Goal: Task Accomplishment & Management: Complete application form

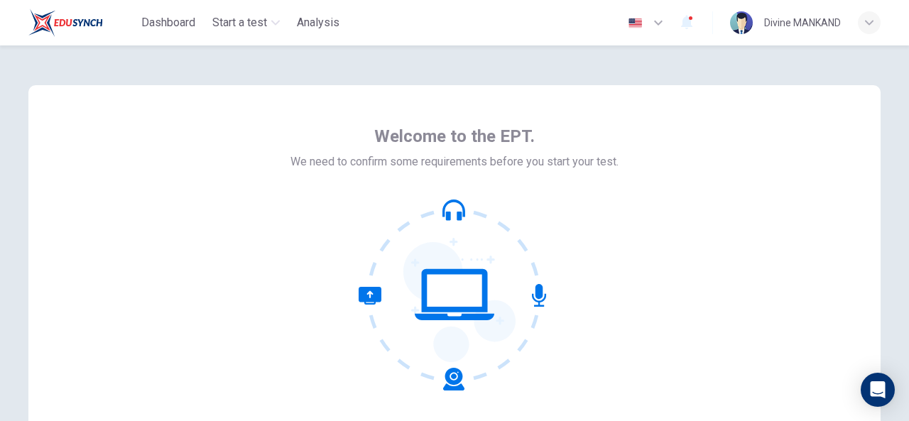
click at [464, 295] on icon at bounding box center [454, 295] width 192 height 192
click at [537, 293] on icon at bounding box center [539, 295] width 14 height 23
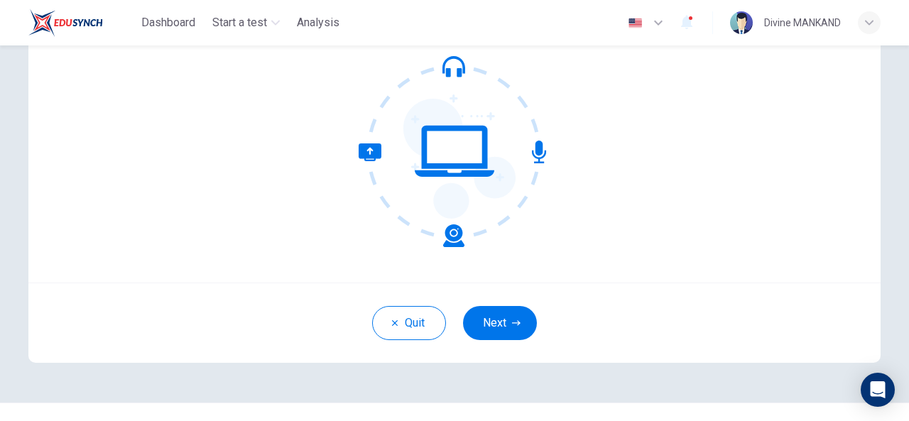
scroll to position [170, 0]
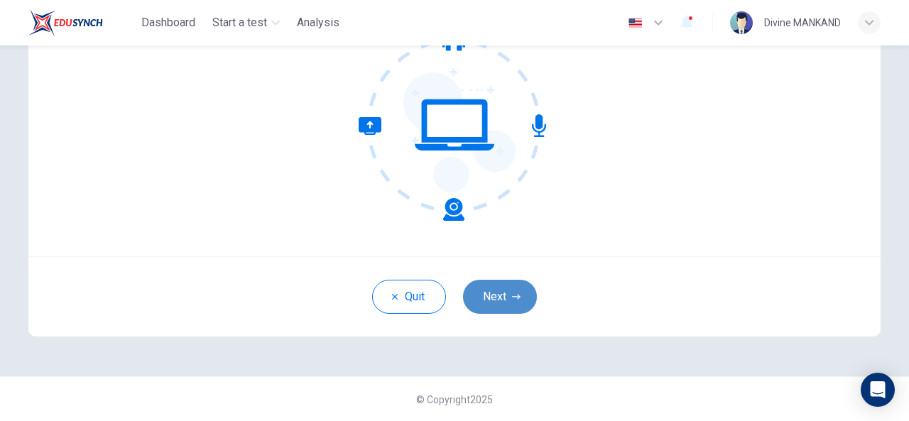
click at [512, 295] on icon "button" at bounding box center [516, 296] width 9 height 9
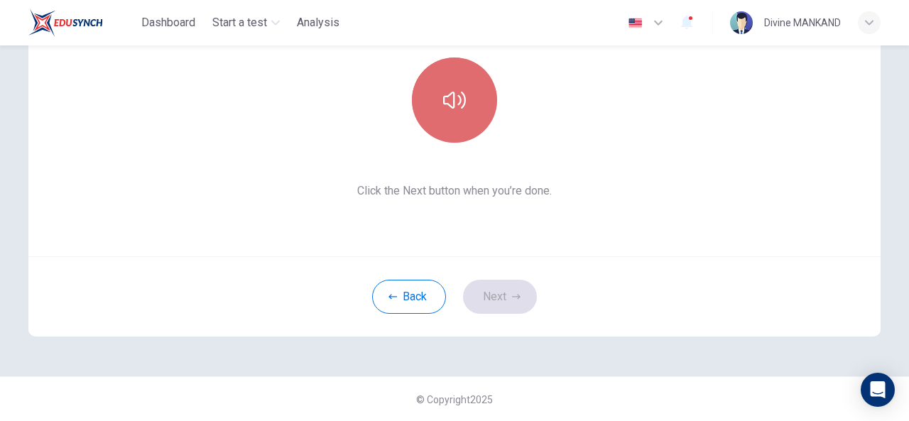
click at [437, 97] on button "button" at bounding box center [454, 100] width 85 height 85
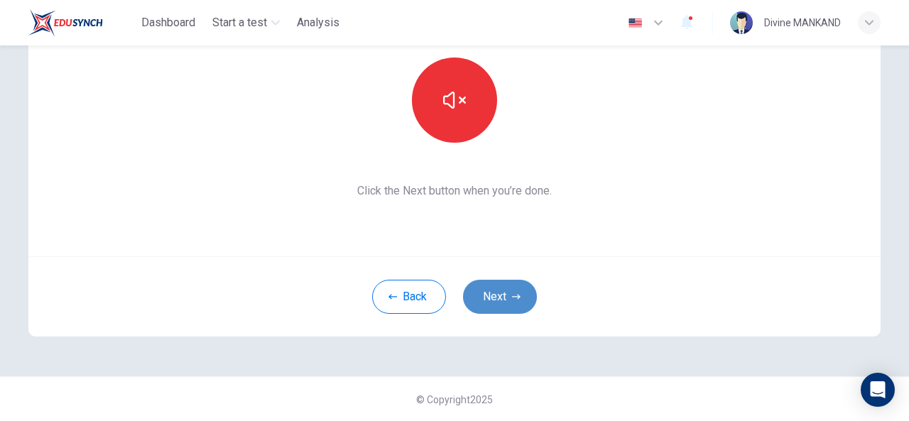
click at [479, 290] on button "Next" at bounding box center [500, 297] width 74 height 34
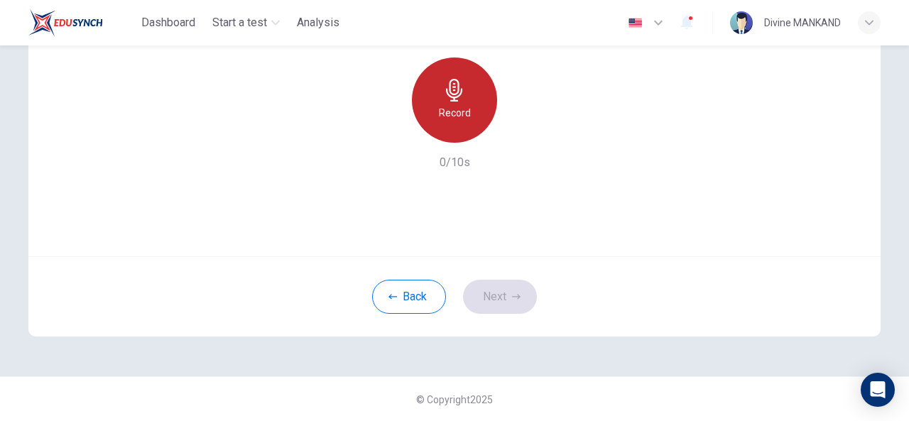
click at [442, 103] on div "Record" at bounding box center [454, 100] width 85 height 85
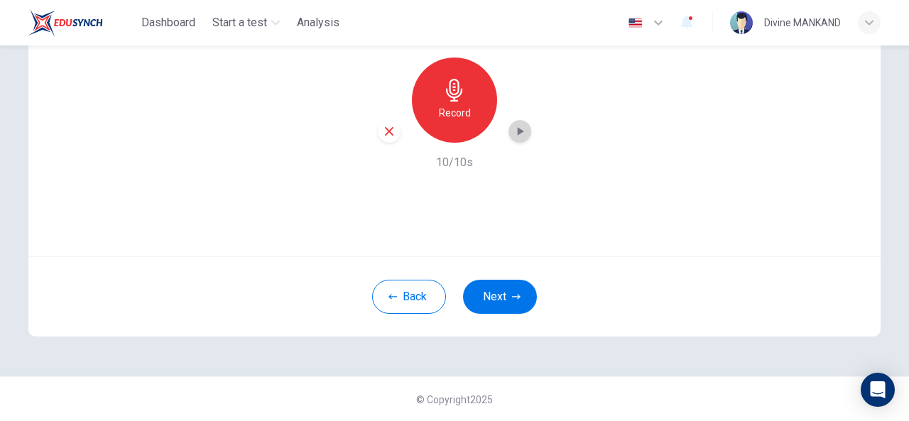
click at [518, 131] on icon "button" at bounding box center [521, 131] width 6 height 9
click at [501, 295] on button "Next" at bounding box center [500, 297] width 74 height 34
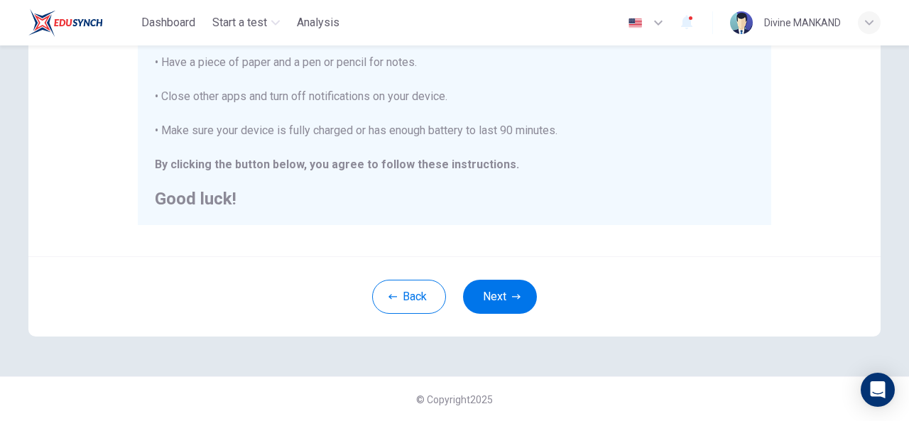
scroll to position [368, 0]
click at [494, 295] on button "Next" at bounding box center [500, 297] width 74 height 34
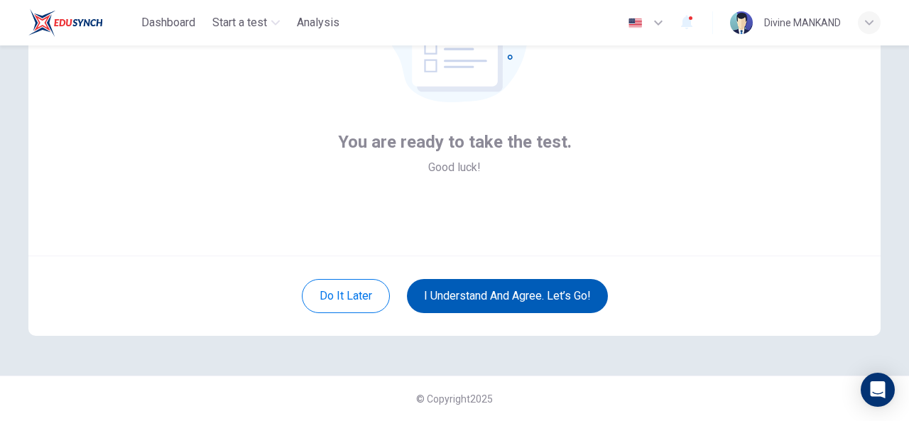
scroll to position [170, 0]
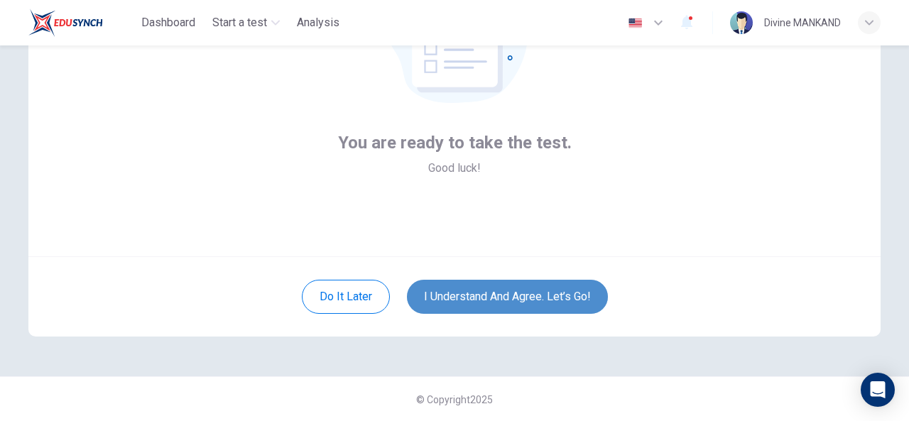
click at [447, 300] on button "I understand and agree. Let’s go!" at bounding box center [507, 297] width 201 height 34
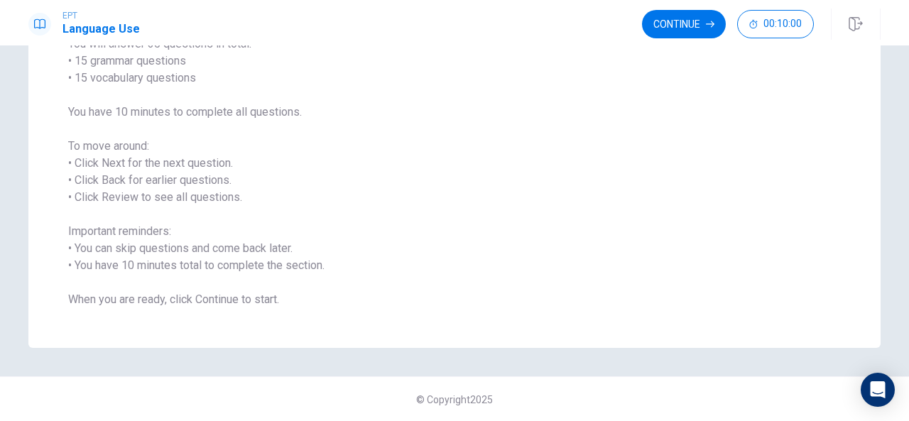
scroll to position [135, 0]
click at [689, 25] on button "Continue" at bounding box center [684, 24] width 84 height 28
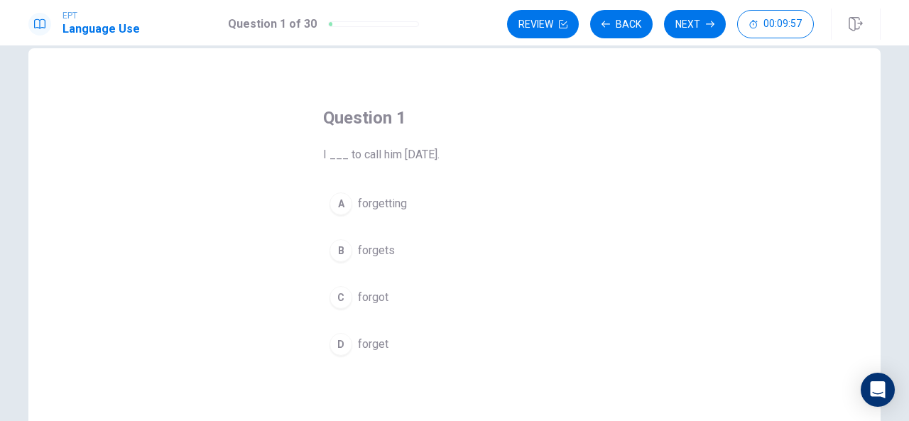
scroll to position [21, 0]
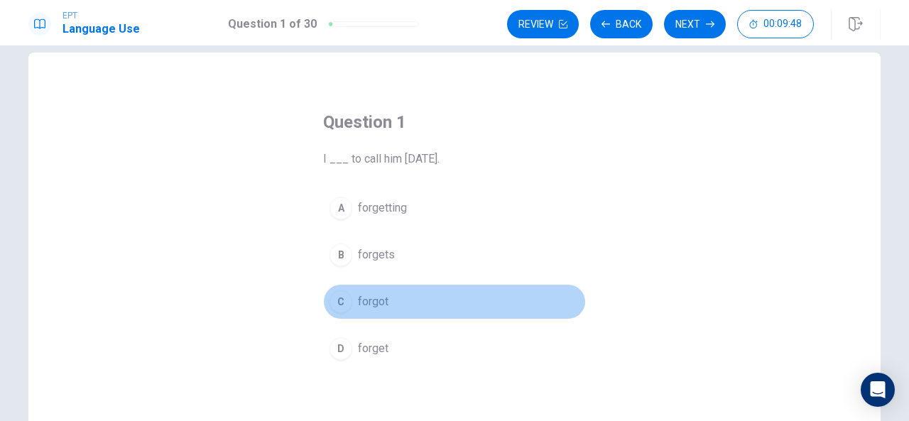
click at [369, 295] on span "forgot" at bounding box center [373, 301] width 31 height 17
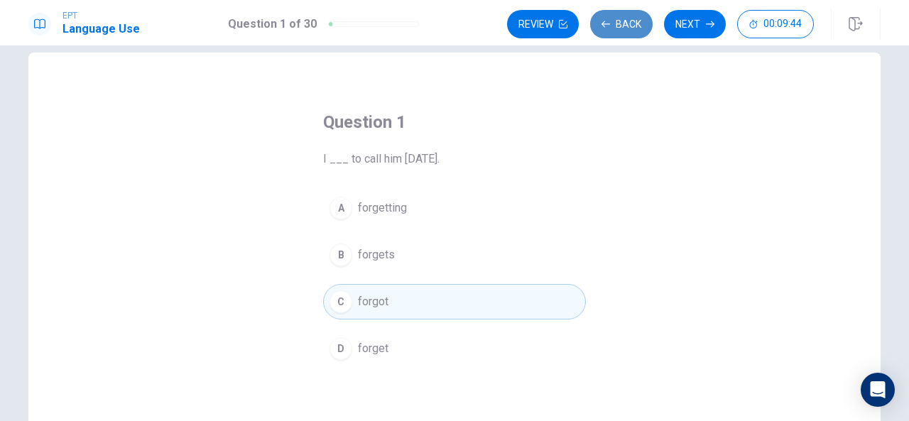
click at [606, 26] on icon "button" at bounding box center [605, 24] width 9 height 9
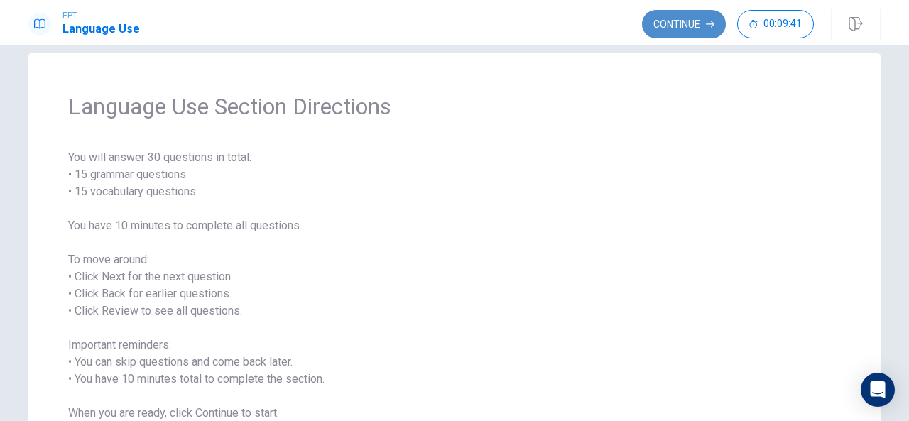
click at [652, 23] on button "Continue" at bounding box center [684, 24] width 84 height 28
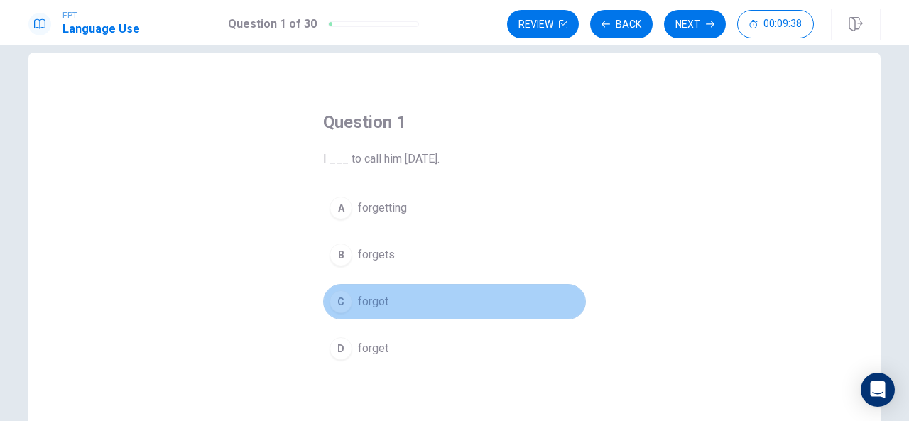
click at [428, 285] on button "C forgot" at bounding box center [454, 301] width 263 height 35
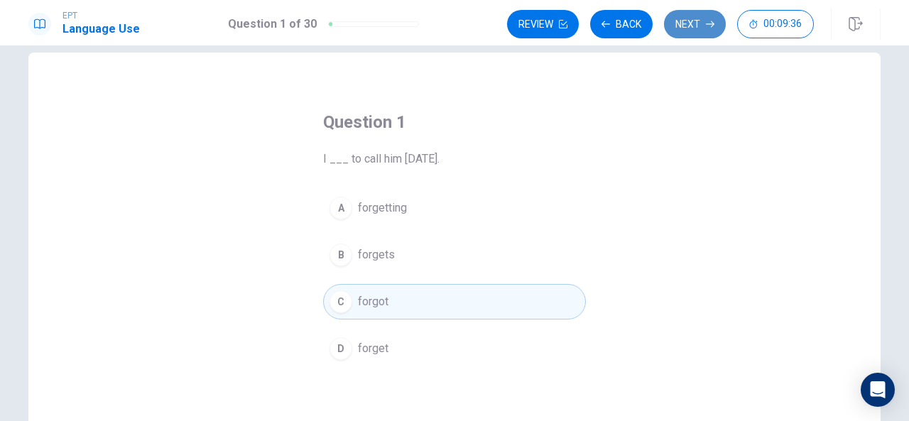
click at [681, 28] on button "Next" at bounding box center [695, 24] width 62 height 28
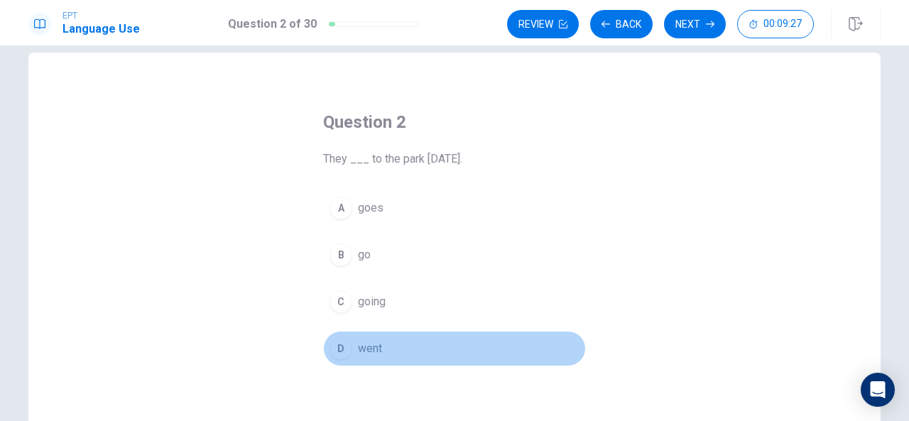
click at [366, 346] on span "went" at bounding box center [370, 348] width 24 height 17
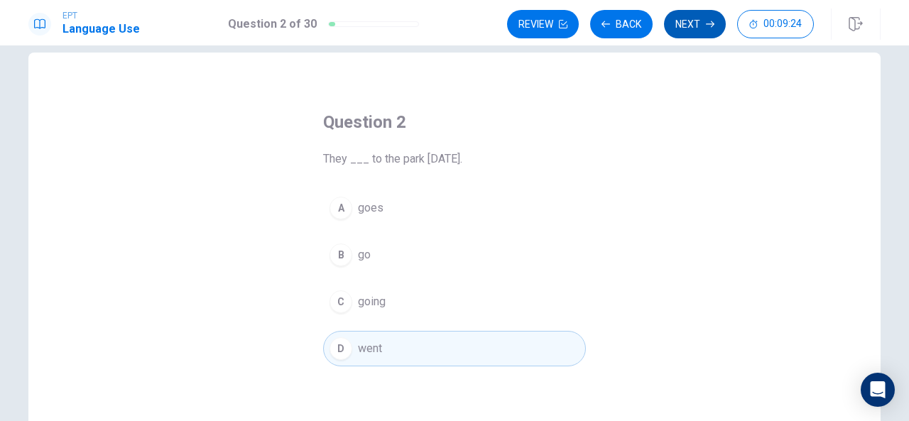
click at [693, 21] on button "Next" at bounding box center [695, 24] width 62 height 28
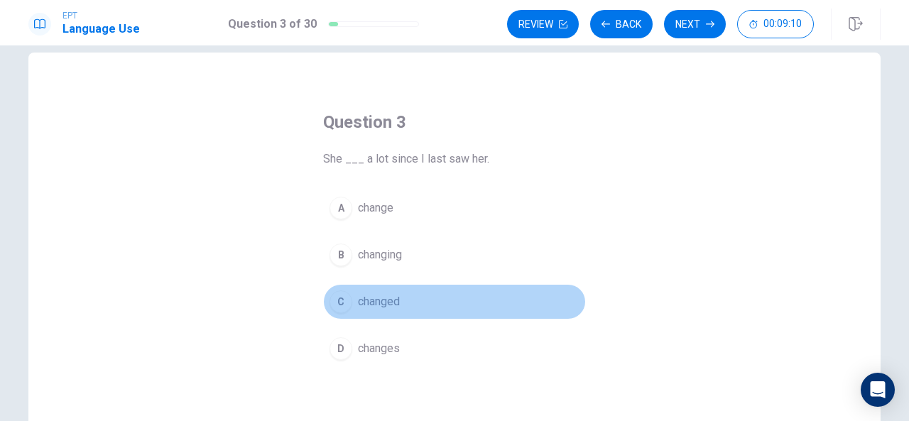
click at [378, 303] on span "changed" at bounding box center [379, 301] width 42 height 17
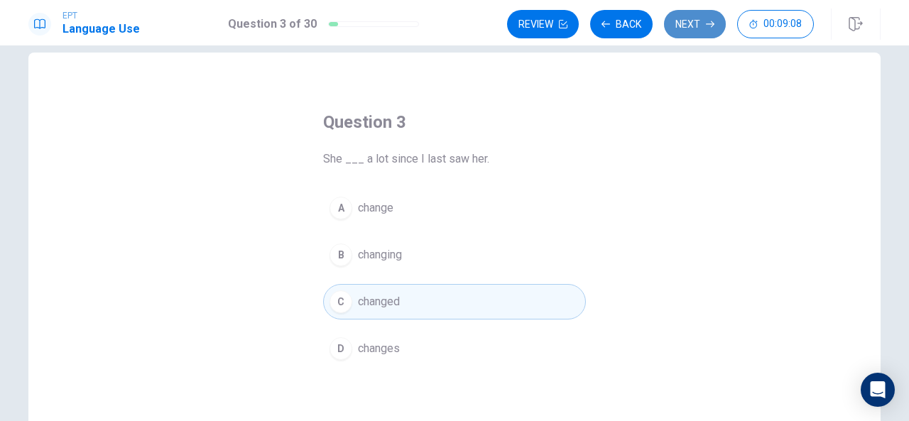
click at [686, 22] on button "Next" at bounding box center [695, 24] width 62 height 28
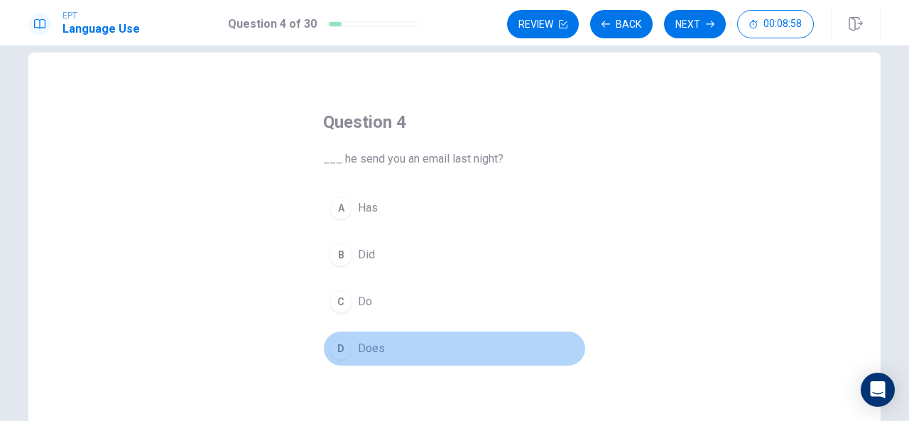
click at [366, 336] on button "D Does" at bounding box center [454, 348] width 263 height 35
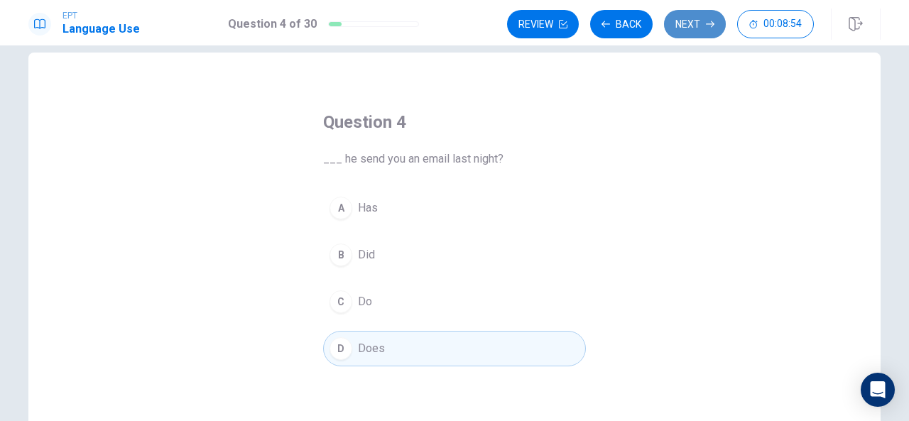
click at [689, 26] on button "Next" at bounding box center [695, 24] width 62 height 28
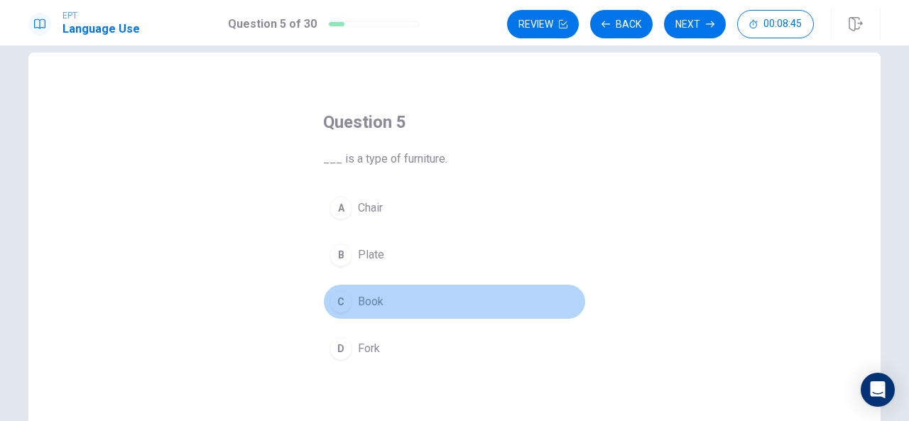
click at [366, 295] on span "Book" at bounding box center [371, 301] width 26 height 17
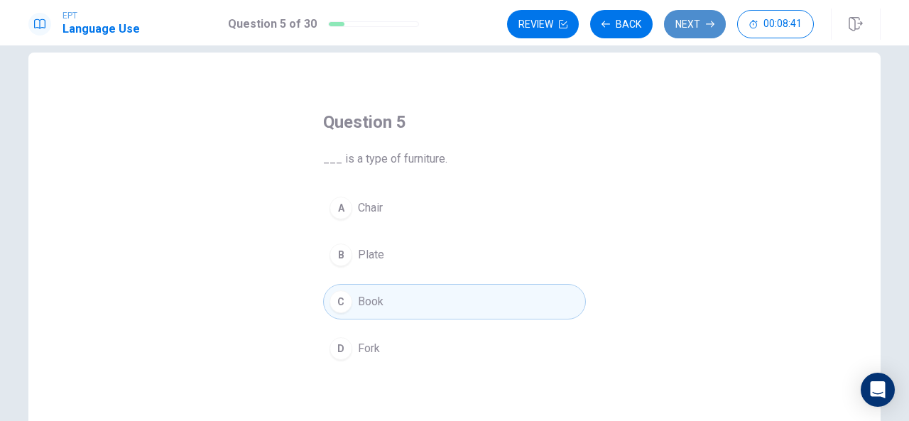
click at [683, 23] on button "Next" at bounding box center [695, 24] width 62 height 28
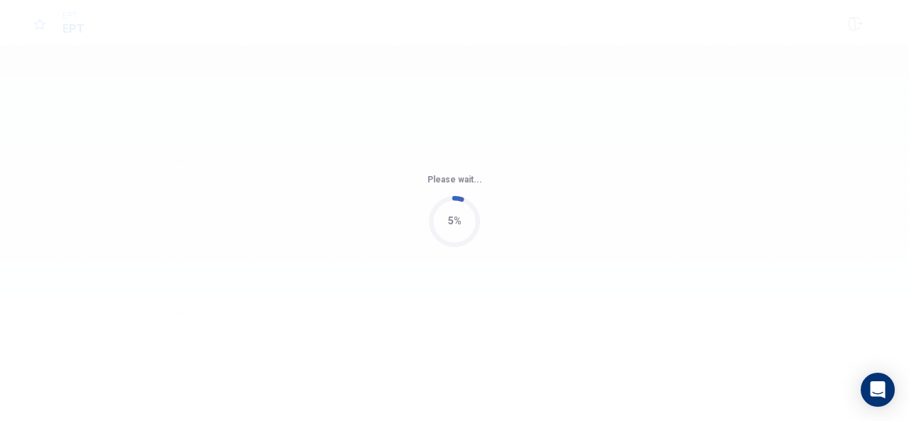
scroll to position [0, 0]
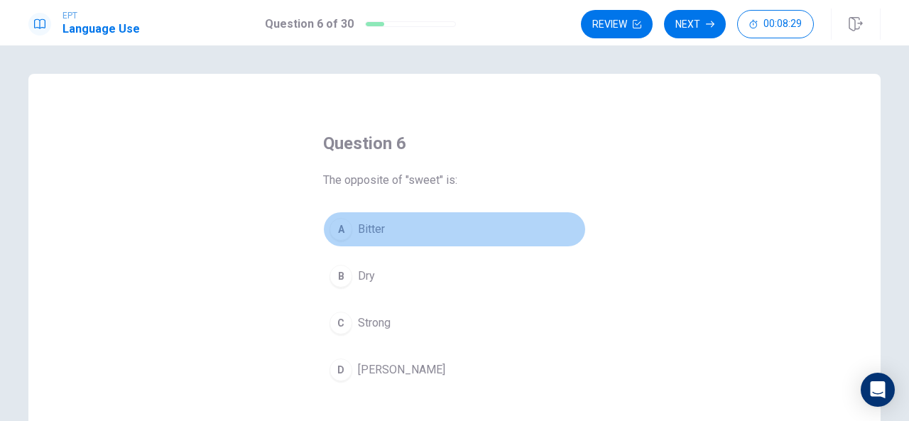
click at [376, 231] on span "Bitter" at bounding box center [371, 229] width 27 height 17
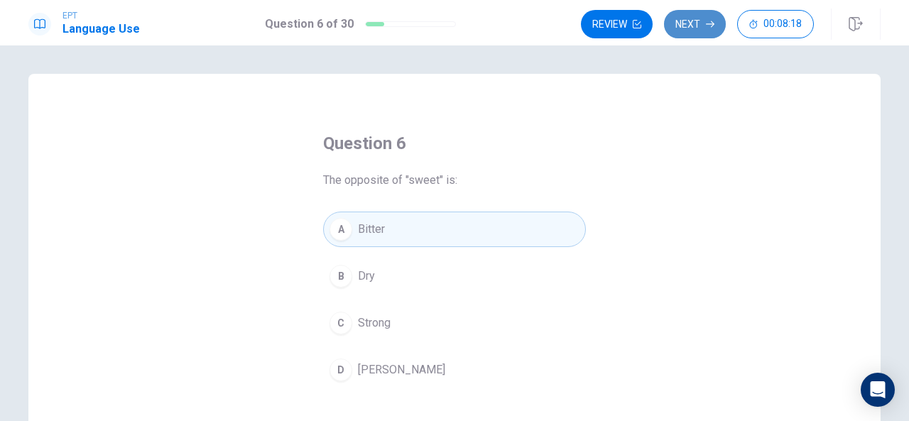
click at [681, 23] on button "Next" at bounding box center [695, 24] width 62 height 28
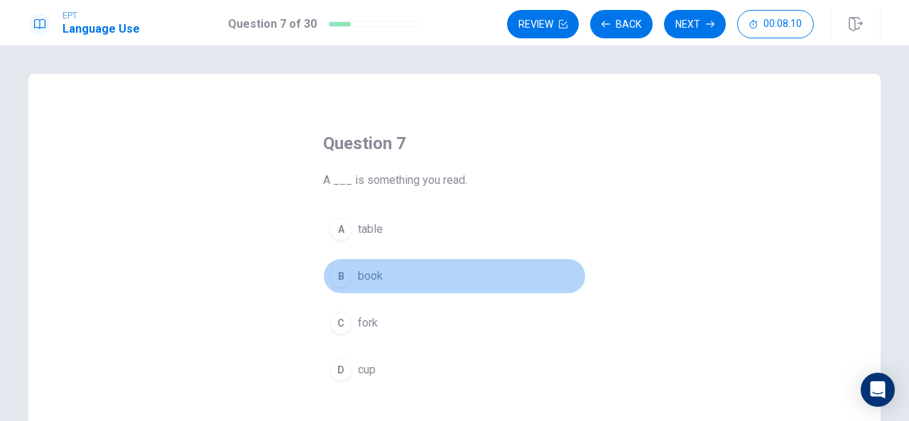
click at [362, 272] on span "book" at bounding box center [370, 276] width 25 height 17
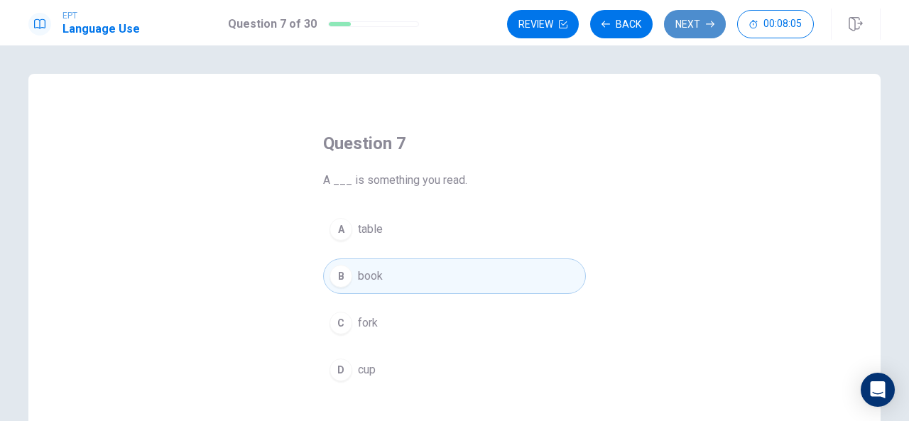
click at [703, 26] on button "Next" at bounding box center [695, 24] width 62 height 28
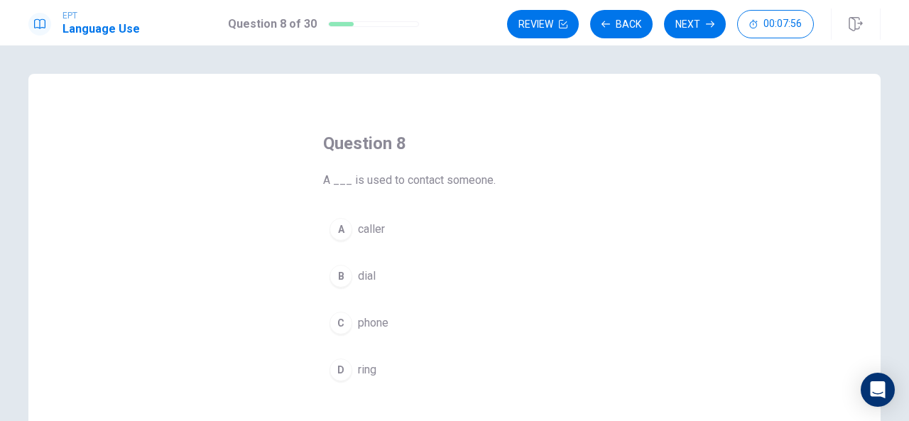
click at [379, 321] on span "phone" at bounding box center [373, 322] width 31 height 17
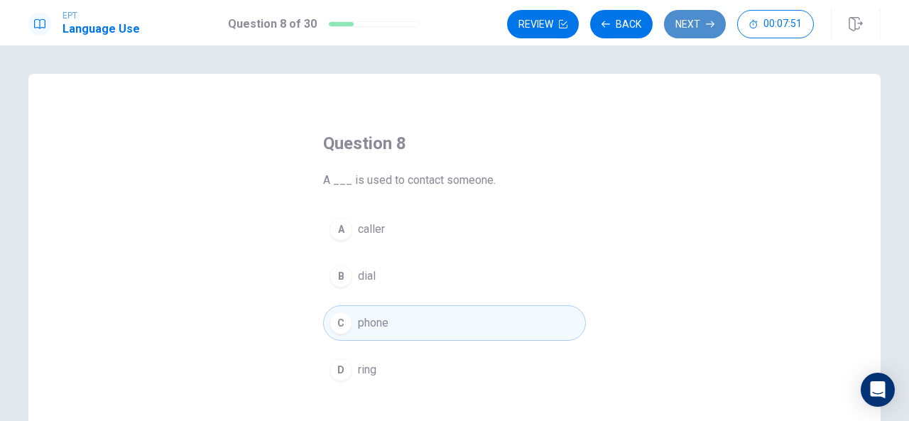
click at [690, 23] on button "Next" at bounding box center [695, 24] width 62 height 28
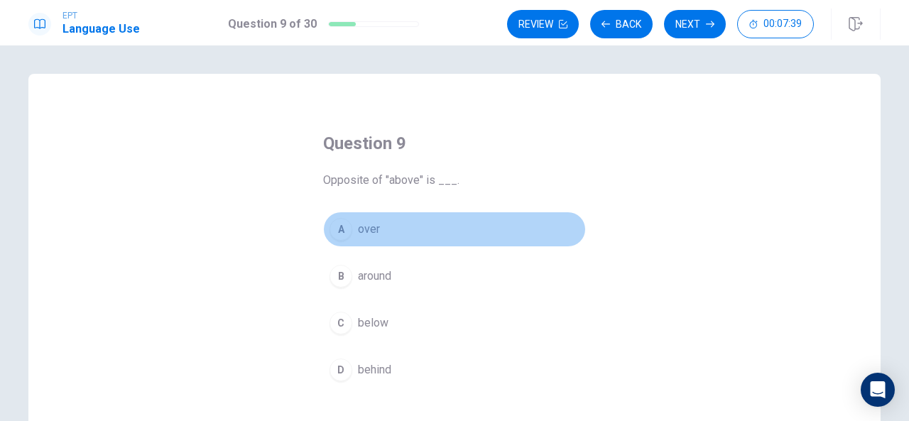
click at [373, 228] on span "over" at bounding box center [369, 229] width 22 height 17
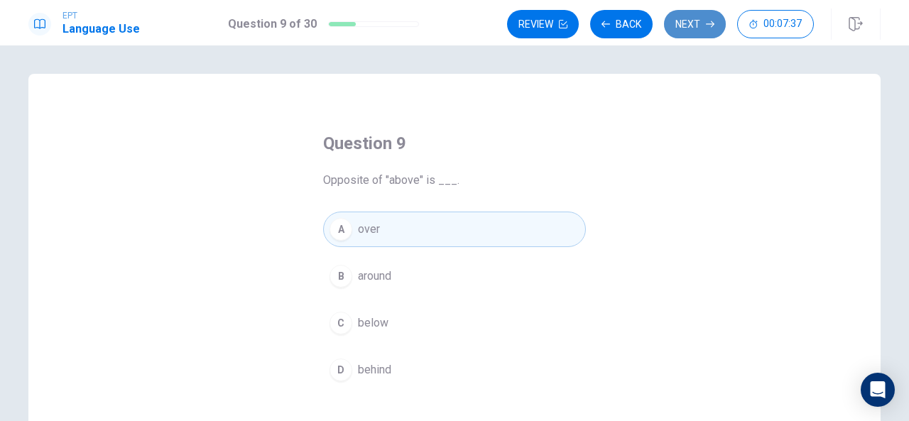
click at [684, 26] on button "Next" at bounding box center [695, 24] width 62 height 28
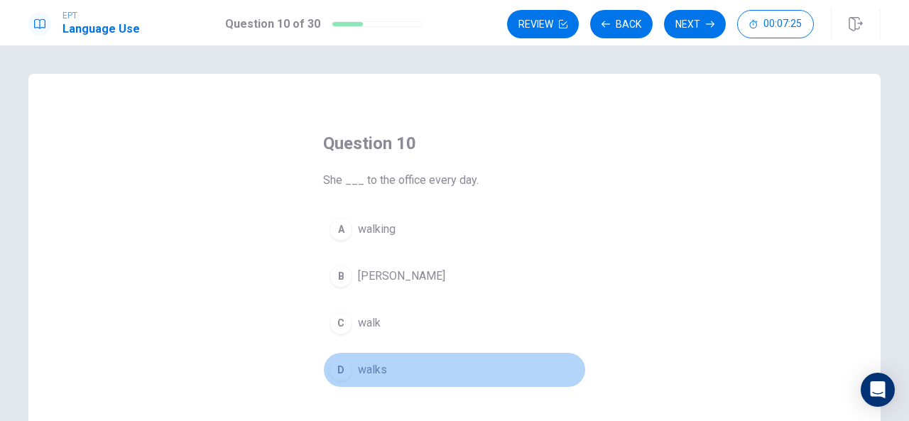
click at [372, 365] on span "walks" at bounding box center [372, 369] width 29 height 17
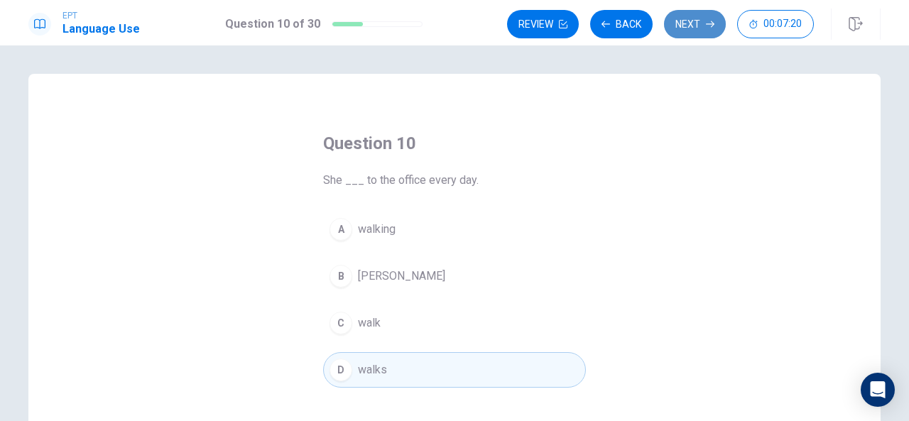
click at [697, 21] on button "Next" at bounding box center [695, 24] width 62 height 28
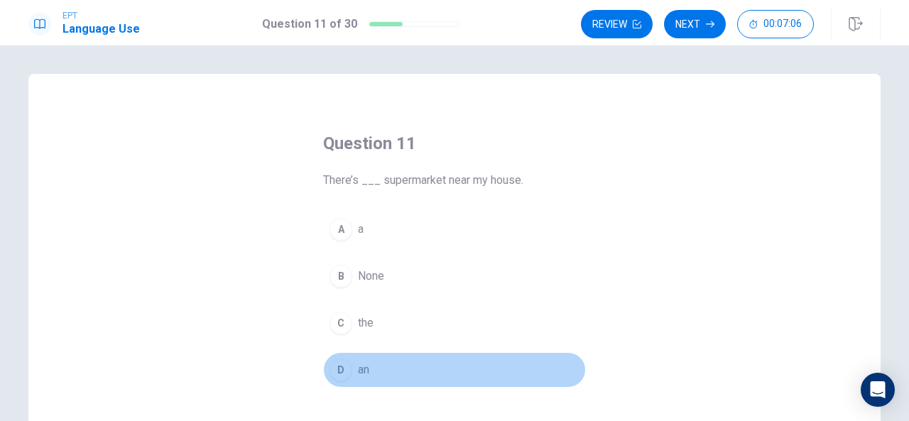
click at [358, 368] on span "an" at bounding box center [363, 369] width 11 height 17
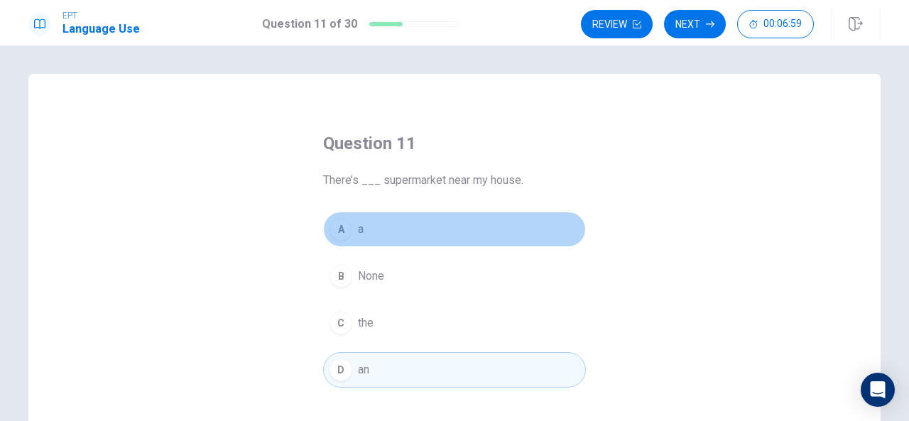
click at [361, 229] on button "A a" at bounding box center [454, 229] width 263 height 35
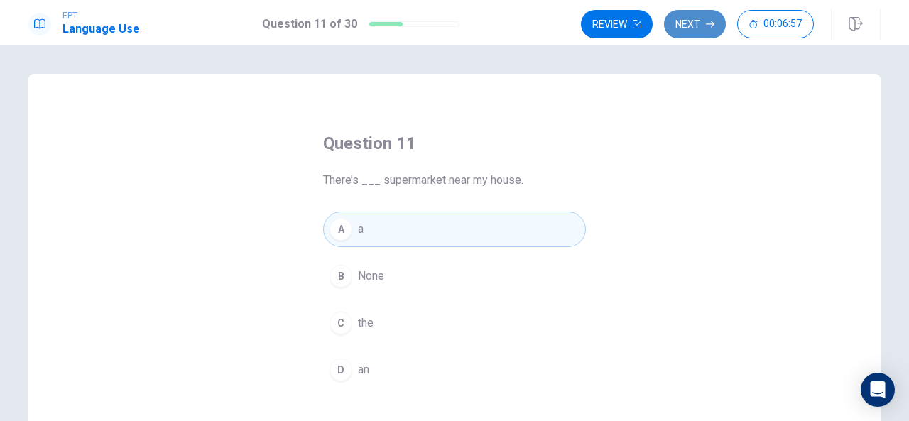
click at [689, 25] on button "Next" at bounding box center [695, 24] width 62 height 28
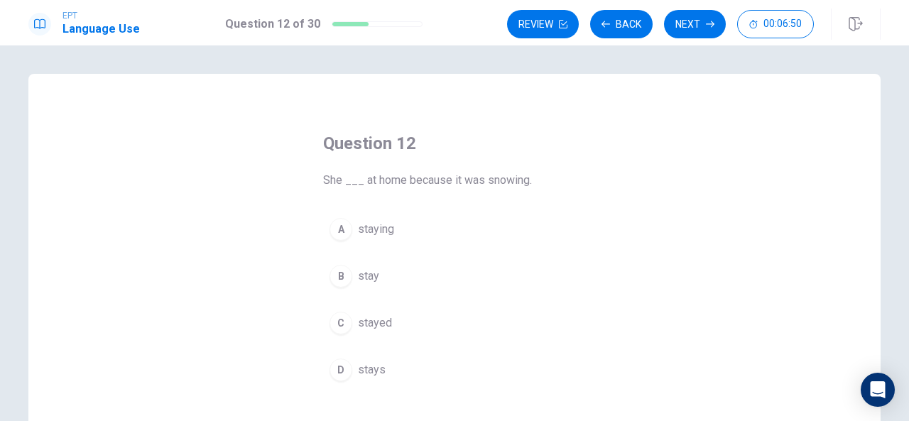
click at [375, 317] on span "stayed" at bounding box center [375, 322] width 34 height 17
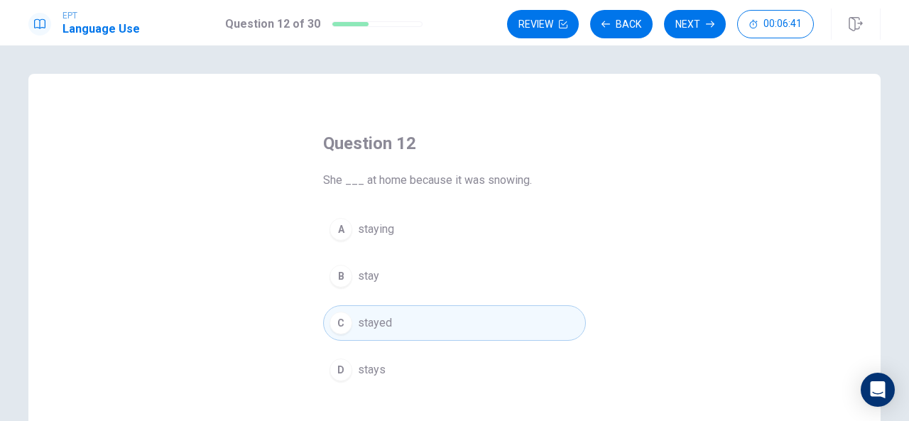
click at [371, 276] on span "stay" at bounding box center [368, 276] width 21 height 17
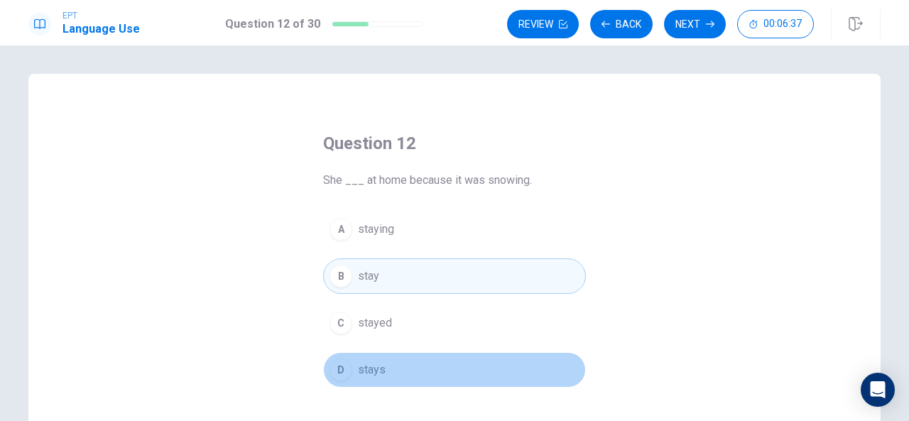
click at [368, 370] on span "stays" at bounding box center [372, 369] width 28 height 17
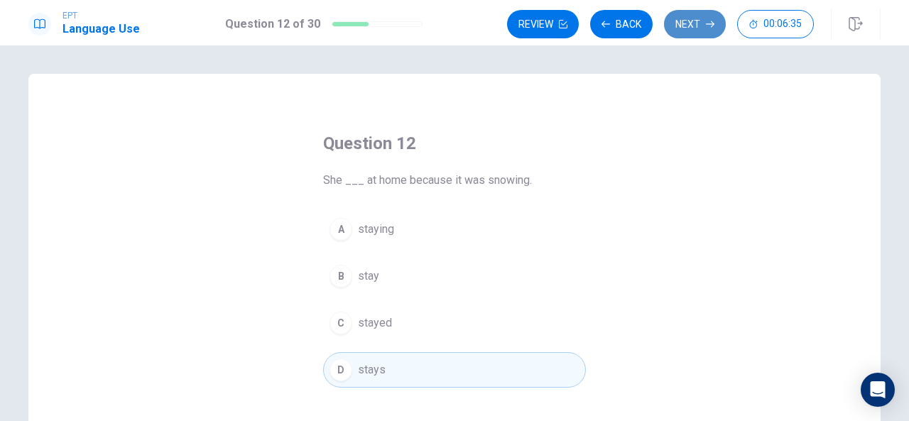
click at [681, 31] on button "Next" at bounding box center [695, 24] width 62 height 28
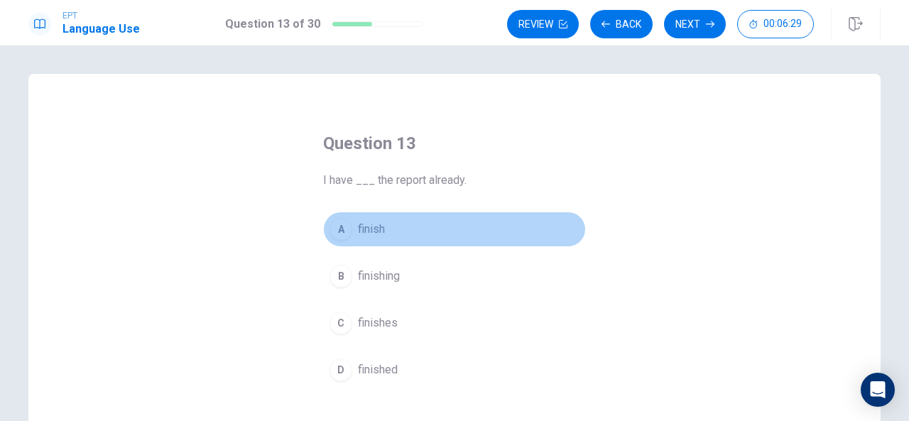
click at [376, 225] on span "finish" at bounding box center [371, 229] width 27 height 17
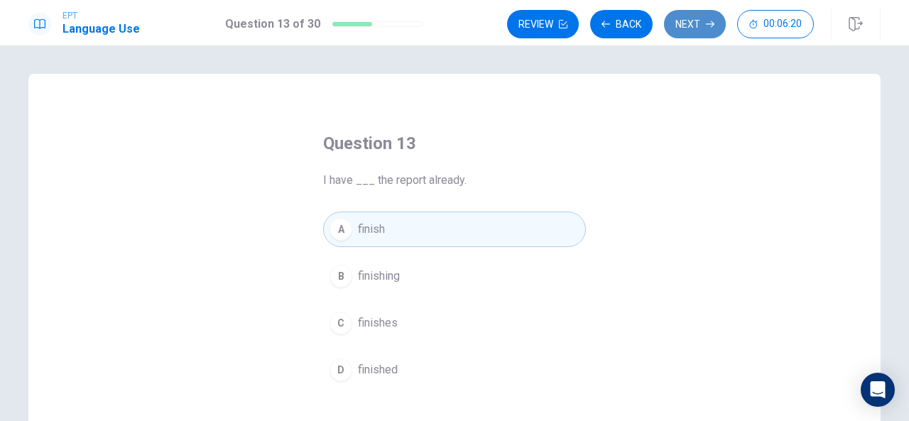
click at [689, 23] on button "Next" at bounding box center [695, 24] width 62 height 28
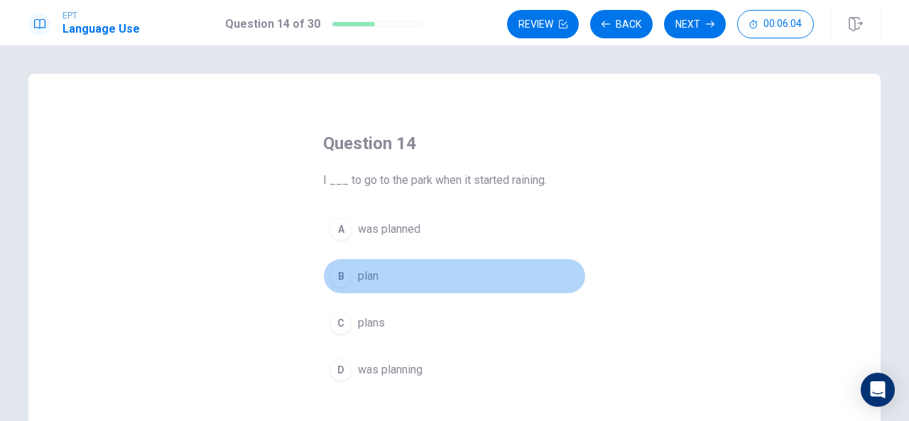
click at [362, 282] on span "plan" at bounding box center [368, 276] width 21 height 17
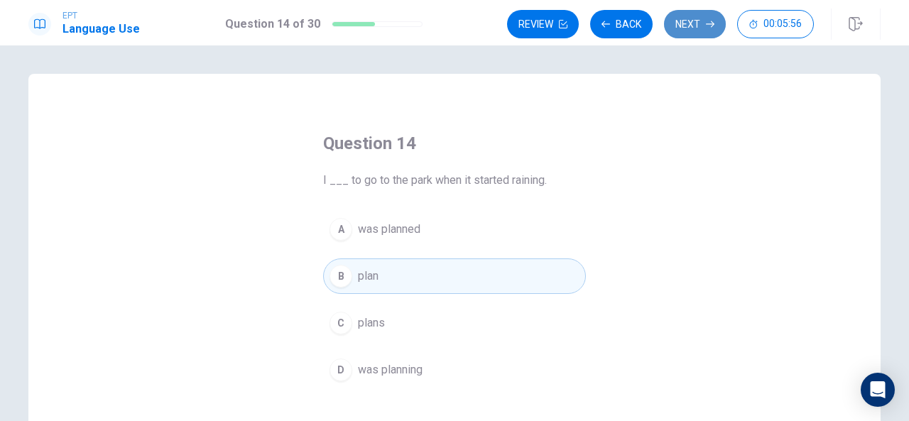
click at [699, 18] on button "Next" at bounding box center [695, 24] width 62 height 28
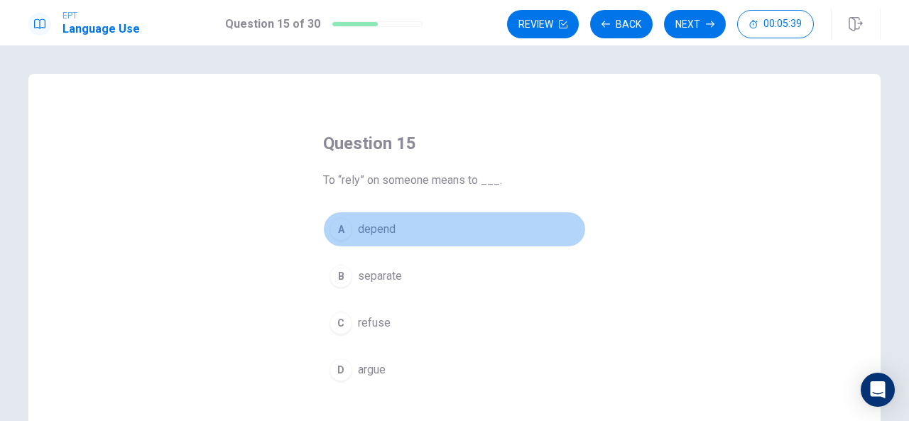
click at [382, 226] on span "depend" at bounding box center [377, 229] width 38 height 17
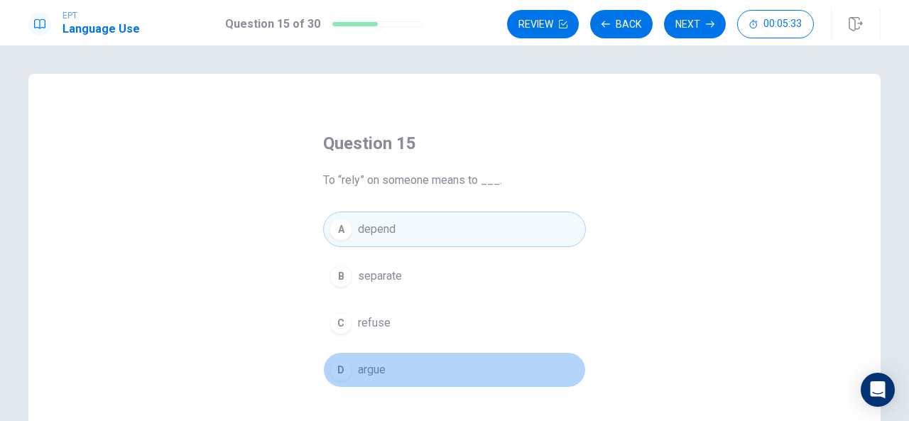
click at [372, 362] on span "argue" at bounding box center [372, 369] width 28 height 17
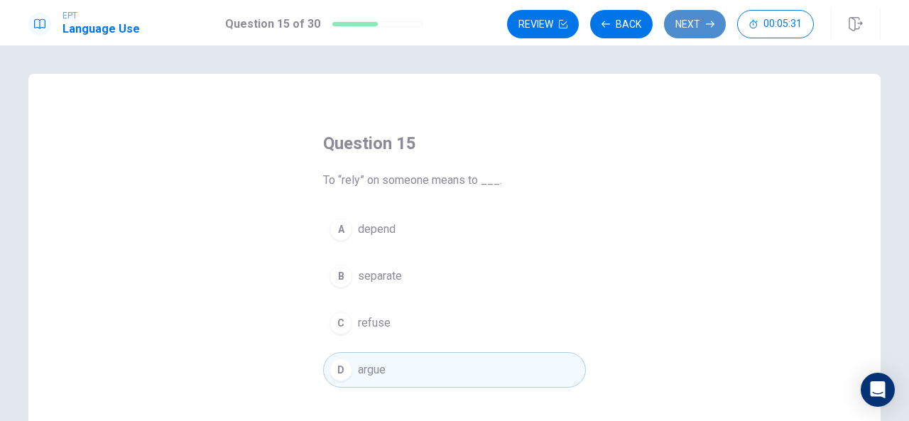
click at [684, 26] on button "Next" at bounding box center [695, 24] width 62 height 28
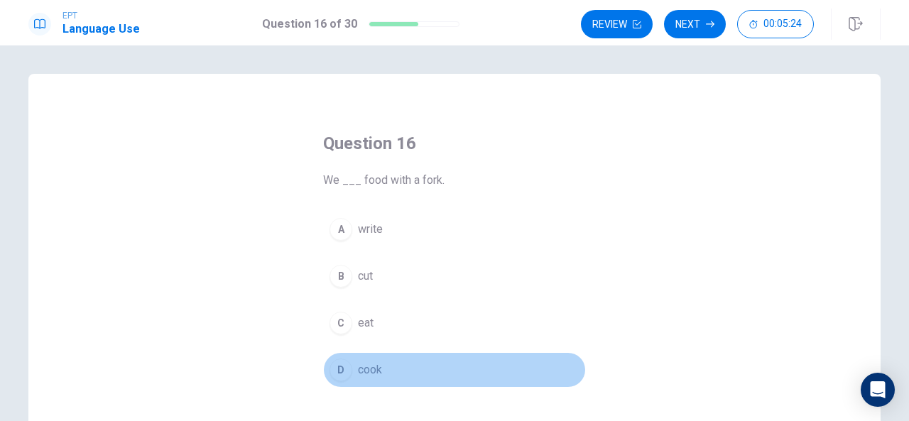
click at [363, 367] on span "cook" at bounding box center [370, 369] width 24 height 17
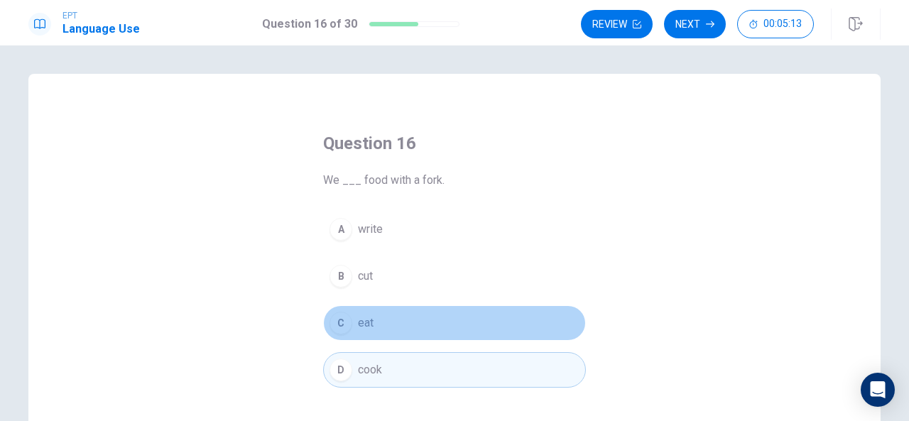
click at [362, 324] on span "eat" at bounding box center [366, 322] width 16 height 17
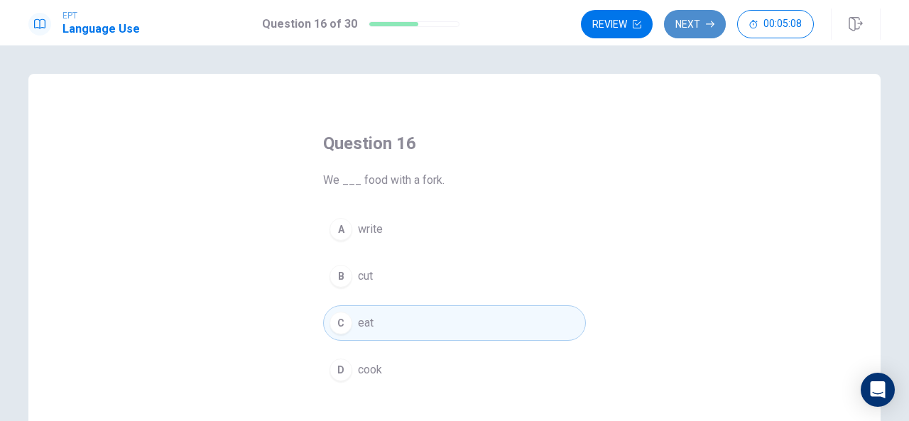
click at [706, 23] on icon "button" at bounding box center [710, 24] width 9 height 9
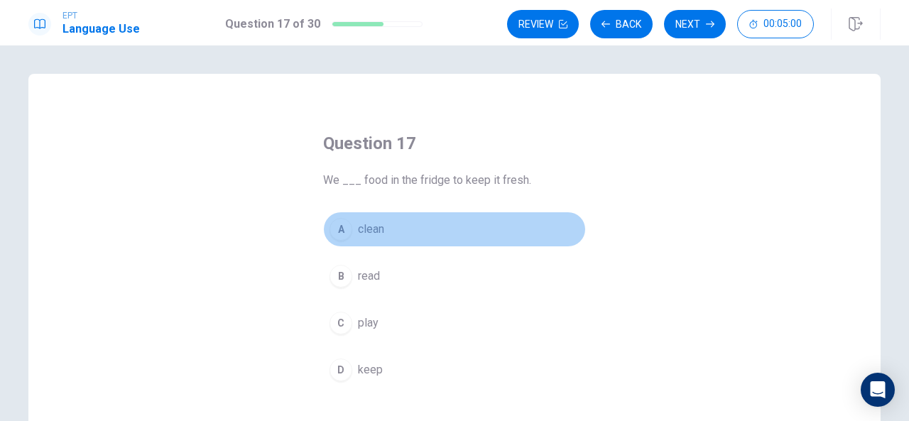
click at [367, 231] on span "clean" at bounding box center [371, 229] width 26 height 17
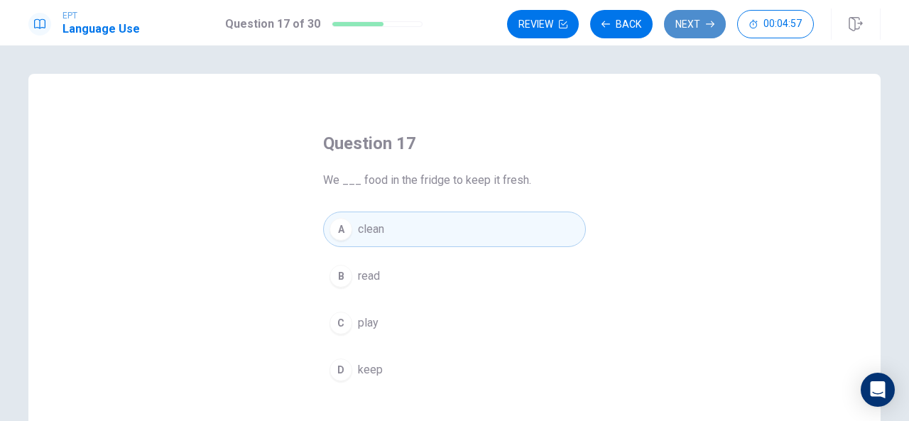
click at [694, 18] on button "Next" at bounding box center [695, 24] width 62 height 28
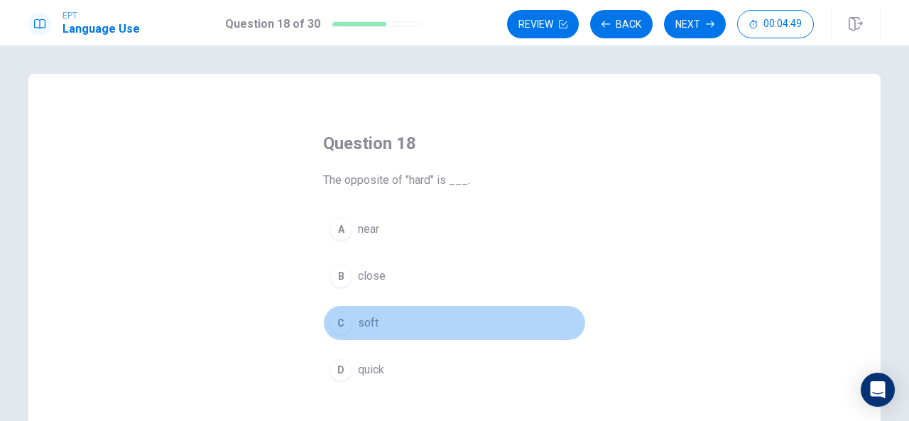
click at [361, 323] on span "soft" at bounding box center [368, 322] width 21 height 17
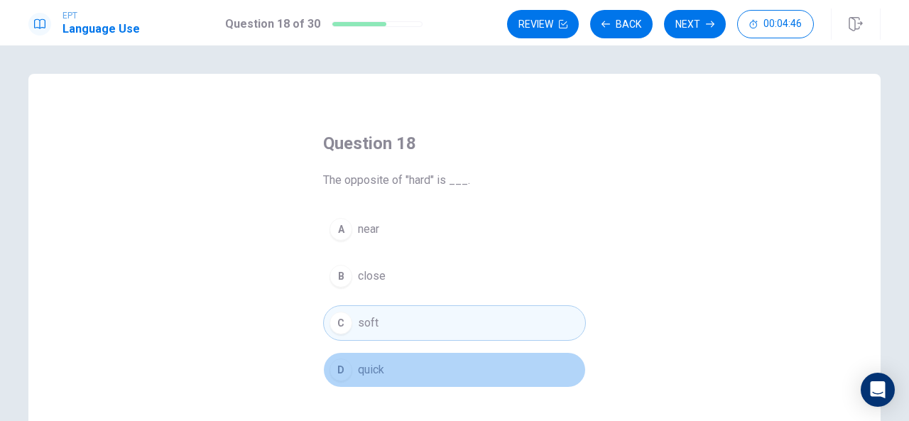
click at [358, 367] on span "quick" at bounding box center [371, 369] width 26 height 17
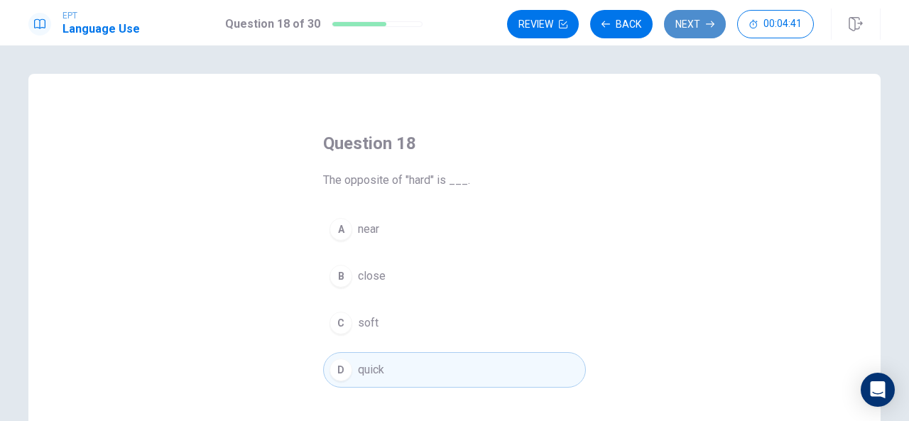
click at [696, 17] on button "Next" at bounding box center [695, 24] width 62 height 28
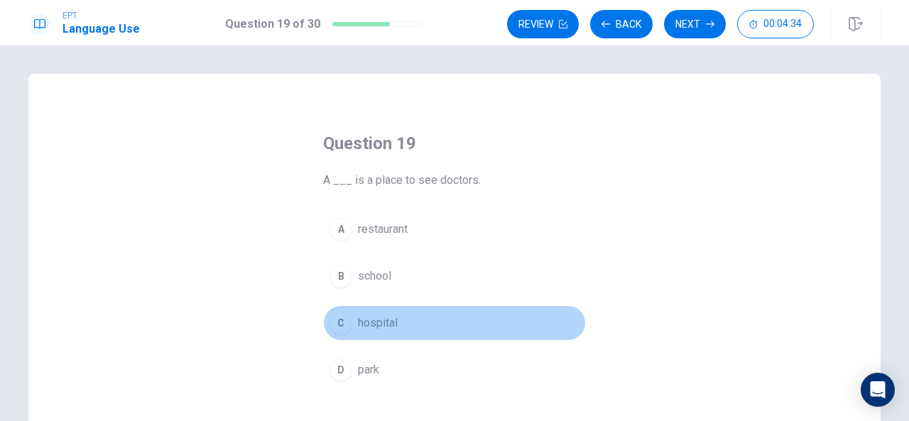
click at [373, 315] on span "hospital" at bounding box center [378, 322] width 40 height 17
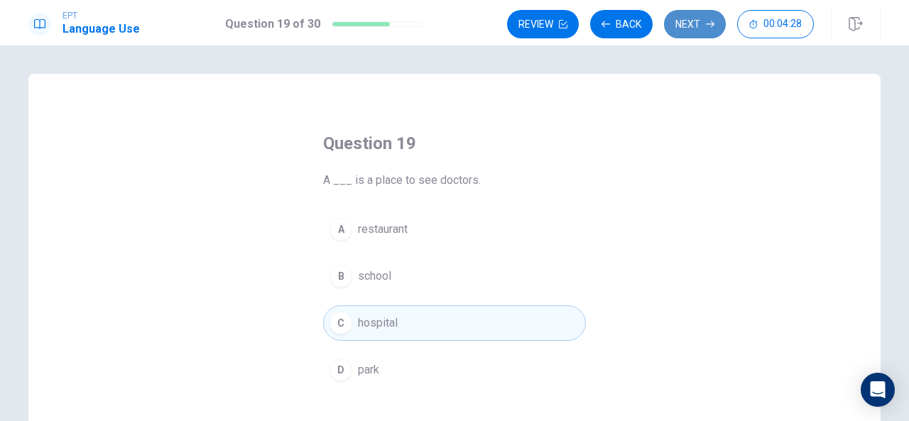
click at [697, 21] on button "Next" at bounding box center [695, 24] width 62 height 28
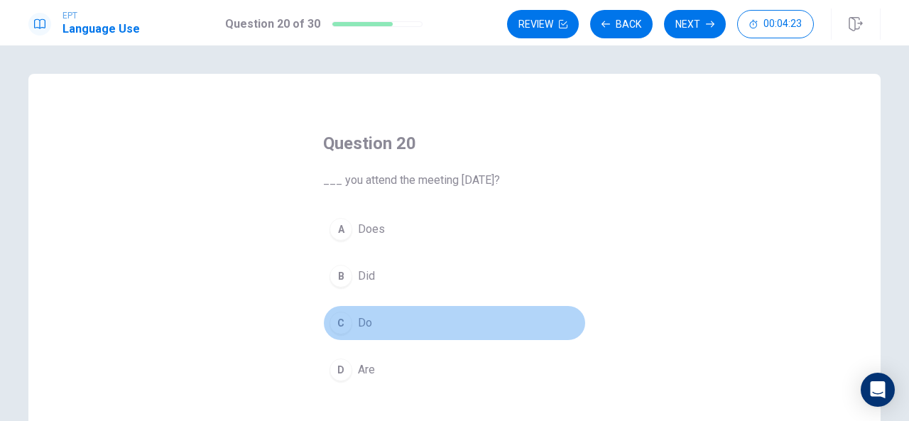
click at [358, 317] on span "Do" at bounding box center [365, 322] width 14 height 17
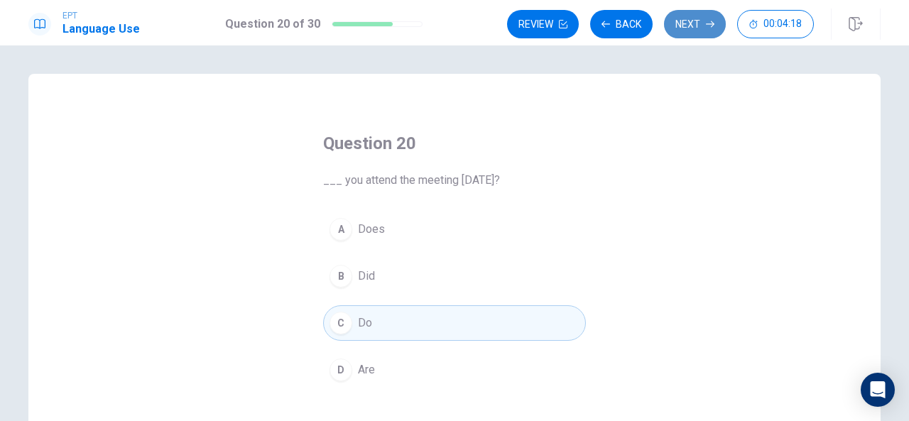
click at [692, 20] on button "Next" at bounding box center [695, 24] width 62 height 28
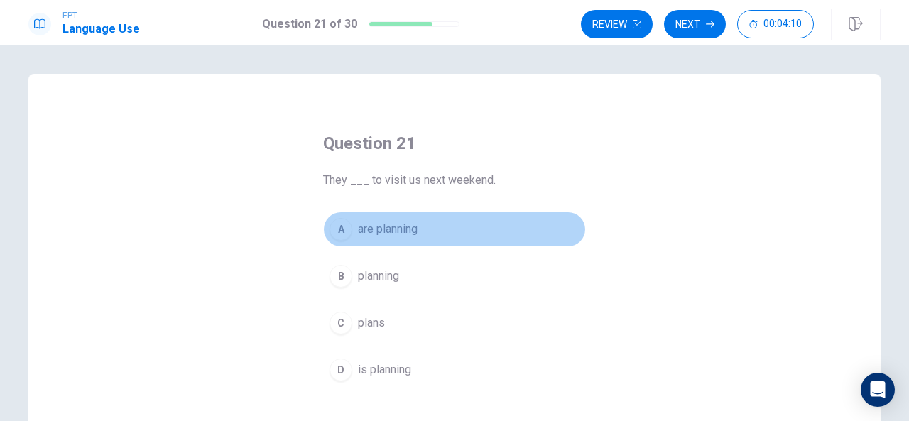
click at [376, 226] on span "are planning" at bounding box center [388, 229] width 60 height 17
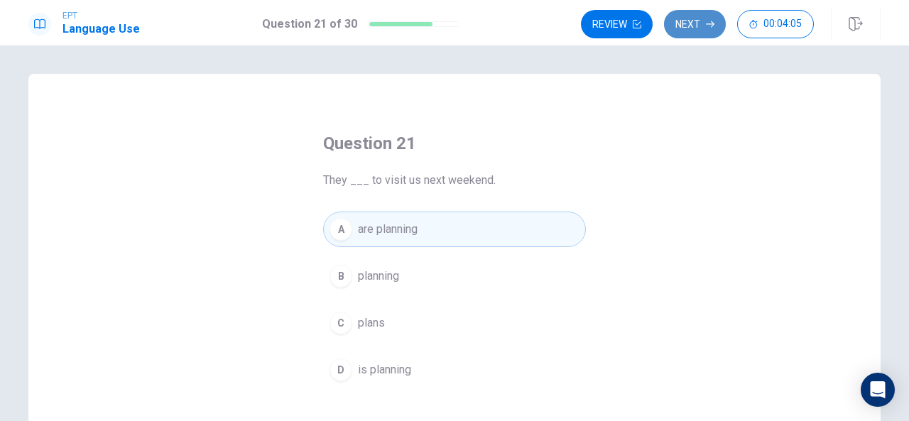
click at [680, 21] on button "Next" at bounding box center [695, 24] width 62 height 28
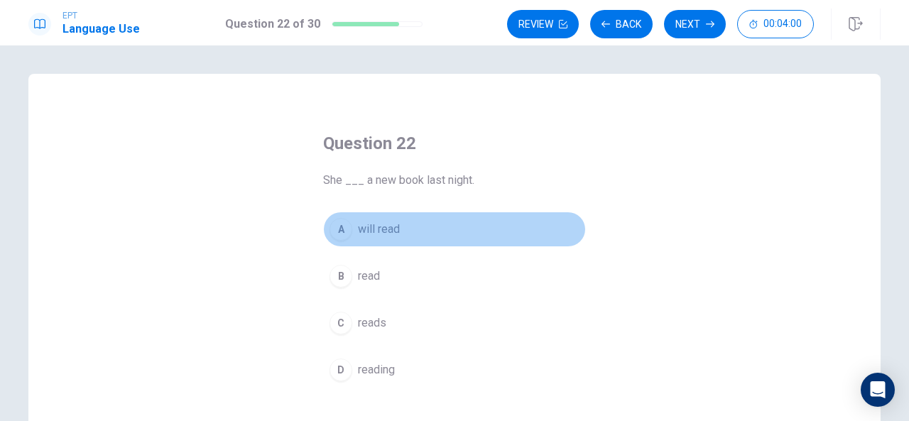
click at [365, 229] on span "will read" at bounding box center [379, 229] width 42 height 17
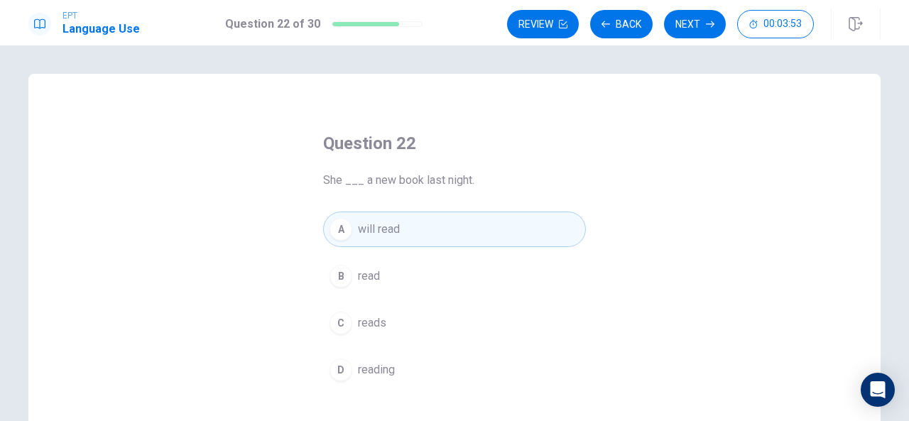
click at [376, 276] on span "read" at bounding box center [369, 276] width 22 height 17
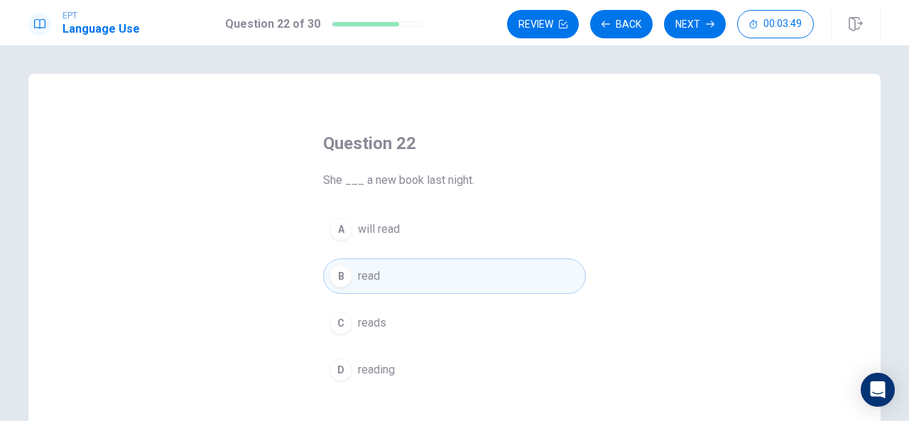
click at [378, 361] on span "reading" at bounding box center [376, 369] width 37 height 17
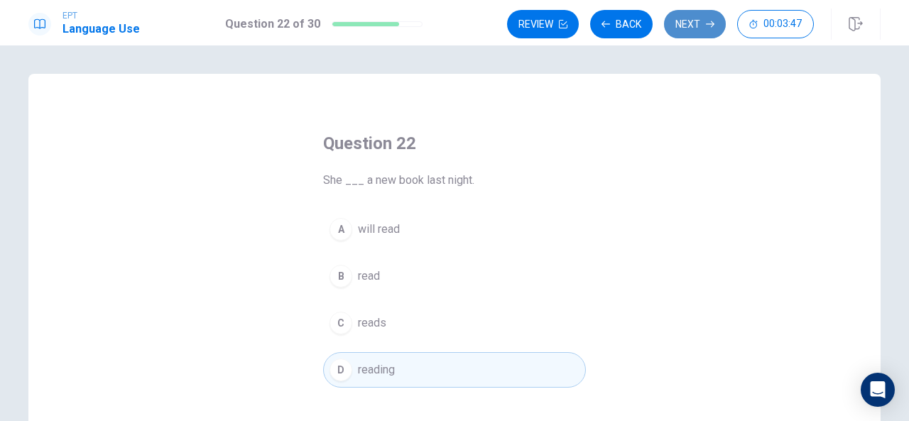
click at [681, 28] on button "Next" at bounding box center [695, 24] width 62 height 28
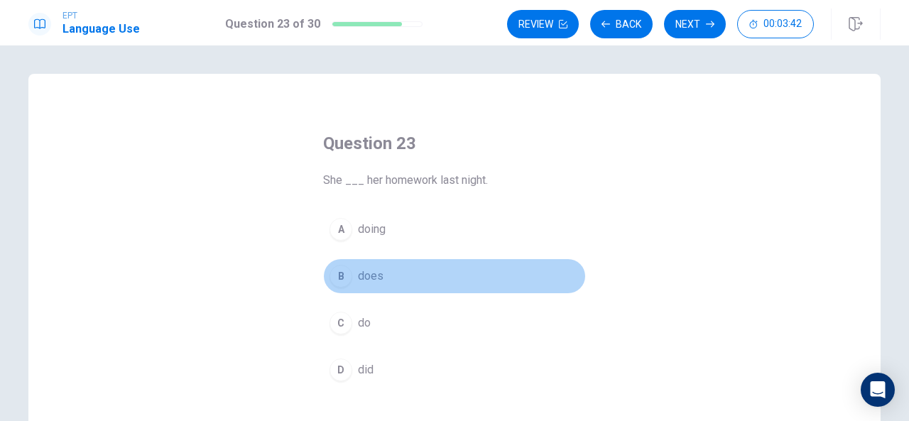
click at [381, 280] on button "B does" at bounding box center [454, 275] width 263 height 35
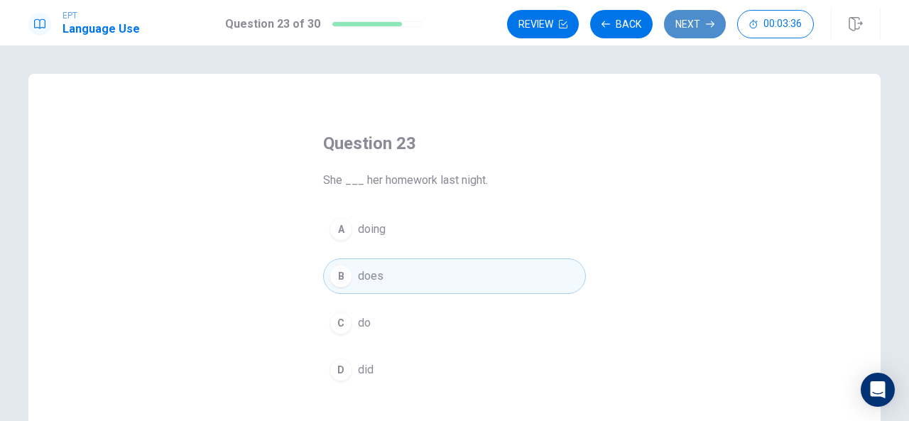
click at [680, 25] on button "Next" at bounding box center [695, 24] width 62 height 28
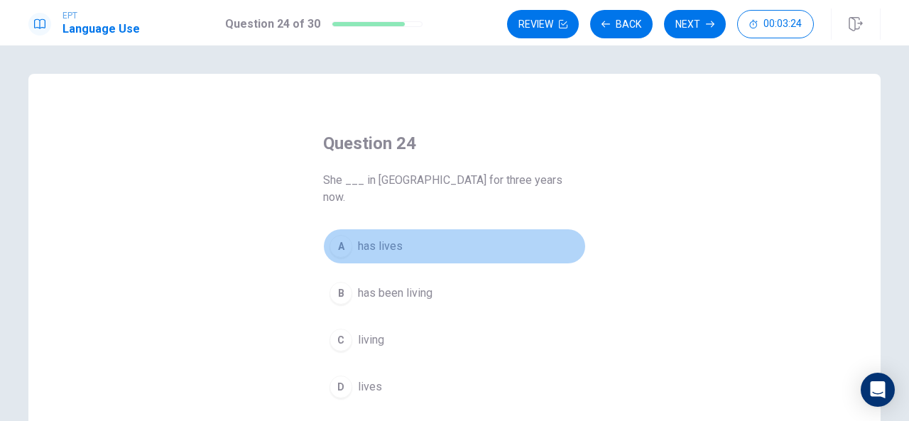
click at [374, 238] on span "has lives" at bounding box center [380, 246] width 45 height 17
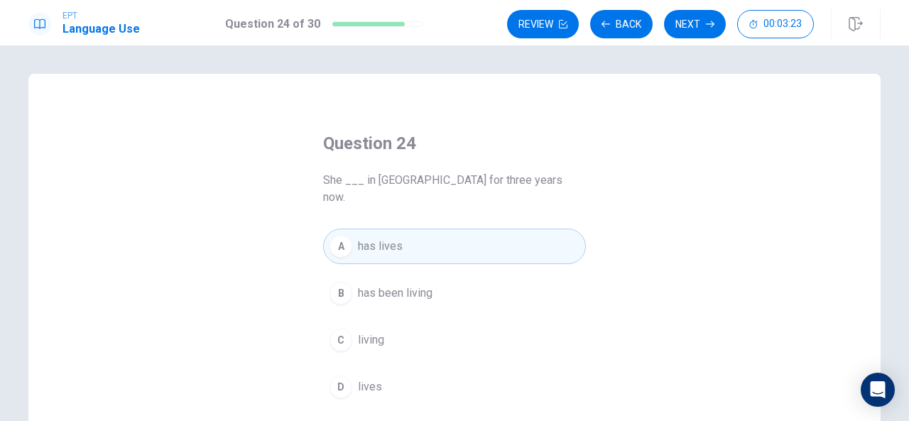
drag, startPoint x: 374, startPoint y: 235, endPoint x: 569, endPoint y: 121, distance: 226.2
click at [569, 121] on div "Question 24 She ___ in [GEOGRAPHIC_DATA] for three years now. A has lives B has…" at bounding box center [454, 268] width 319 height 318
click at [682, 25] on button "Next" at bounding box center [695, 24] width 62 height 28
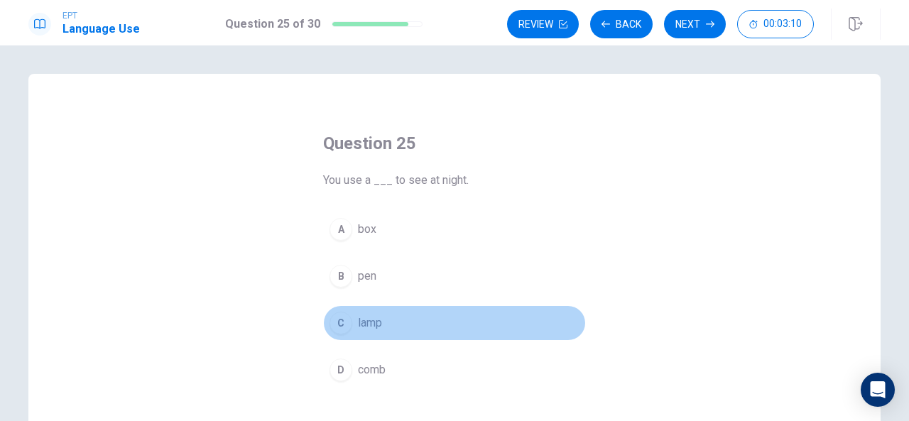
click at [372, 319] on span "lamp" at bounding box center [370, 322] width 24 height 17
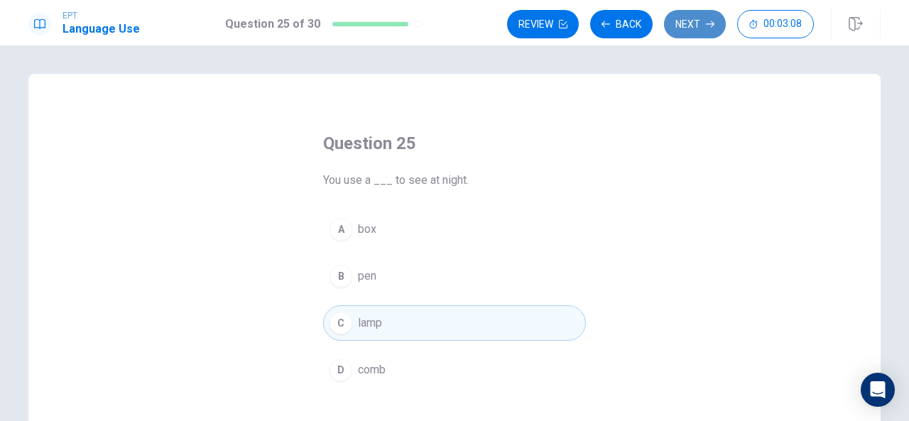
click at [689, 25] on button "Next" at bounding box center [695, 24] width 62 height 28
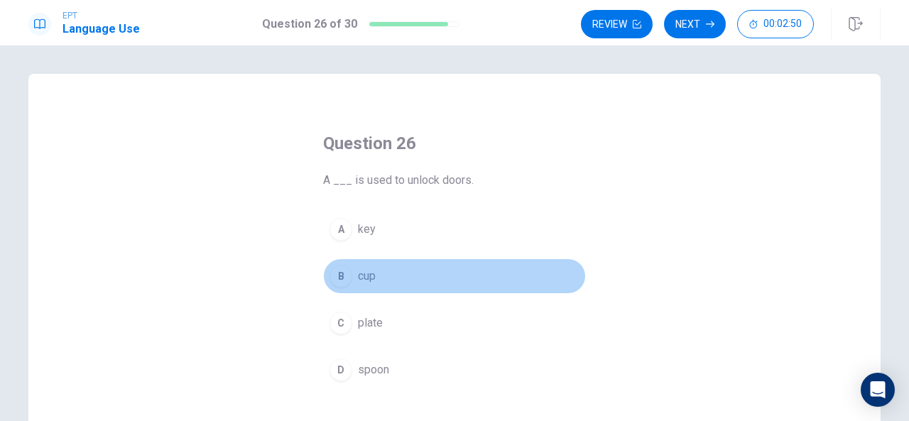
click at [365, 268] on span "cup" at bounding box center [367, 276] width 18 height 17
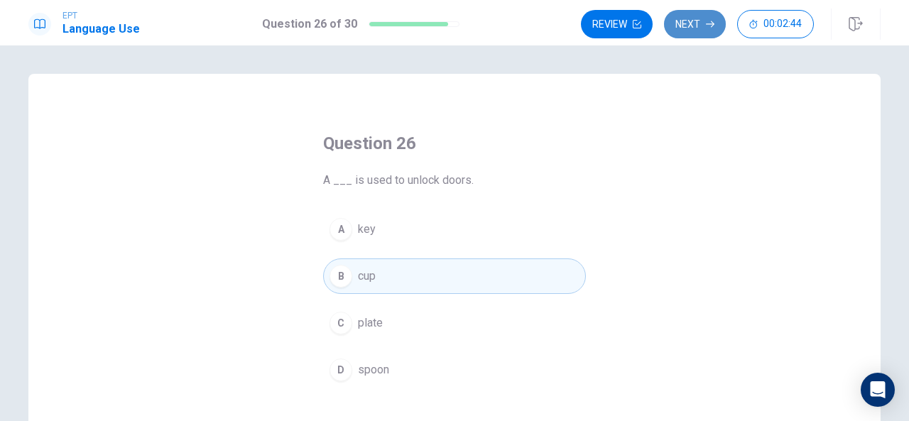
click at [698, 26] on button "Next" at bounding box center [695, 24] width 62 height 28
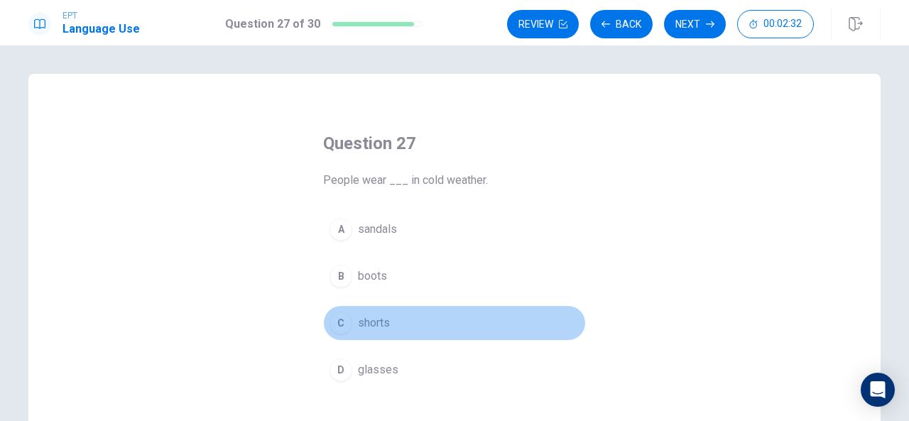
click at [372, 327] on span "shorts" at bounding box center [374, 322] width 32 height 17
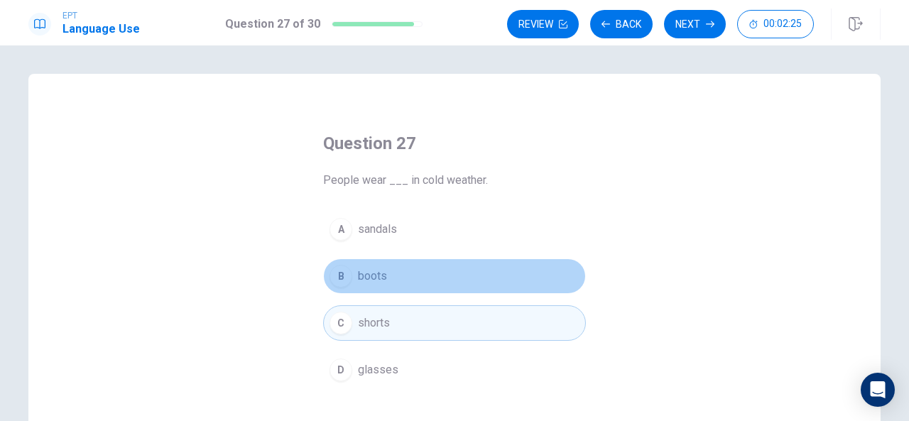
click at [363, 276] on span "boots" at bounding box center [372, 276] width 29 height 17
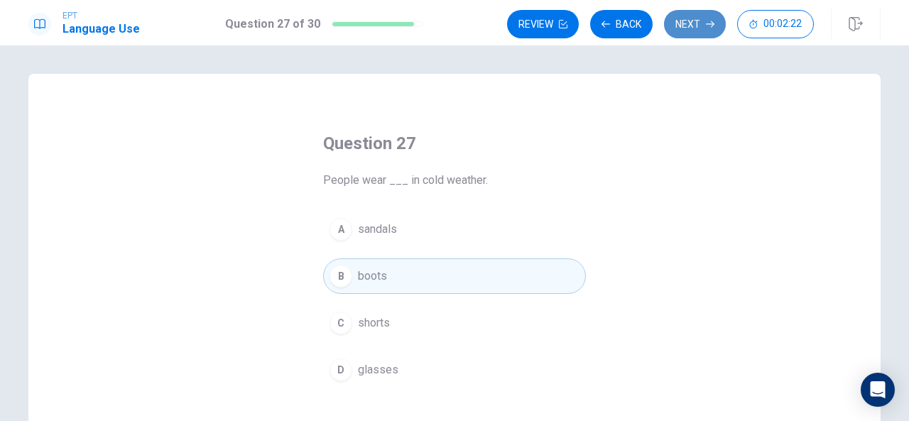
click at [686, 19] on button "Next" at bounding box center [695, 24] width 62 height 28
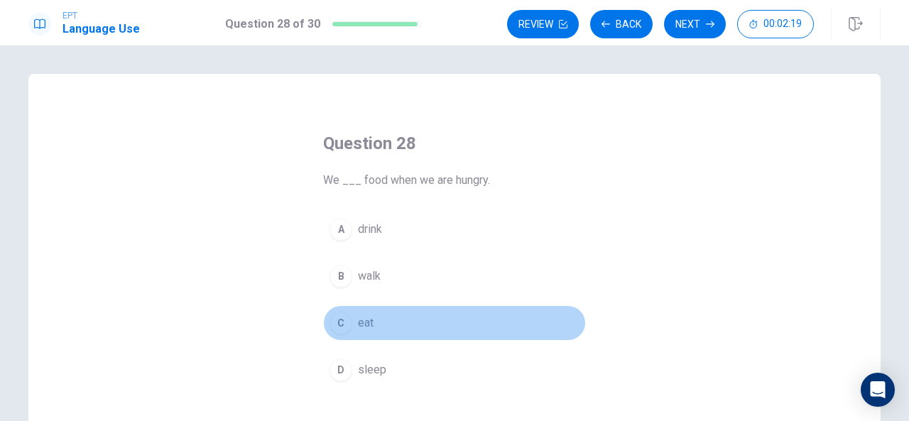
click at [361, 322] on span "eat" at bounding box center [366, 322] width 16 height 17
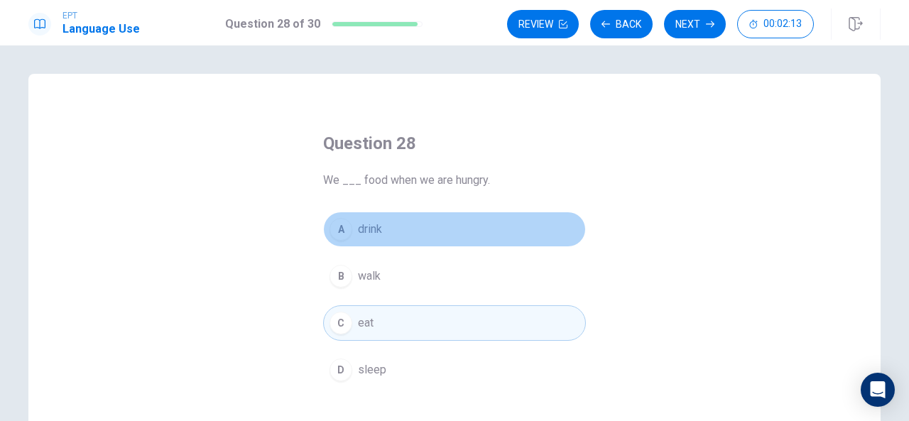
click at [368, 226] on span "drink" at bounding box center [370, 229] width 24 height 17
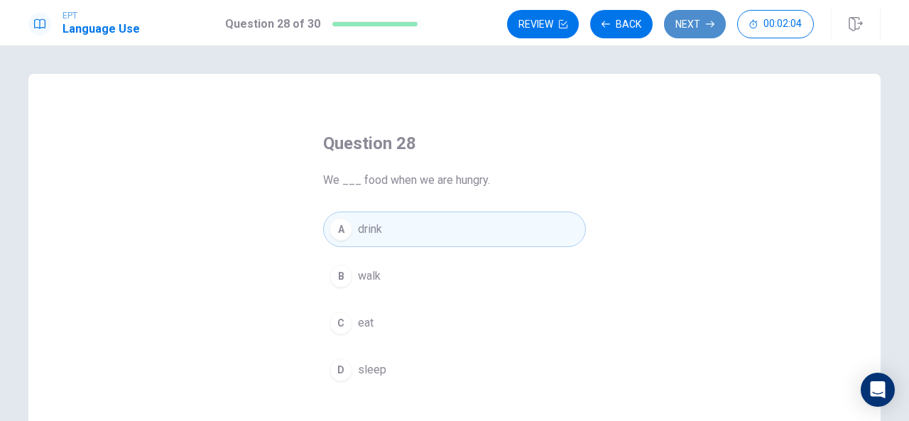
click at [680, 28] on button "Next" at bounding box center [695, 24] width 62 height 28
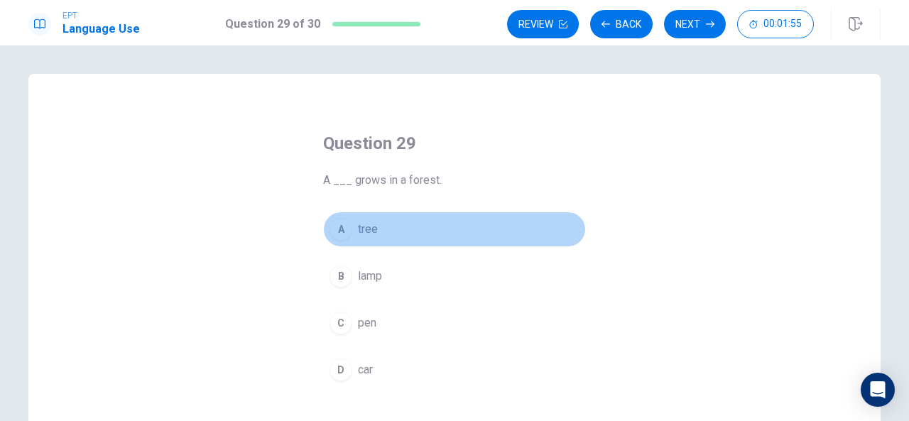
click at [364, 229] on span "tree" at bounding box center [368, 229] width 20 height 17
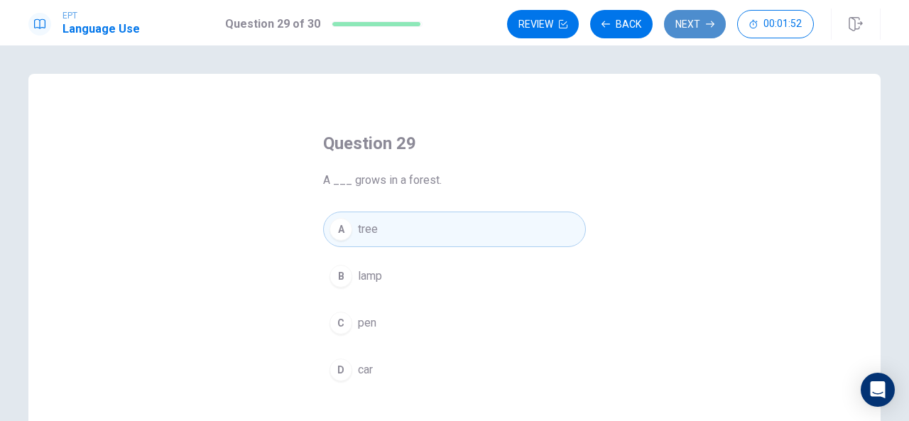
click at [697, 16] on button "Next" at bounding box center [695, 24] width 62 height 28
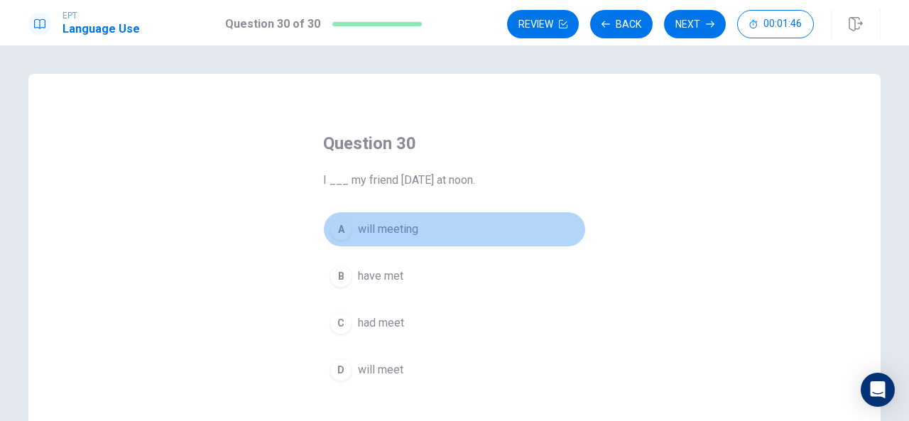
click at [380, 234] on span "will meeting" at bounding box center [388, 229] width 60 height 17
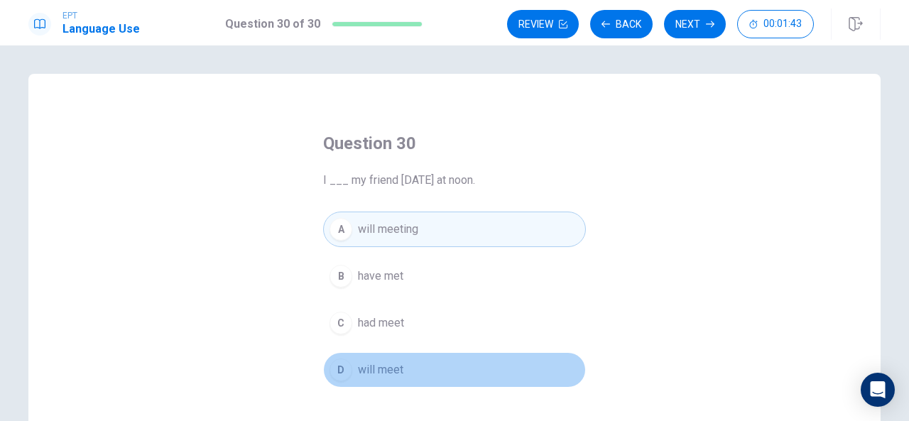
click at [371, 361] on span "will meet" at bounding box center [380, 369] width 45 height 17
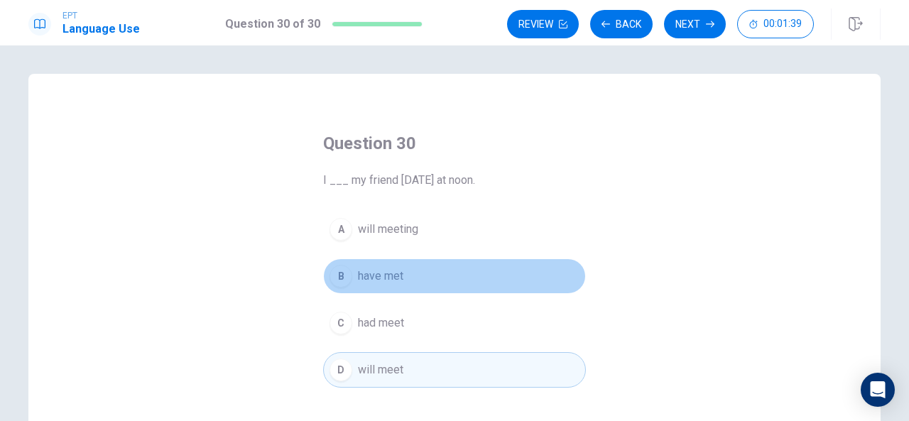
click at [383, 280] on span "have met" at bounding box center [380, 276] width 45 height 17
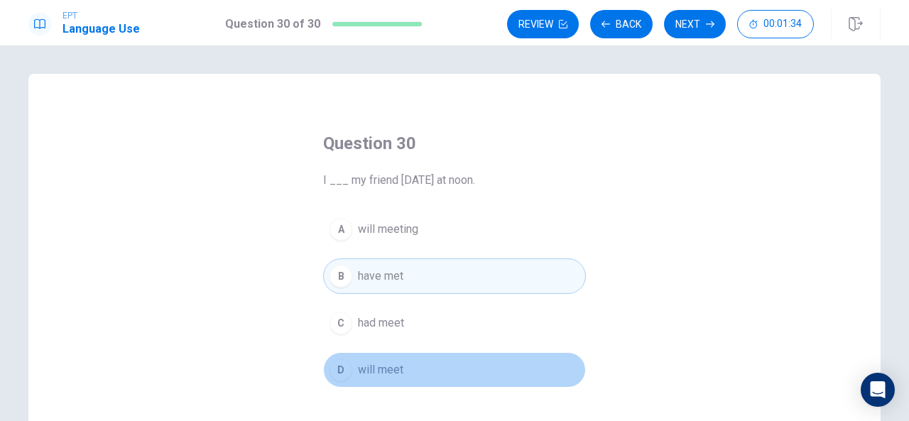
click at [372, 362] on span "will meet" at bounding box center [380, 369] width 45 height 17
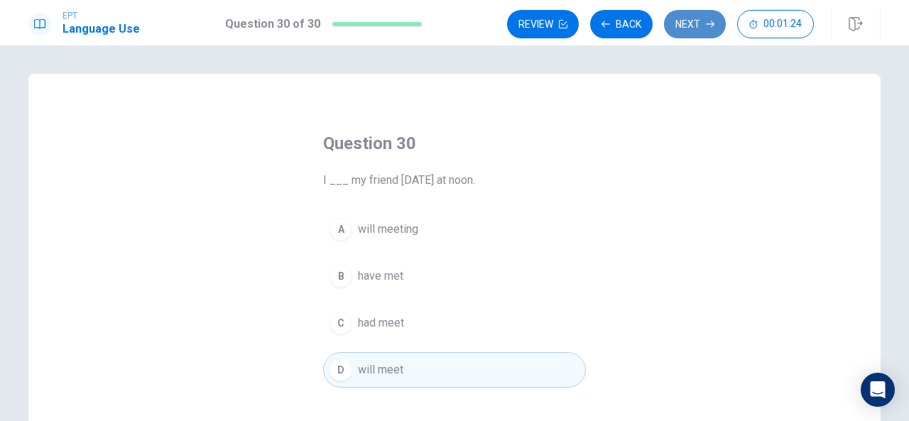
click at [684, 21] on button "Next" at bounding box center [695, 24] width 62 height 28
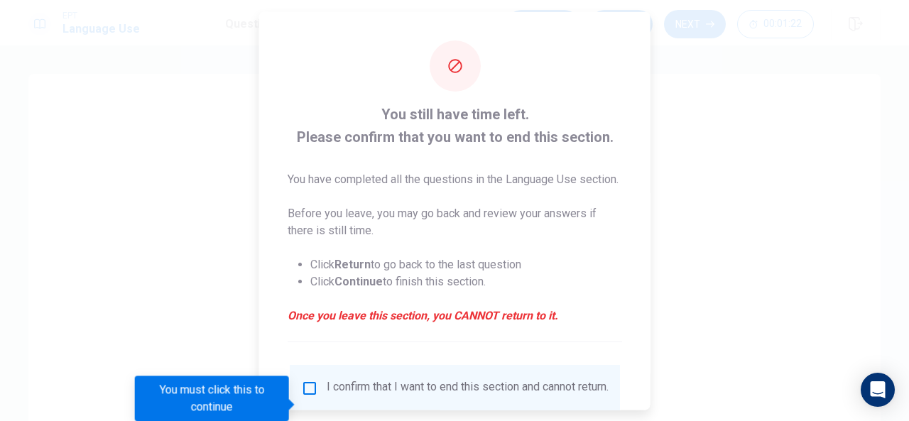
click at [209, 224] on div at bounding box center [454, 210] width 909 height 421
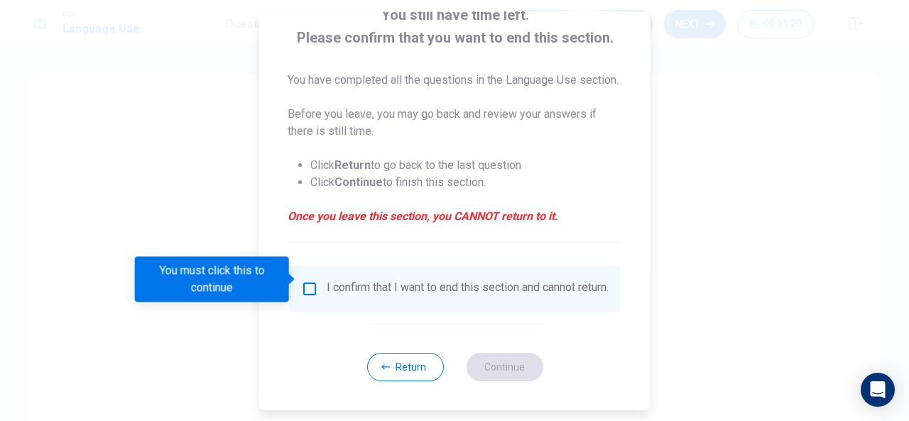
scroll to position [125, 0]
click at [400, 362] on button "Return" at bounding box center [404, 367] width 77 height 28
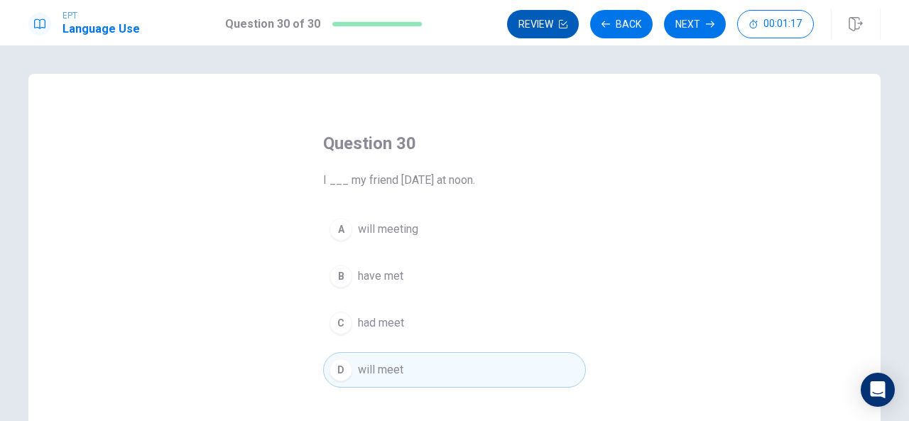
click at [544, 21] on button "Review" at bounding box center [543, 24] width 72 height 28
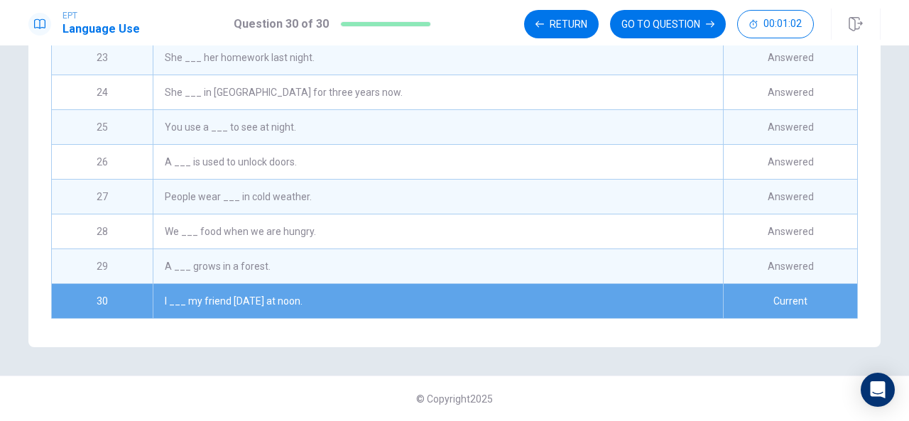
scroll to position [295, 0]
click at [520, 284] on div "I ___ my friend [DATE] at noon." at bounding box center [438, 301] width 570 height 34
click at [444, 356] on div "Review This is a list of questions. The last question you looked at is highligh…" at bounding box center [454, 233] width 909 height 376
click at [440, 331] on div "Review This is a list of questions. The last question you looked at is highligh…" at bounding box center [454, 71] width 852 height 552
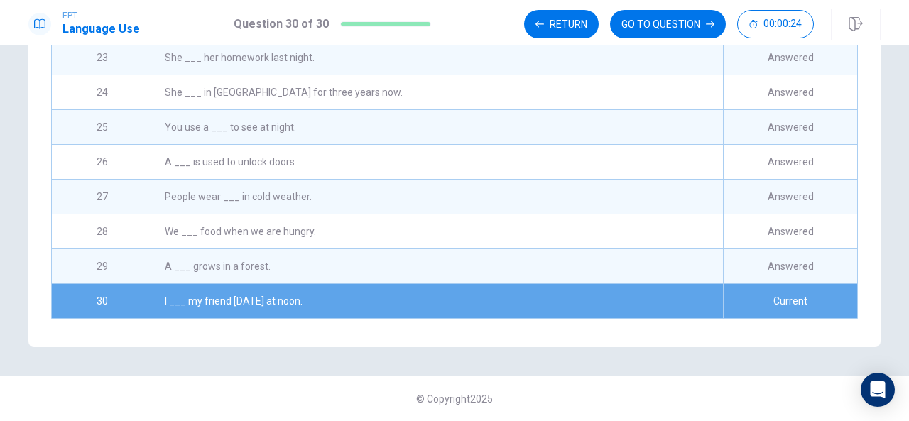
click at [440, 331] on div "Review This is a list of questions. The last question you looked at is highligh…" at bounding box center [454, 71] width 852 height 552
click at [440, 330] on div "Review This is a list of questions. The last question you looked at is highligh…" at bounding box center [454, 71] width 852 height 552
click at [533, 20] on button "Return" at bounding box center [561, 24] width 75 height 28
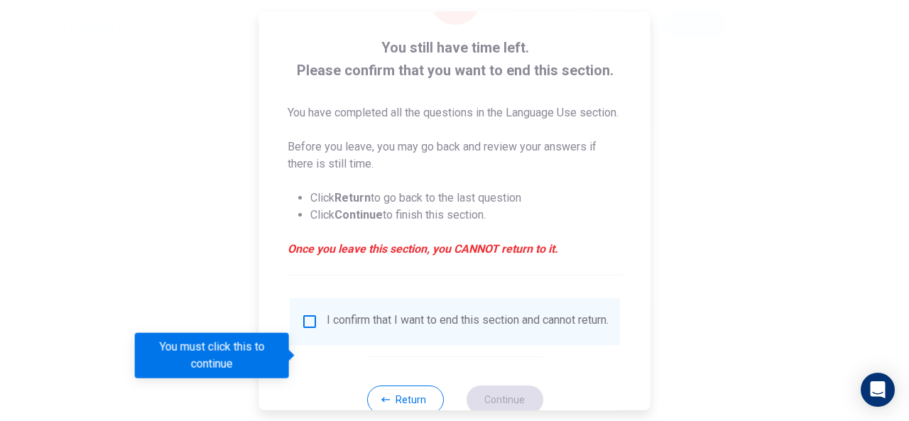
scroll to position [125, 0]
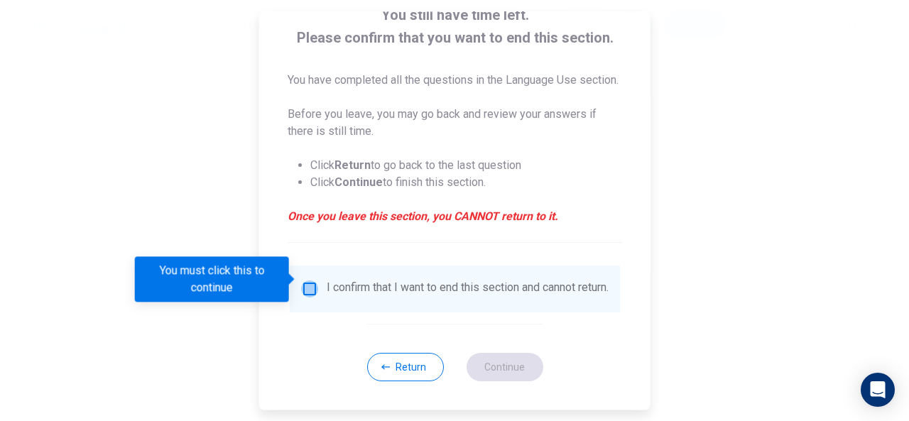
click at [309, 280] on input "You must click this to continue" at bounding box center [309, 288] width 17 height 17
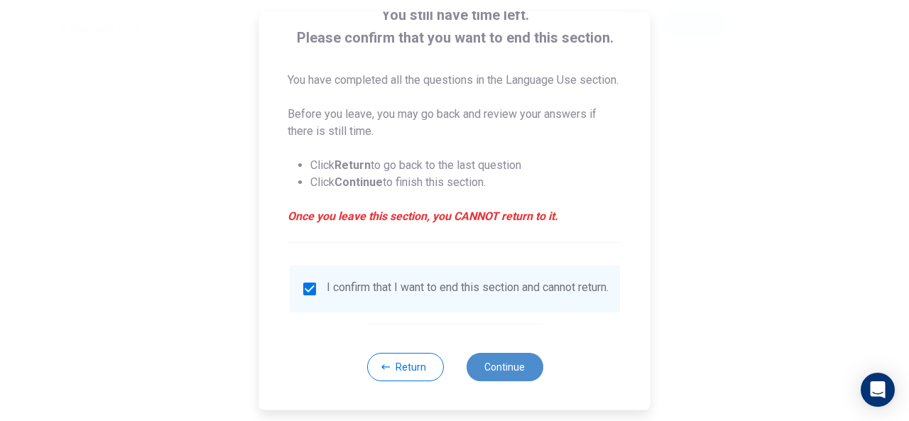
click at [510, 362] on button "Continue" at bounding box center [504, 367] width 77 height 28
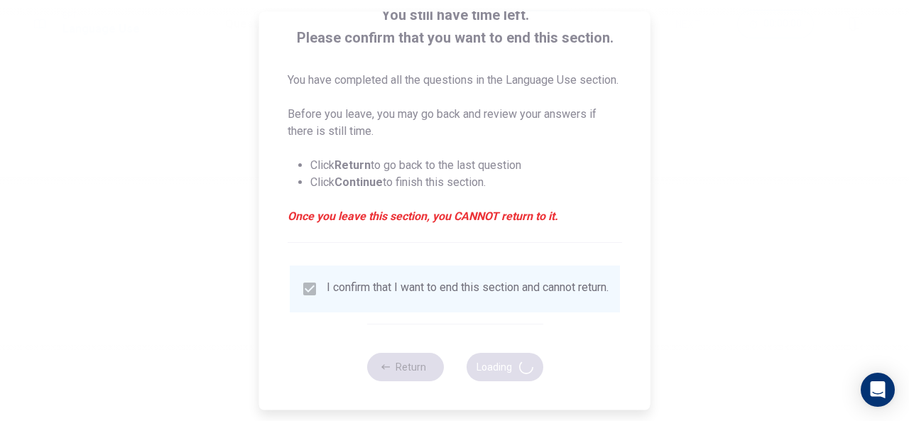
scroll to position [0, 0]
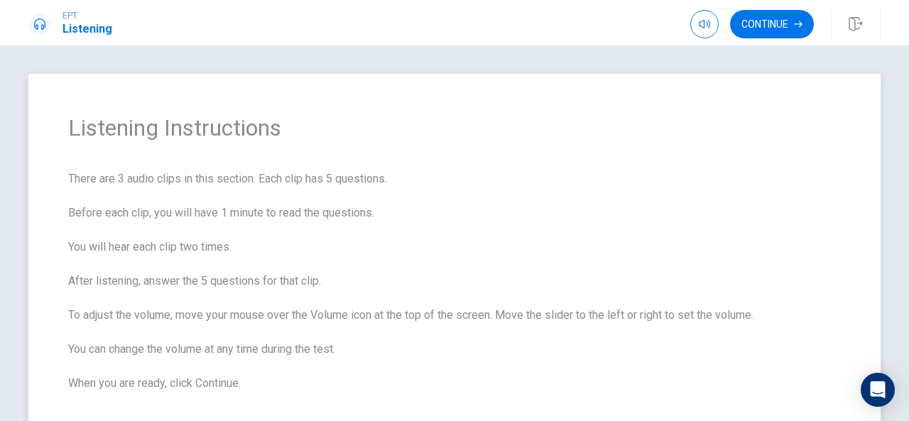
drag, startPoint x: 468, startPoint y: 322, endPoint x: 588, endPoint y: 317, distance: 120.8
click at [588, 317] on span "There are 3 audio clips in this section. Each clip has 5 questions. Before each…" at bounding box center [454, 280] width 772 height 221
click at [900, 414] on div "Listening Instructions There are 3 audio clips in this section. Each clip has 5…" at bounding box center [454, 233] width 909 height 376
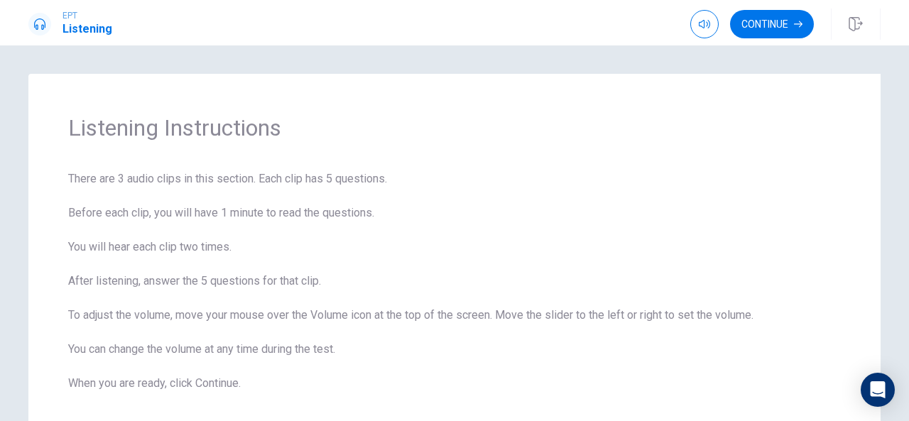
click at [900, 414] on div "Listening Instructions There are 3 audio clips in this section. Each clip has 5…" at bounding box center [454, 233] width 909 height 376
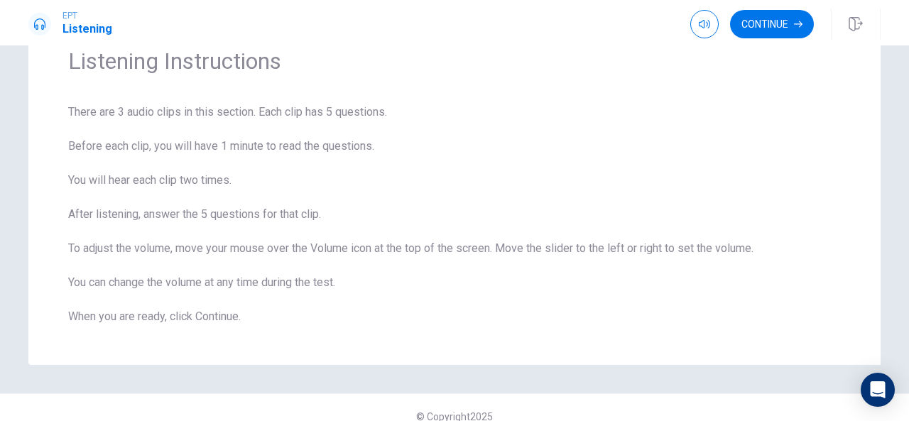
scroll to position [84, 0]
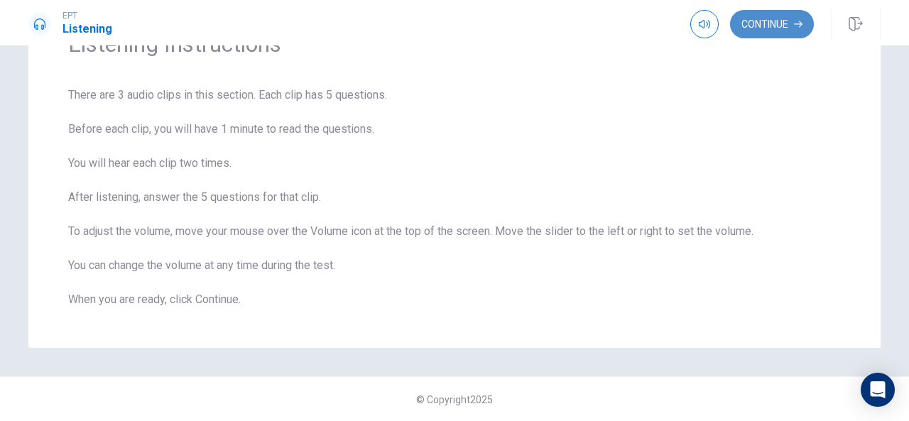
click at [778, 22] on button "Continue" at bounding box center [772, 24] width 84 height 28
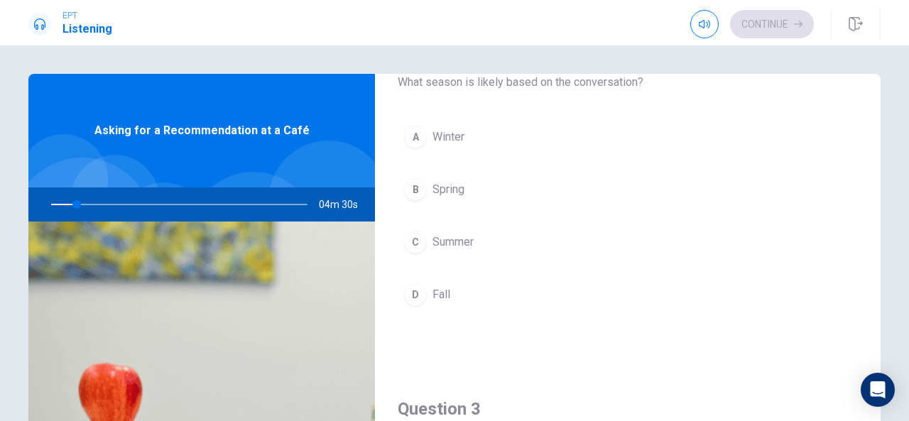
scroll to position [863, 0]
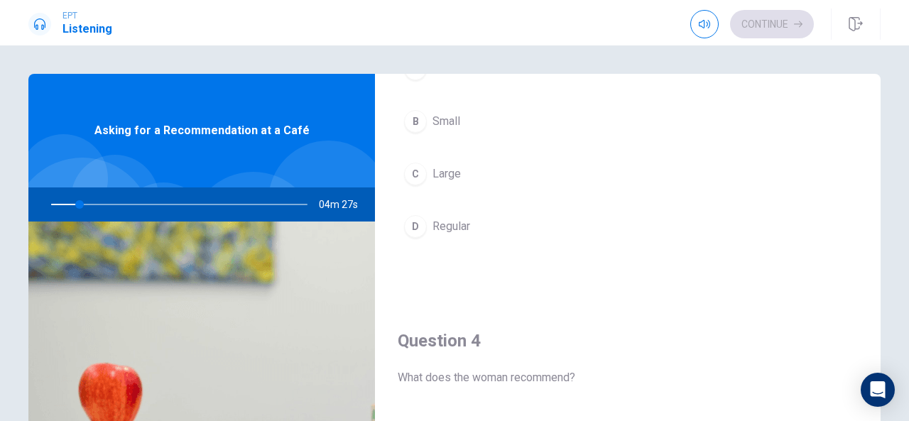
click at [877, 275] on div "Question 1 How does the man respond to the recommendation? A He says it sounds …" at bounding box center [454, 320] width 897 height 493
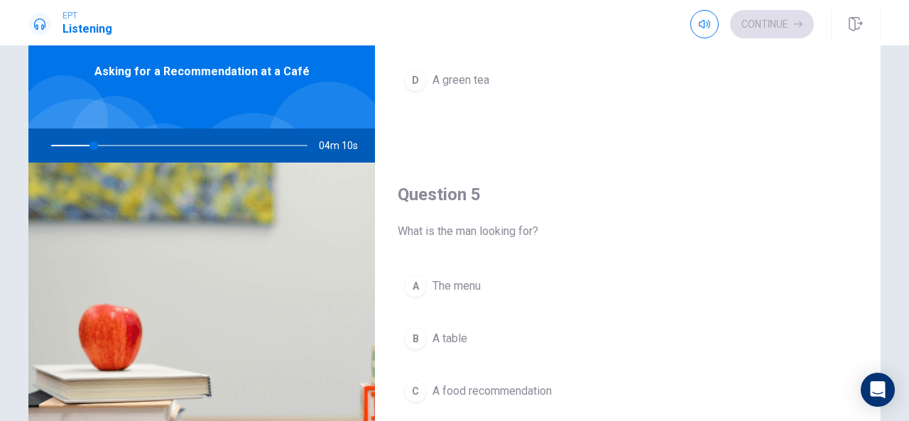
scroll to position [0, 0]
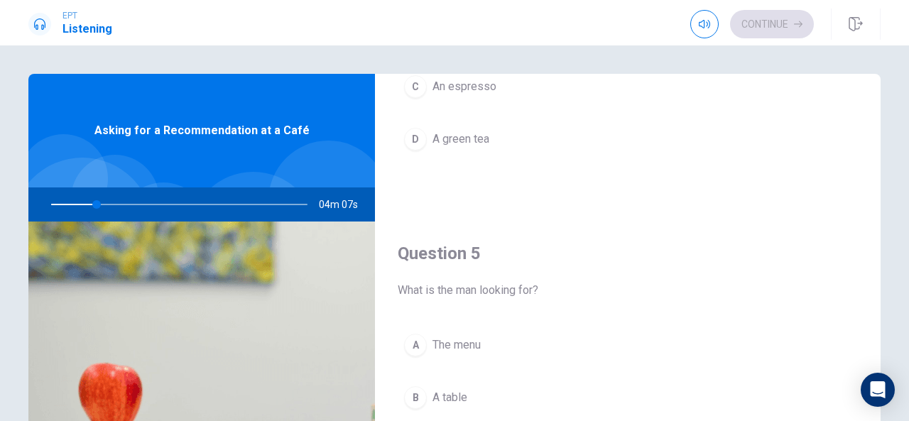
click at [873, 70] on div "Question 1 How does the man respond to the recommendation? A He says it sounds …" at bounding box center [454, 233] width 909 height 376
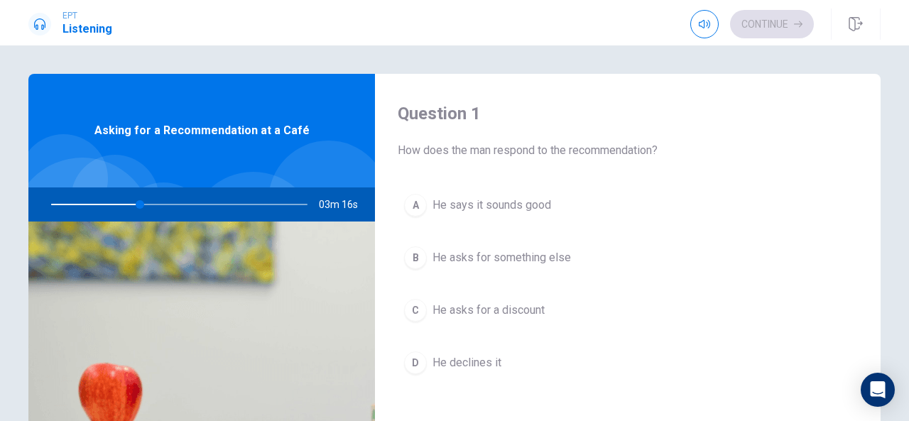
scroll to position [432, 0]
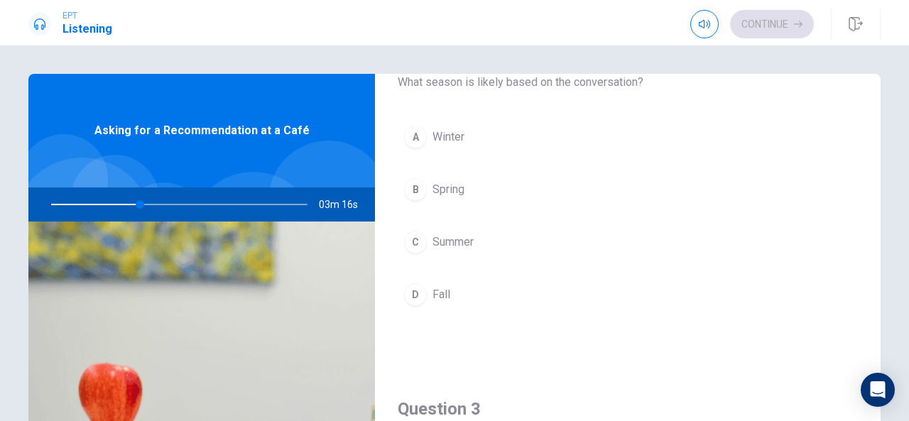
click at [876, 271] on div "Question 1 How does the man respond to the recommendation? A He says it sounds …" at bounding box center [627, 320] width 505 height 493
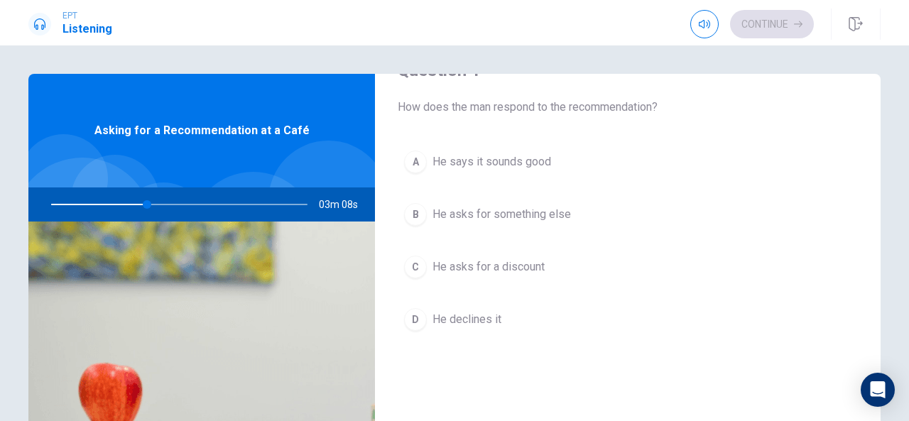
scroll to position [0, 0]
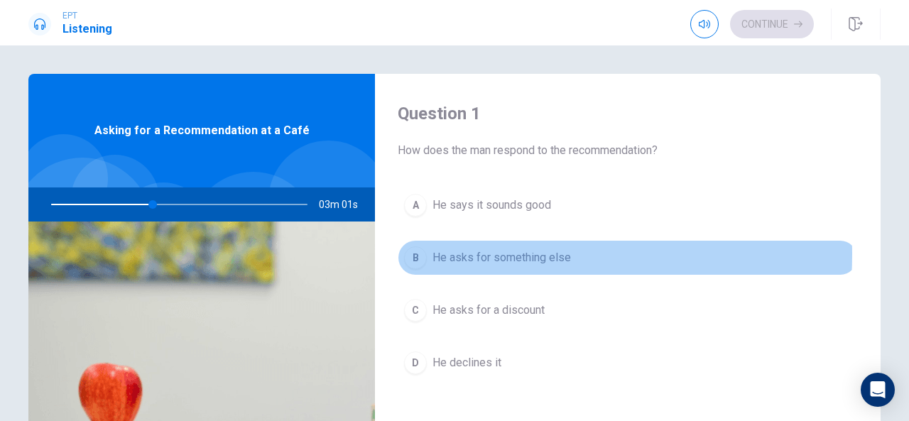
click at [481, 253] on span "He asks for something else" at bounding box center [501, 257] width 138 height 17
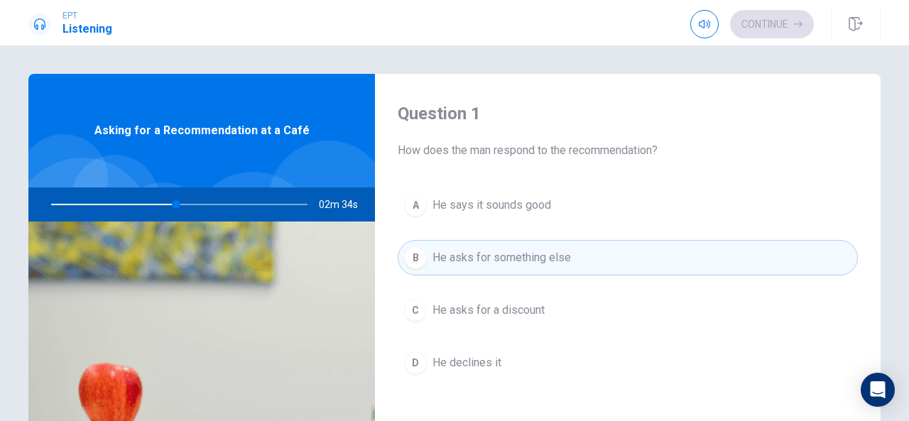
scroll to position [432, 0]
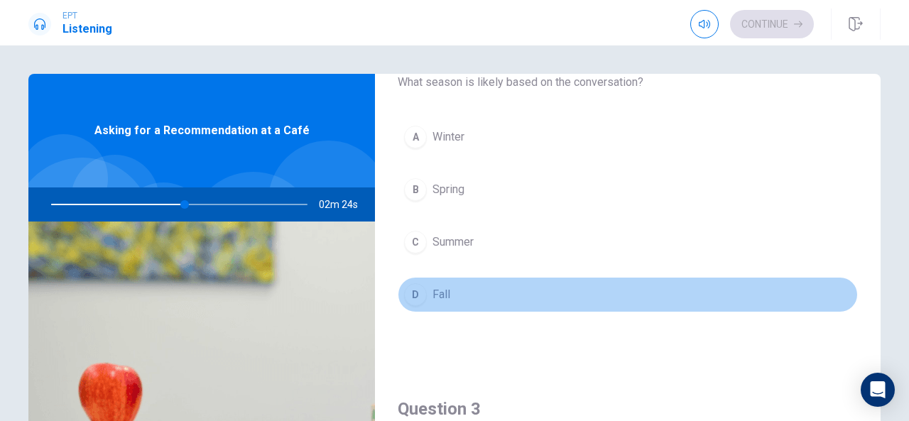
click at [799, 284] on button "D Fall" at bounding box center [628, 294] width 460 height 35
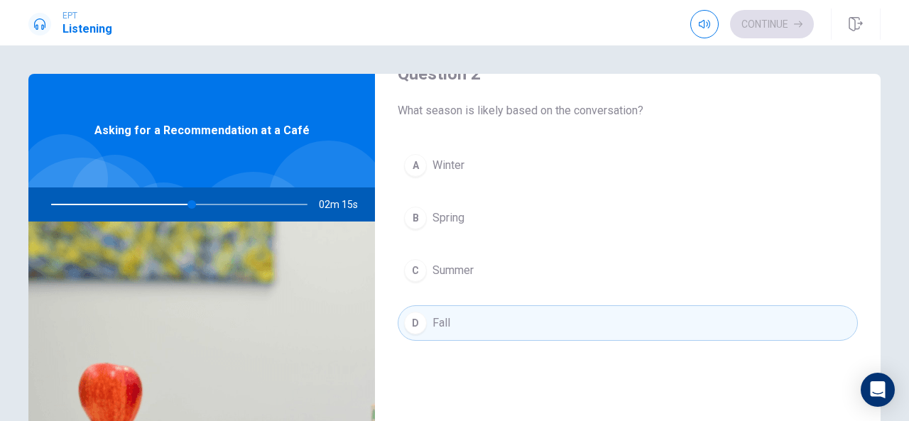
scroll to position [835, 0]
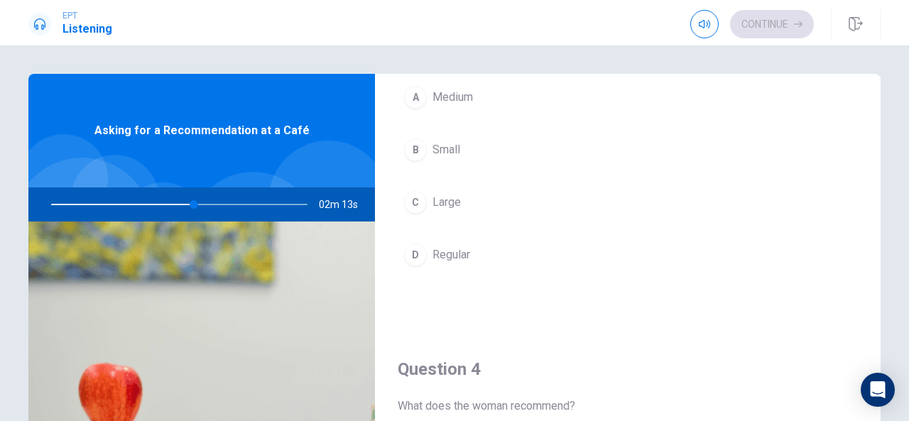
click at [137, 202] on div at bounding box center [176, 204] width 285 height 34
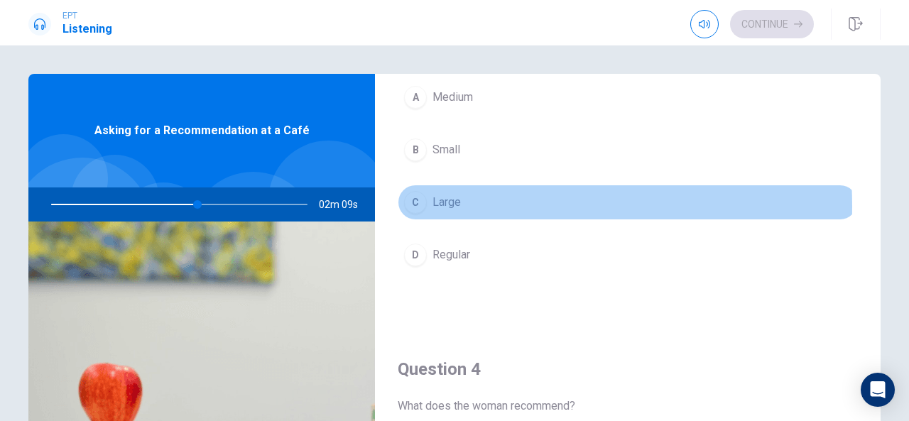
click at [450, 200] on span "Large" at bounding box center [446, 202] width 28 height 17
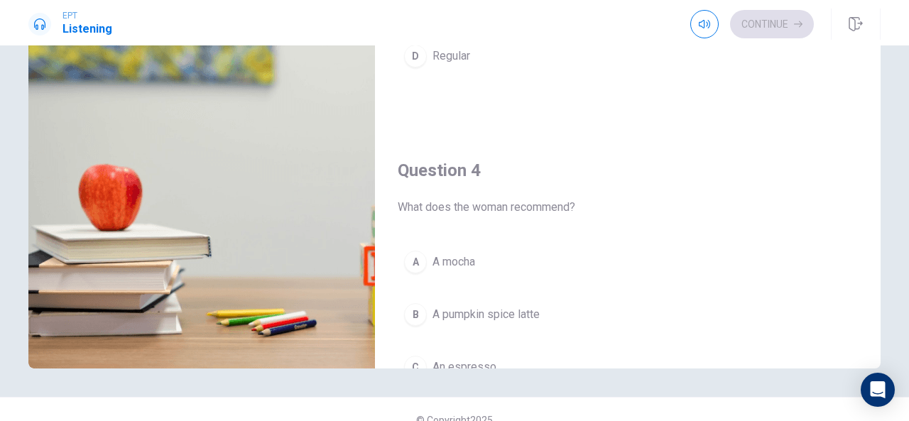
scroll to position [220, 0]
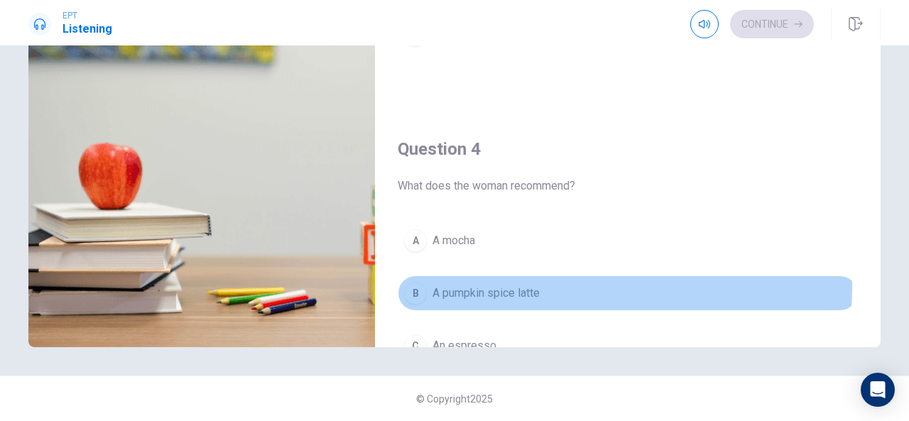
click at [513, 285] on span "A pumpkin spice latte" at bounding box center [485, 293] width 107 height 17
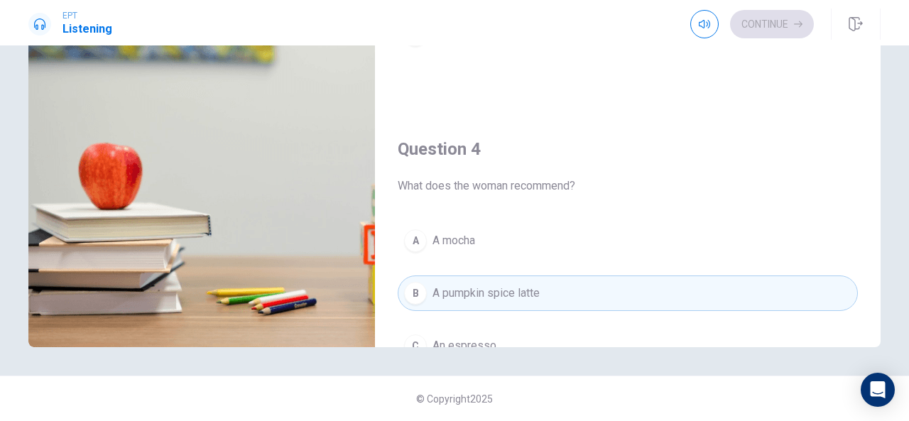
click at [868, 337] on div "Question 4 What does the woman recommend? A A mocha B A pumpkin spice latte C A…" at bounding box center [627, 290] width 505 height 363
click at [872, 338] on div "Question 1 How does the man respond to the recommendation? A He says it sounds …" at bounding box center [627, 100] width 505 height 493
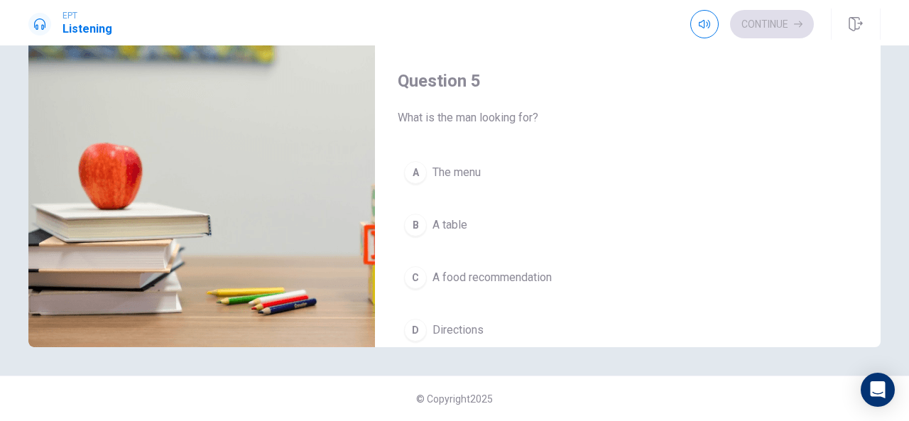
scroll to position [1314, 0]
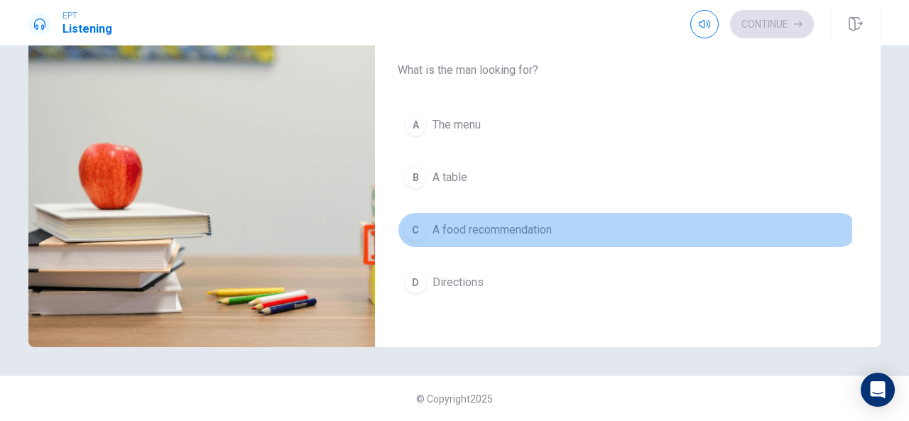
click at [480, 221] on span "A food recommendation" at bounding box center [491, 229] width 119 height 17
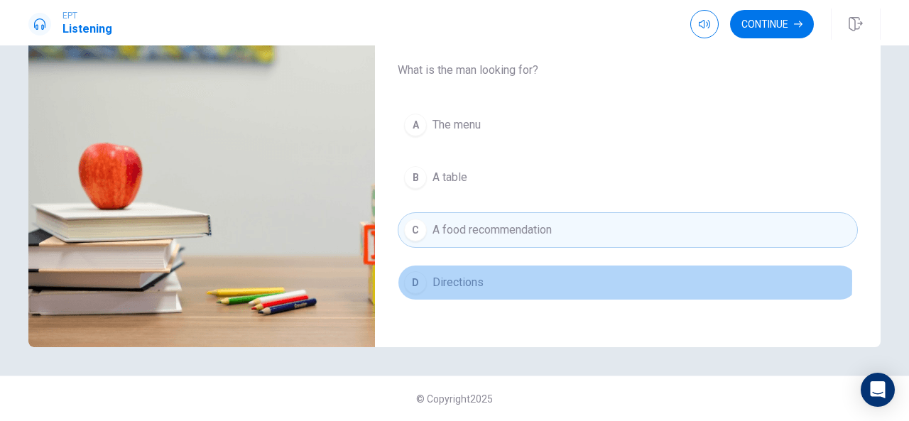
click at [463, 274] on span "Directions" at bounding box center [457, 282] width 51 height 17
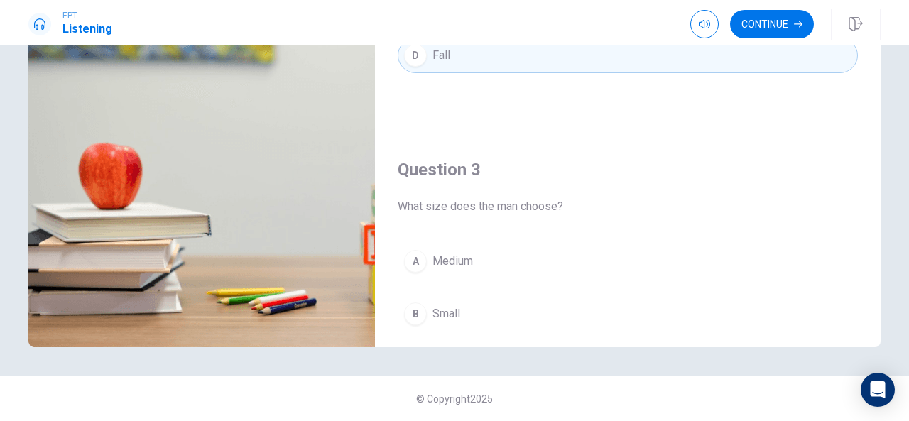
scroll to position [882, 0]
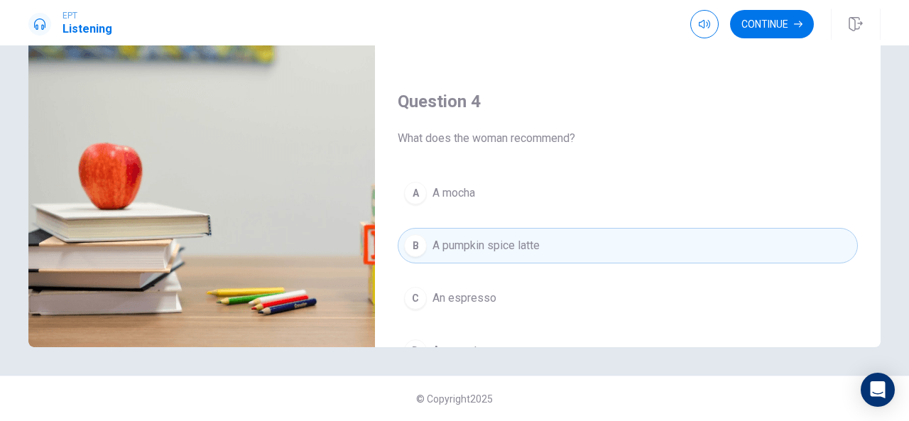
click at [907, 43] on div "EPT Listening Continue" at bounding box center [454, 22] width 909 height 45
click at [906, 45] on div "EPT Listening Continue" at bounding box center [454, 22] width 909 height 45
click at [908, 49] on div "EPT Listening Continue Continue Question 1 How does the man respond to the reco…" at bounding box center [454, 210] width 909 height 421
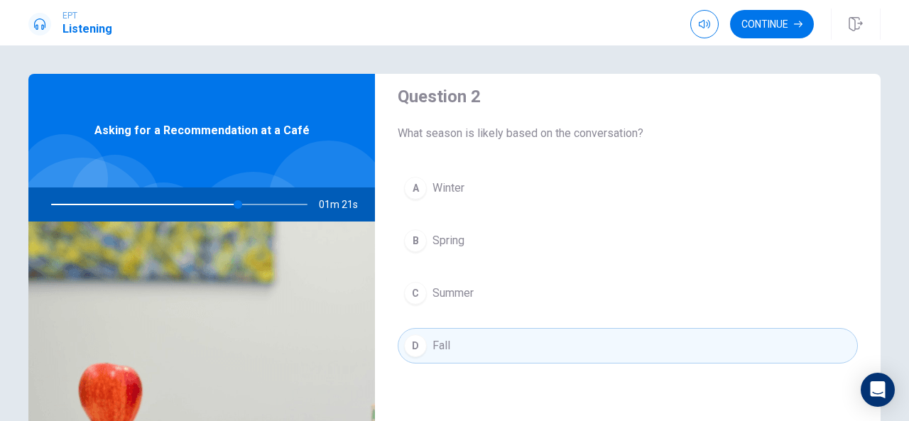
scroll to position [352, 0]
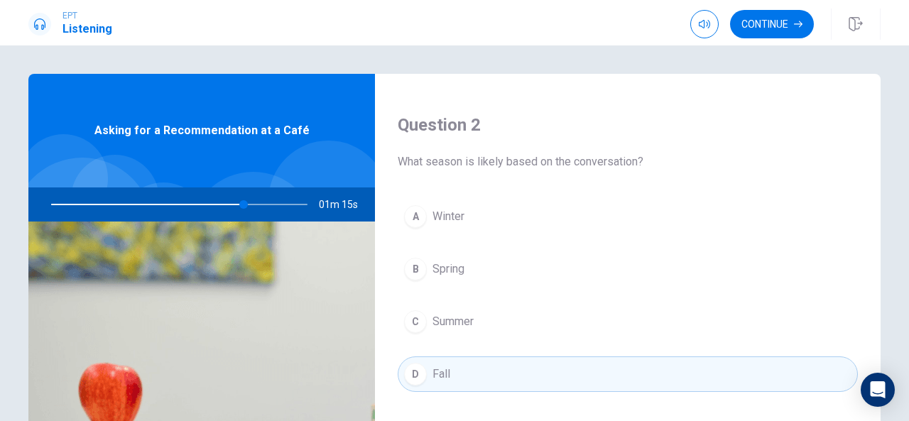
click at [863, 70] on div "Question 1 How does the man respond to the recommendation? A He says it sounds …" at bounding box center [454, 233] width 909 height 376
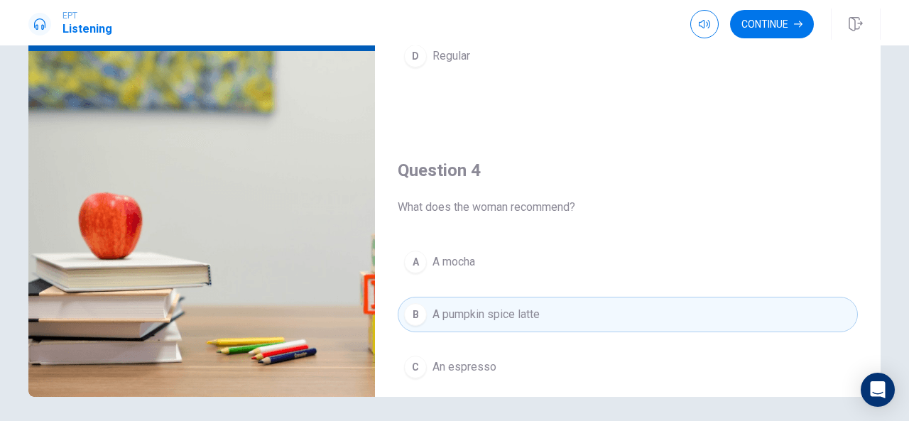
scroll to position [1295, 0]
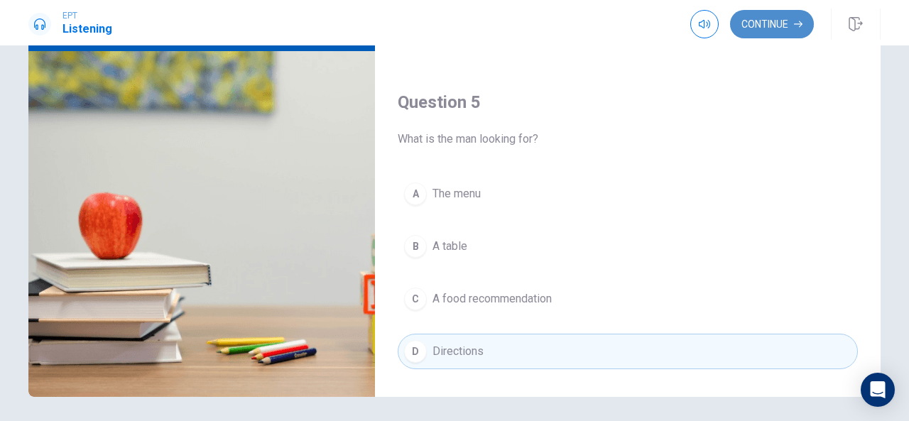
click at [767, 26] on button "Continue" at bounding box center [772, 24] width 84 height 28
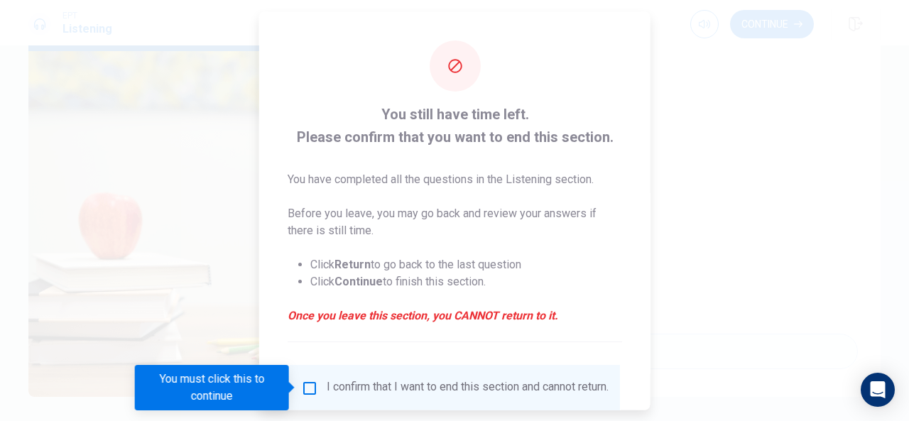
click at [136, 175] on div at bounding box center [454, 210] width 909 height 421
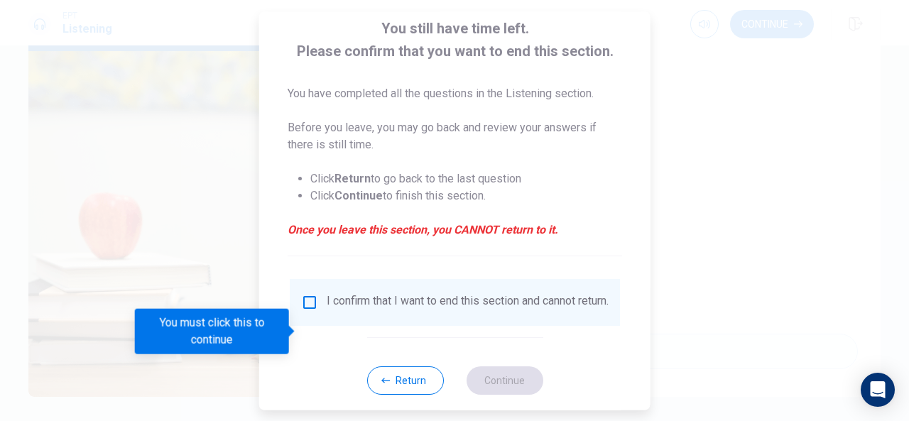
scroll to position [108, 0]
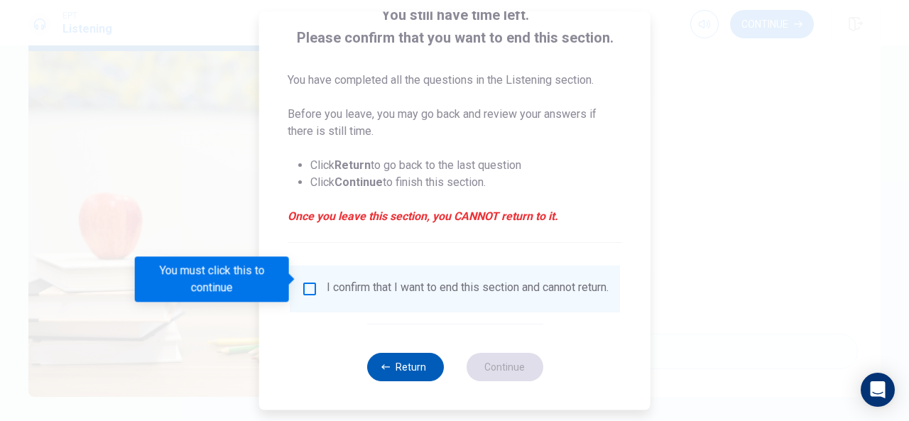
click at [393, 370] on button "Return" at bounding box center [404, 367] width 77 height 28
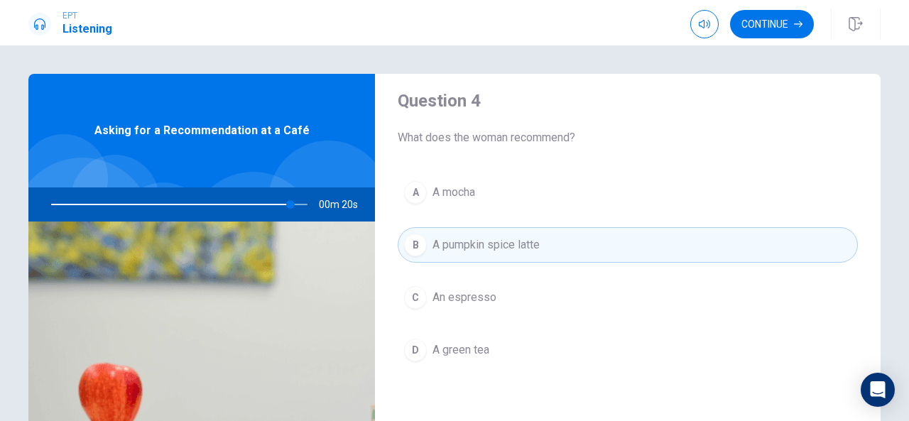
scroll to position [1068, 0]
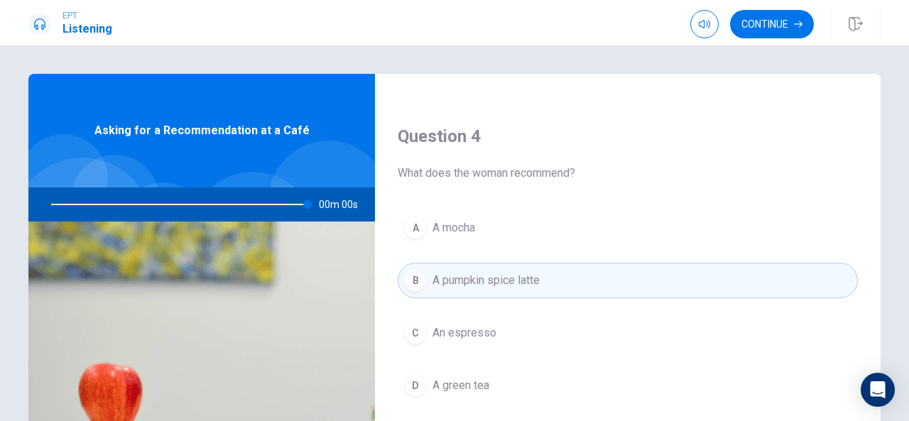
type input "0"
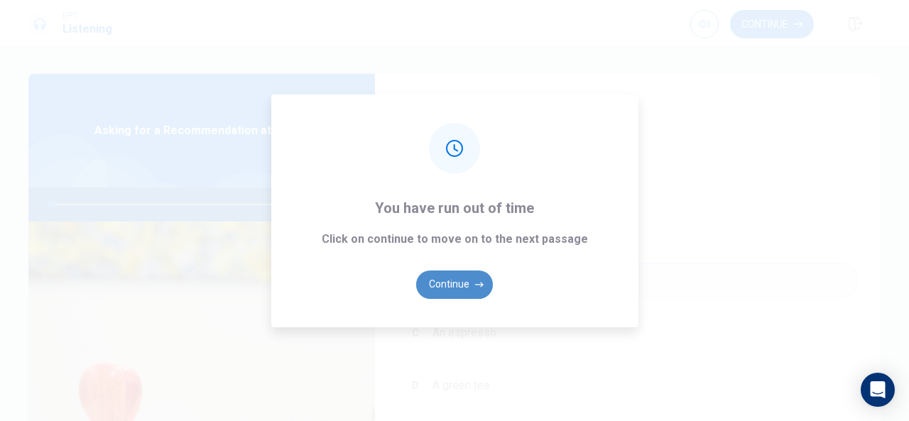
click at [448, 283] on button "Continue" at bounding box center [454, 284] width 77 height 28
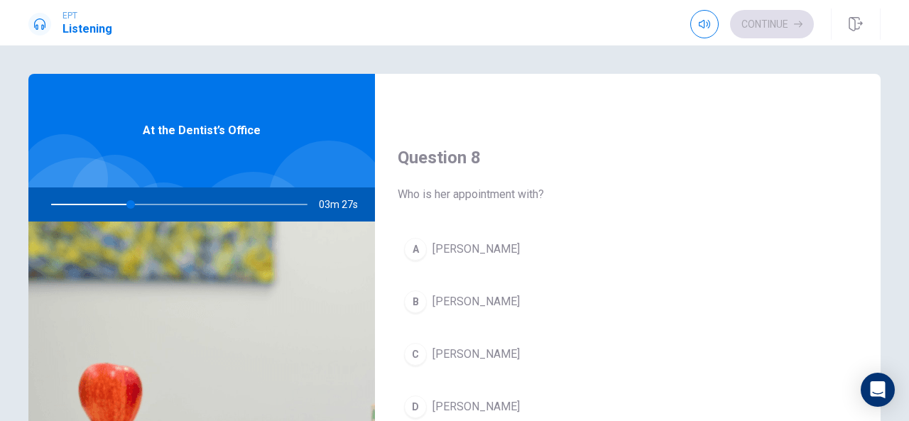
scroll to position [251, 0]
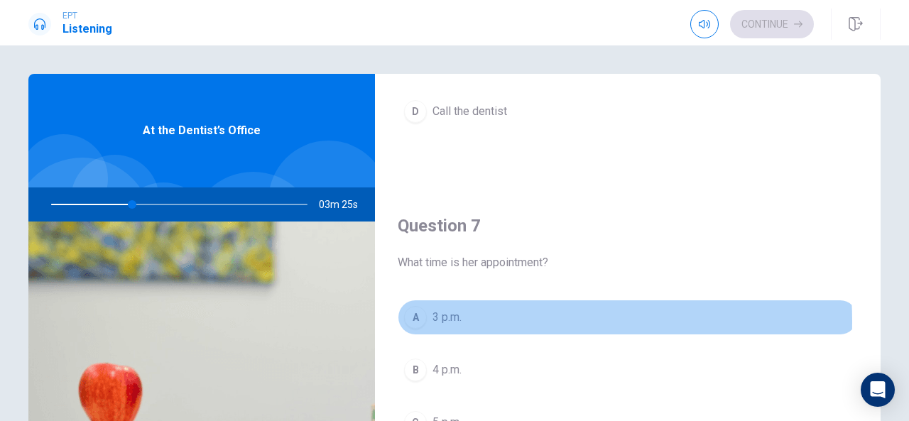
click at [467, 319] on button "A 3 p.m." at bounding box center [628, 317] width 460 height 35
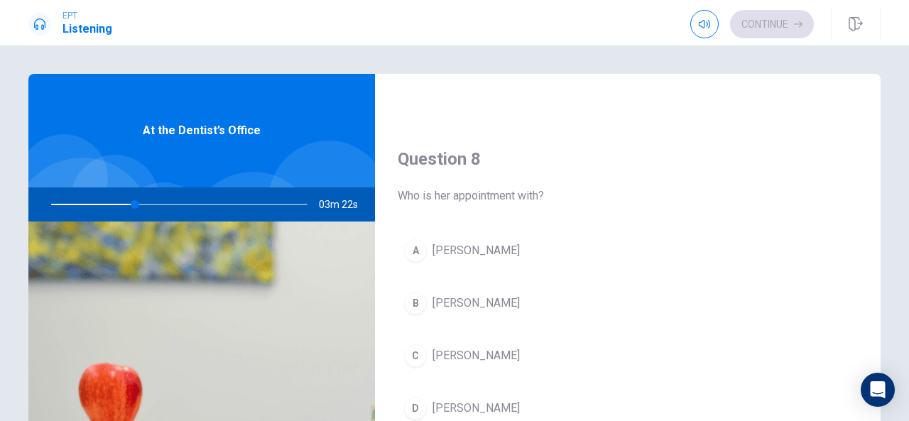
scroll to position [1113, 0]
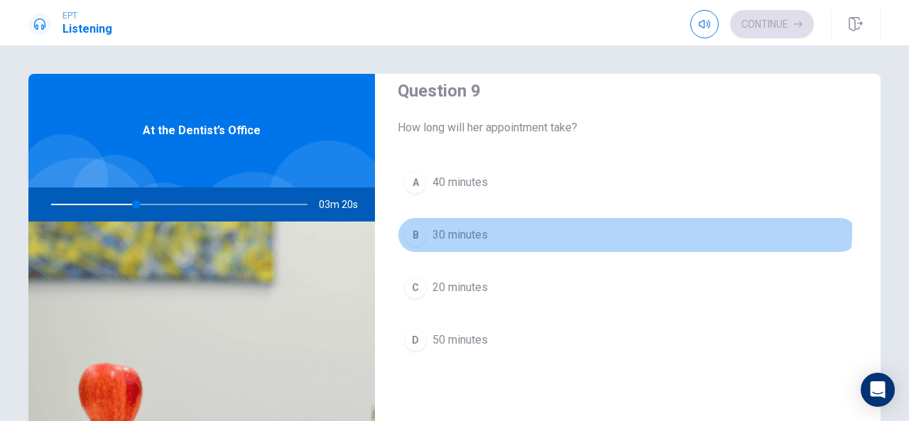
click at [477, 226] on span "30 minutes" at bounding box center [459, 234] width 55 height 17
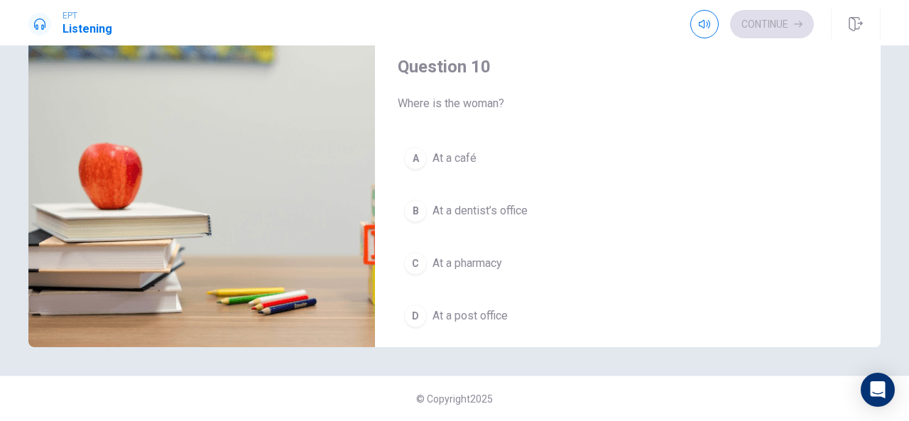
scroll to position [1289, 0]
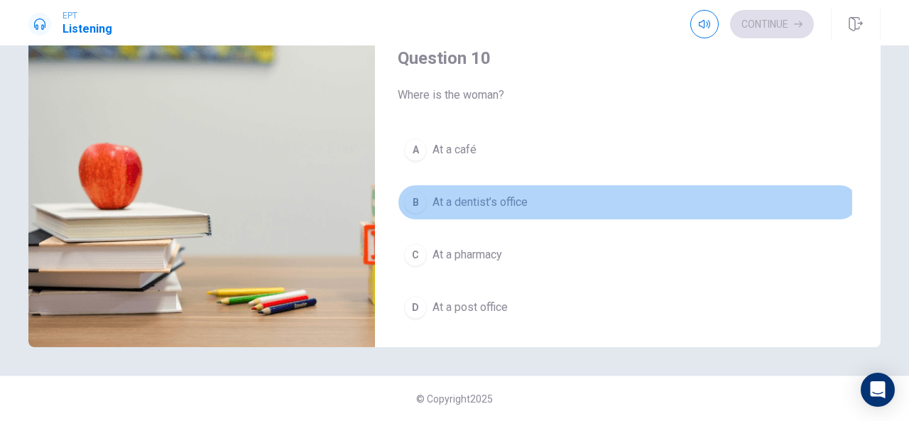
click at [469, 194] on span "At a dentist’s office" at bounding box center [479, 202] width 95 height 17
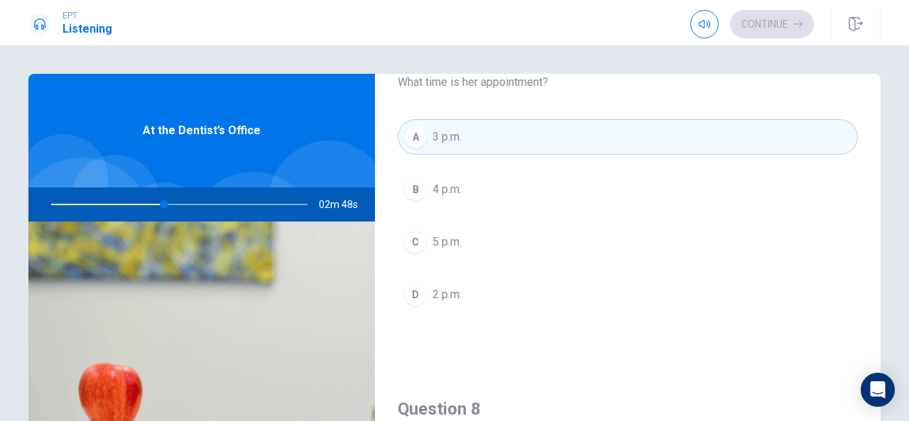
scroll to position [863, 0]
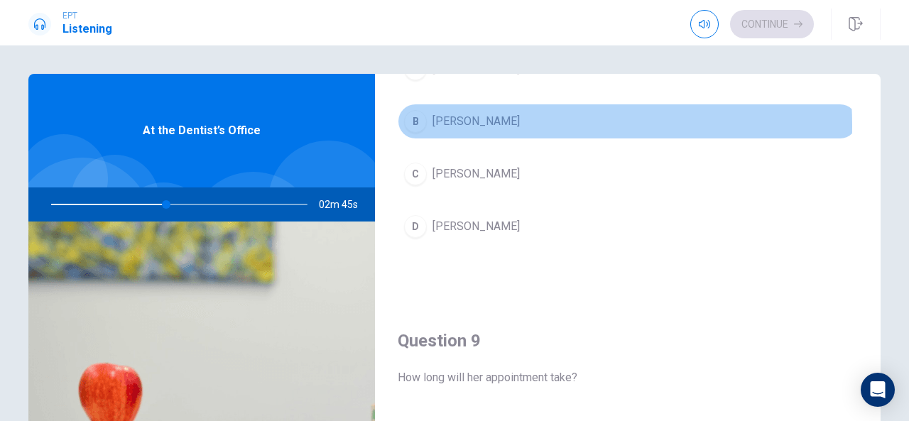
click at [464, 121] on span "[PERSON_NAME]" at bounding box center [475, 121] width 87 height 17
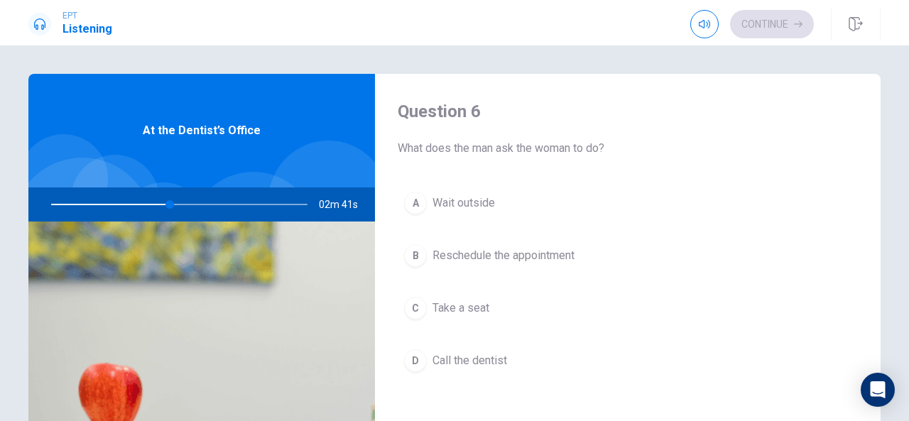
scroll to position [0, 0]
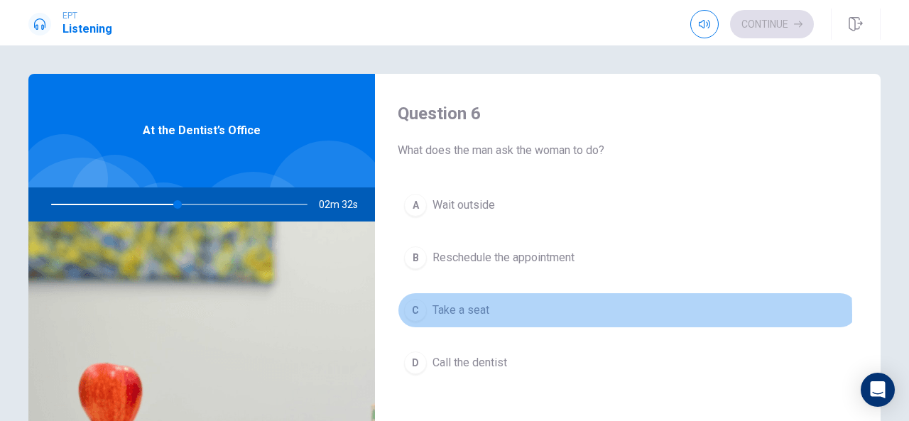
click at [453, 313] on span "Take a seat" at bounding box center [460, 310] width 57 height 17
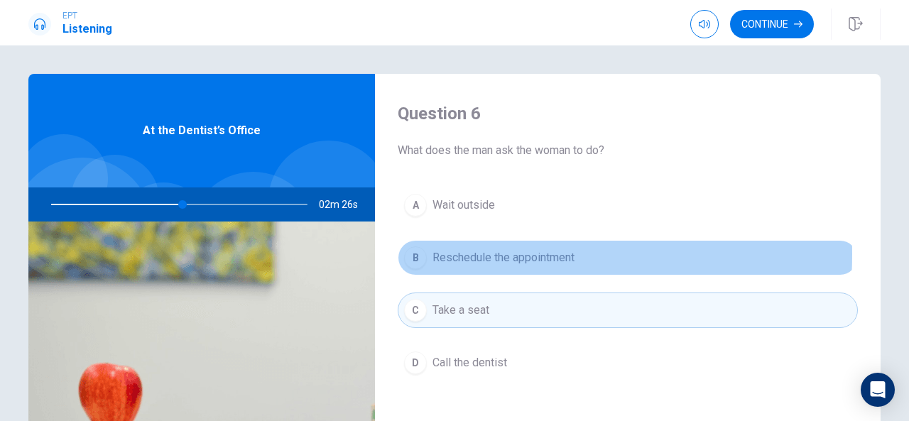
click at [449, 253] on span "Reschedule the appointment" at bounding box center [503, 257] width 142 height 17
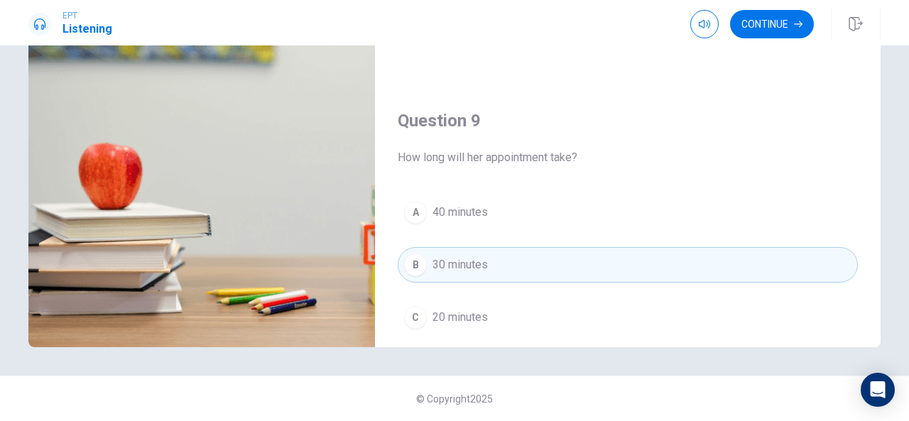
scroll to position [432, 0]
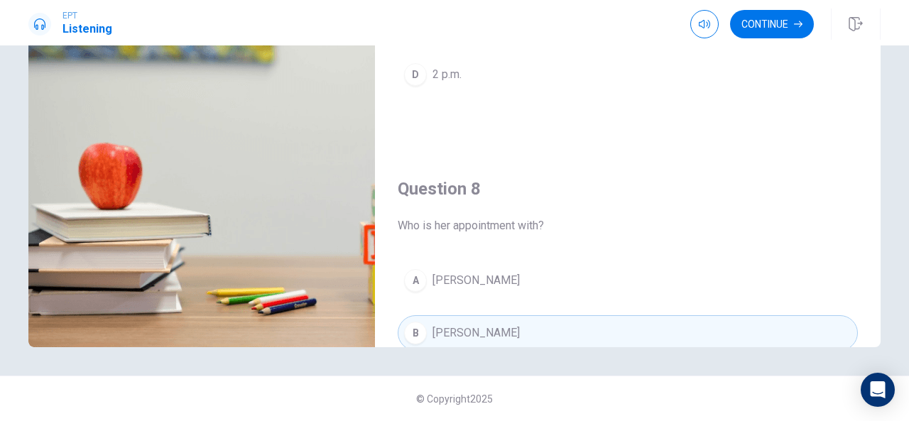
click at [877, 143] on div "Question 6 What does the man ask the woman to do? A Wait outside B Reschedule t…" at bounding box center [454, 100] width 897 height 493
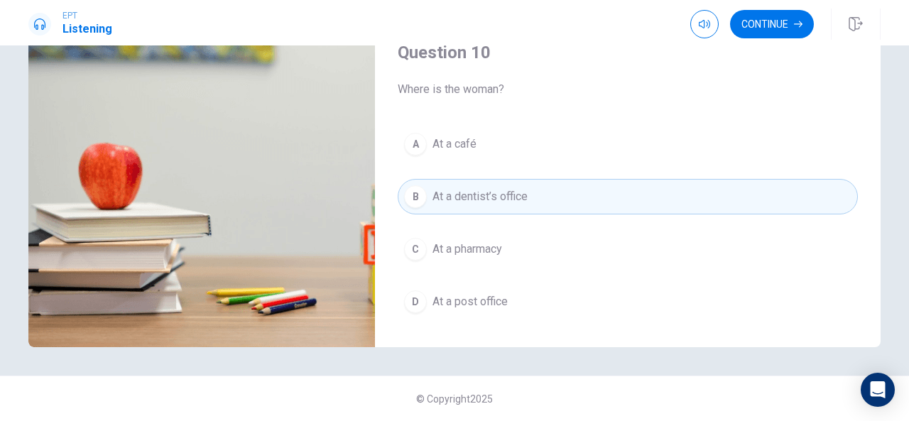
scroll to position [1314, 0]
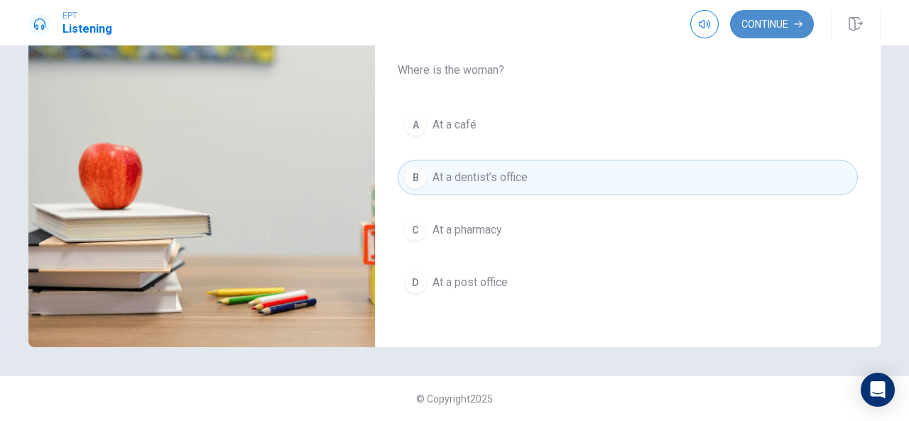
click at [754, 29] on button "Continue" at bounding box center [772, 24] width 84 height 28
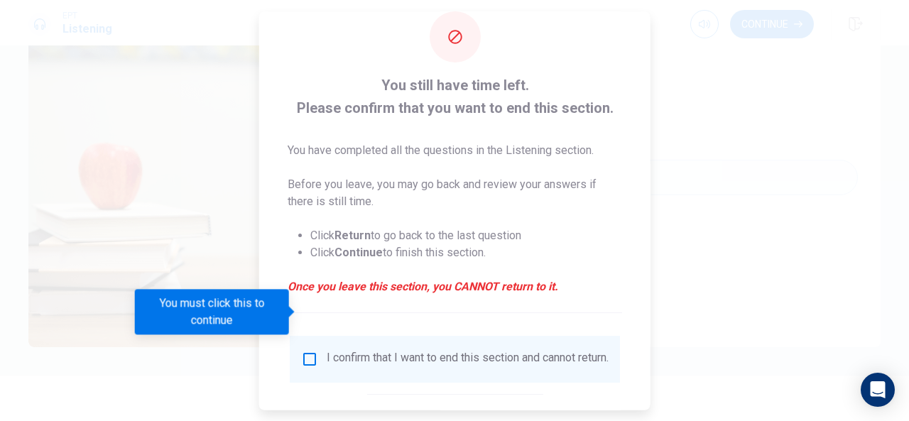
scroll to position [108, 0]
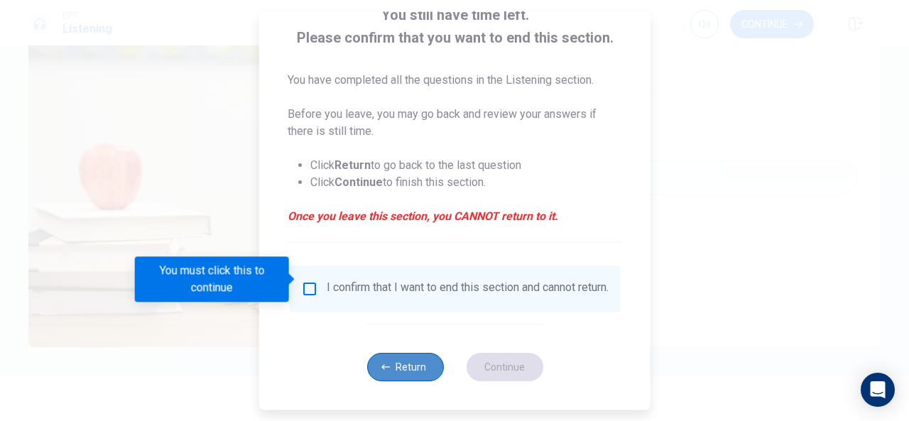
click at [381, 363] on icon "button" at bounding box center [385, 367] width 9 height 9
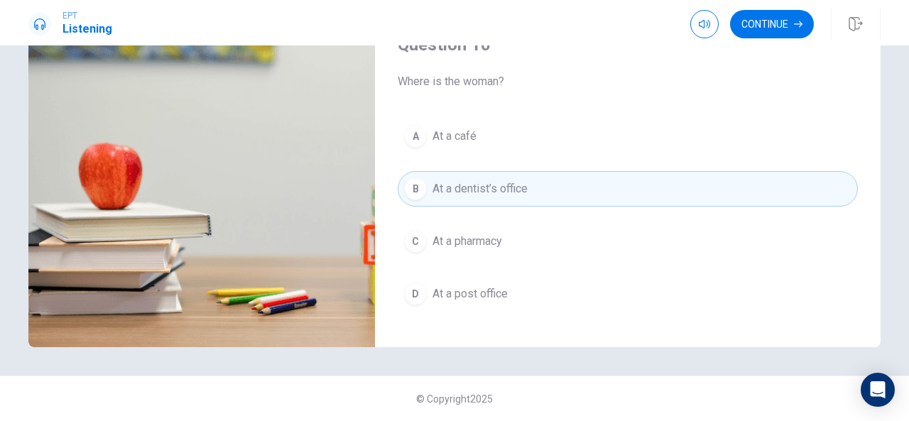
scroll to position [1314, 0]
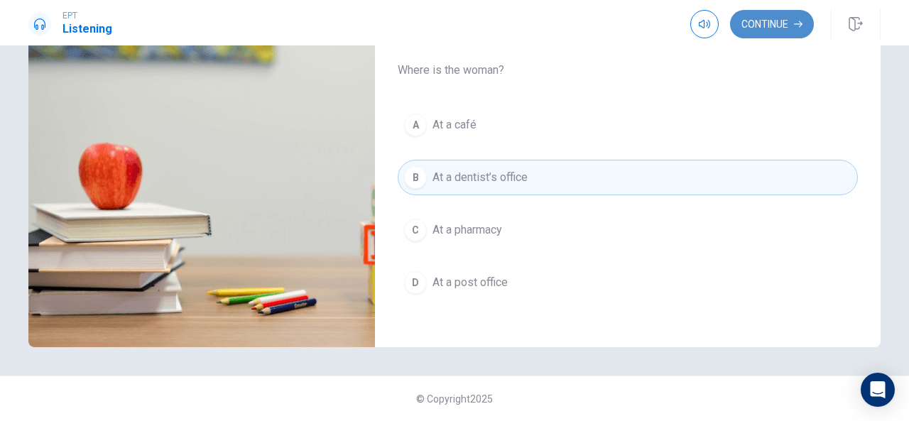
click at [755, 27] on button "Continue" at bounding box center [772, 24] width 84 height 28
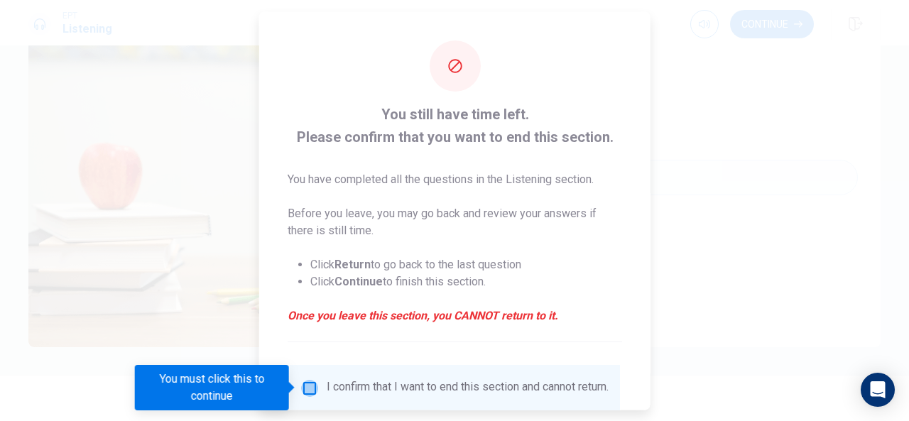
click at [315, 381] on input "You must click this to continue" at bounding box center [309, 387] width 17 height 17
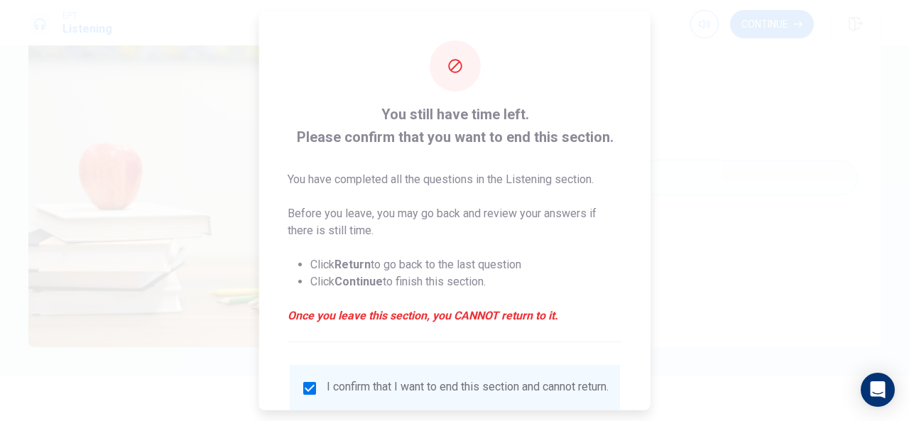
click at [650, 404] on div at bounding box center [454, 210] width 909 height 421
click at [649, 405] on div "You still have time left. Please confirm that you want to end this section. You…" at bounding box center [454, 210] width 909 height 421
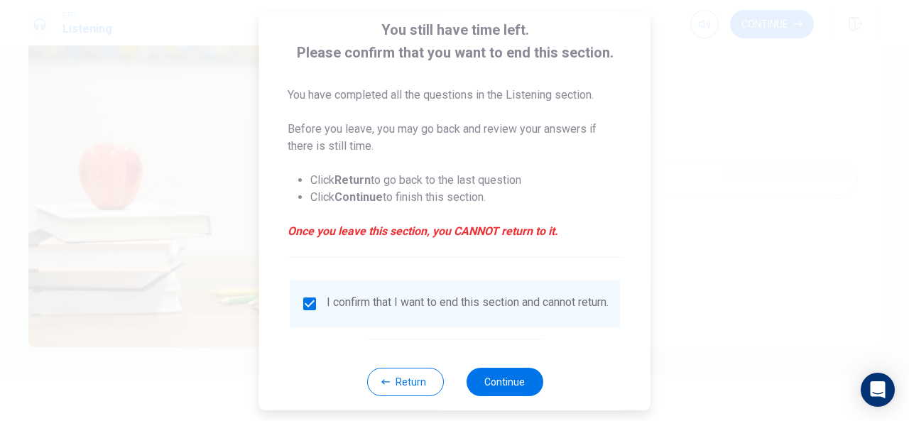
scroll to position [85, 0]
click at [508, 388] on button "Continue" at bounding box center [504, 380] width 77 height 28
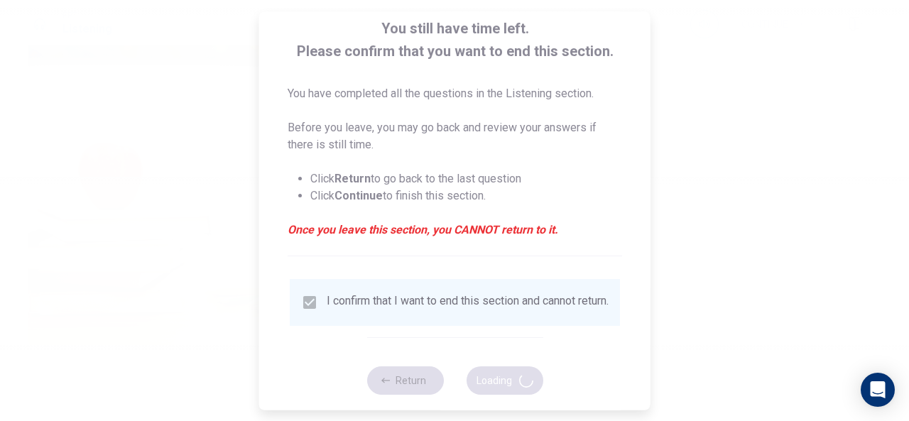
type input "78"
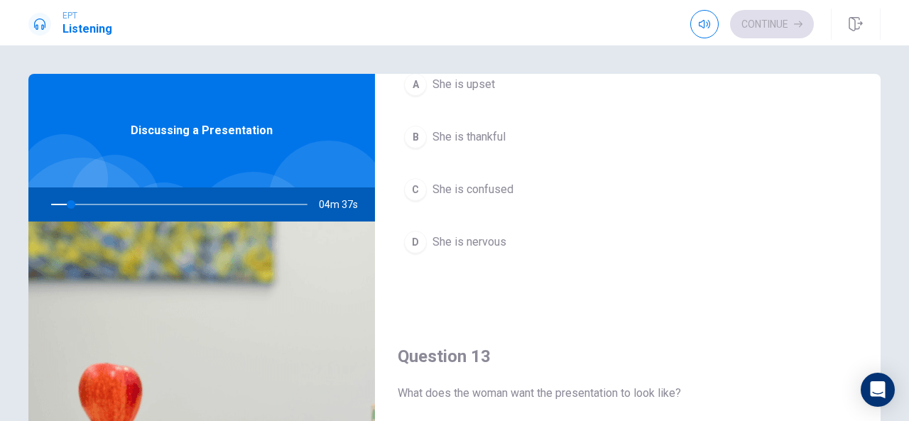
scroll to position [220, 0]
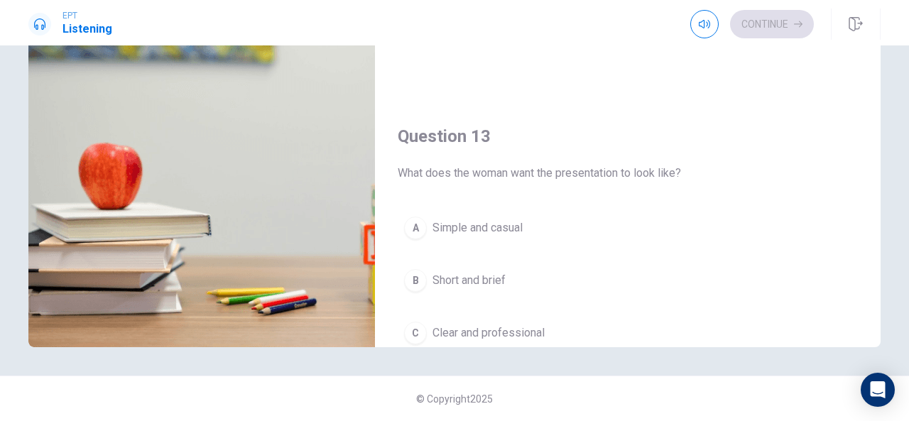
click at [904, 48] on div "EPT Listening Continue Continue Question 11 What kind of feedback does she want…" at bounding box center [454, 210] width 909 height 421
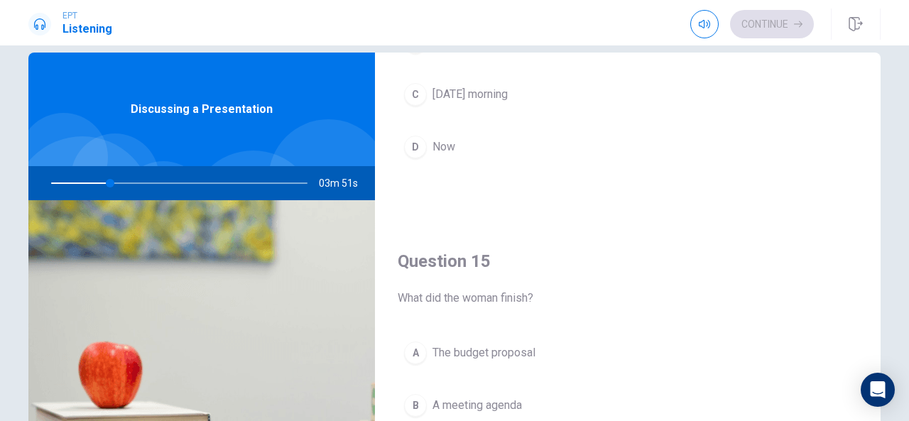
scroll to position [0, 0]
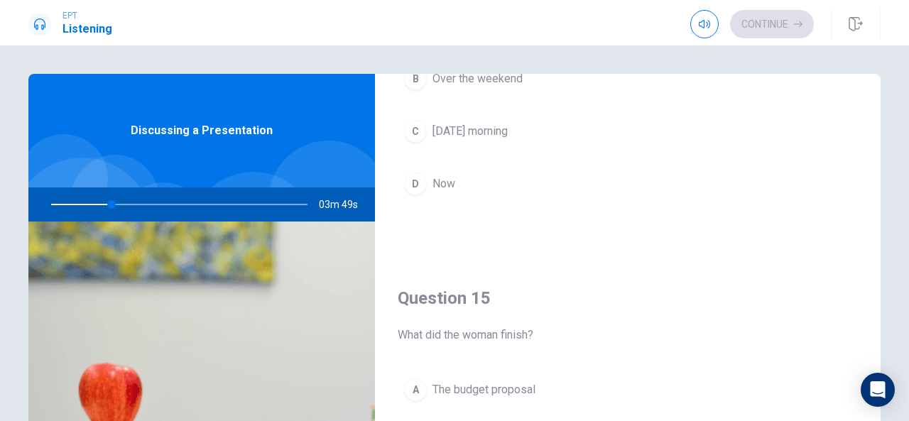
click at [876, 80] on div "Question 11 What kind of feedback does she want? A Language and grammar B Both …" at bounding box center [627, 320] width 505 height 493
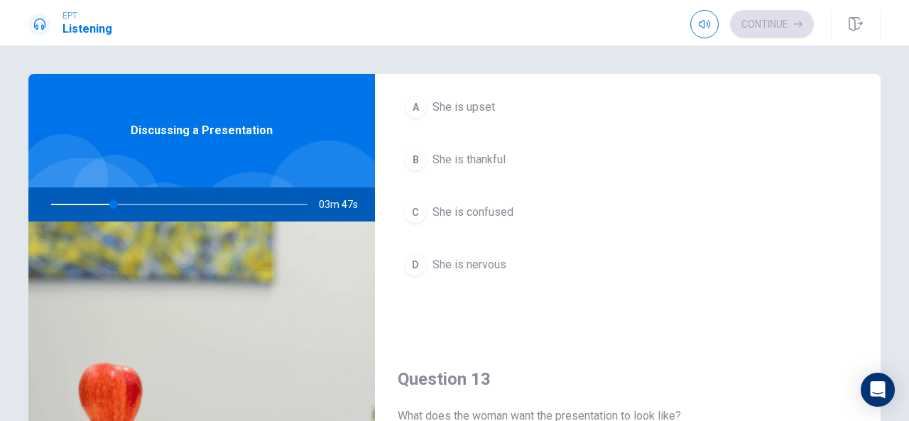
drag, startPoint x: 876, startPoint y: 80, endPoint x: 875, endPoint y: 73, distance: 7.1
click at [875, 74] on div "Question 11 What kind of feedback does she want? A Language and grammar B Both …" at bounding box center [627, 320] width 505 height 493
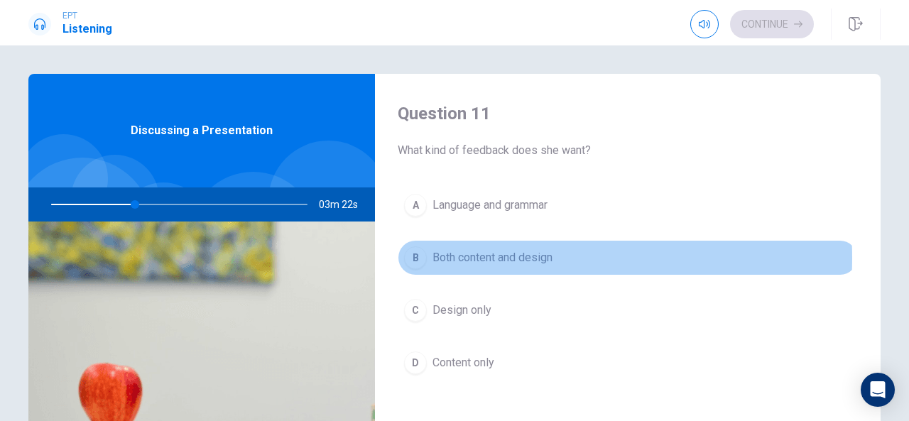
click at [471, 257] on span "Both content and design" at bounding box center [492, 257] width 120 height 17
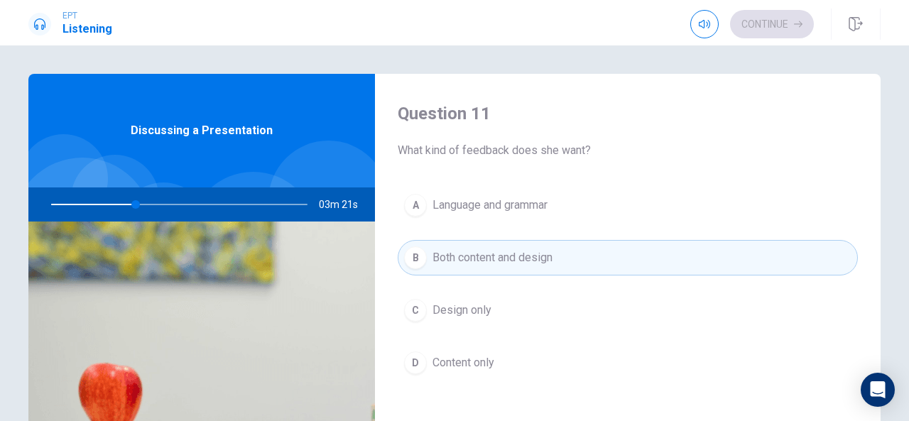
scroll to position [432, 0]
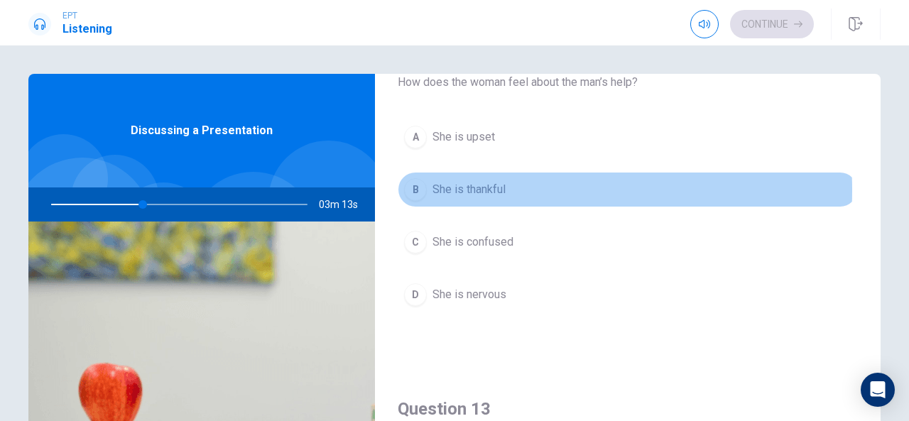
click at [478, 187] on span "She is thankful" at bounding box center [468, 189] width 73 height 17
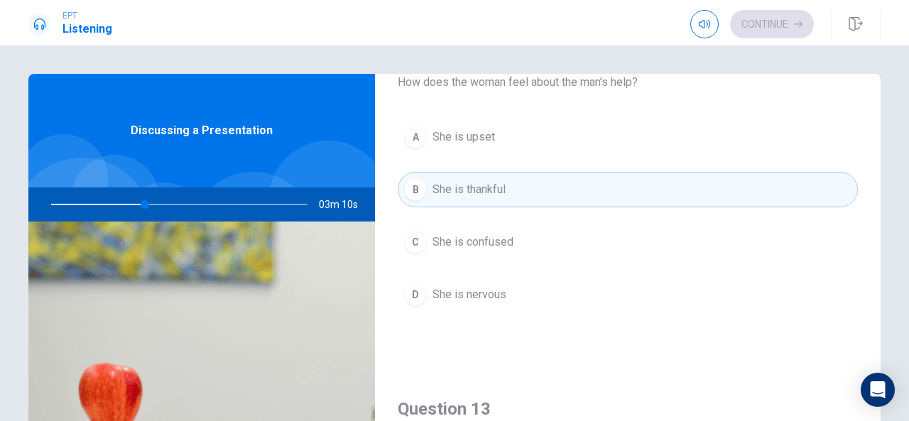
click at [877, 357] on div "Question 11 What kind of feedback does she want? A Language and grammar B Both …" at bounding box center [454, 320] width 897 height 493
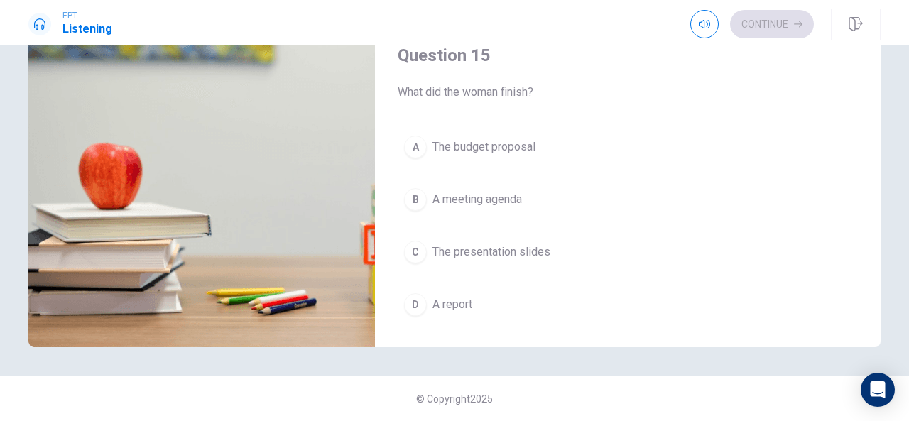
scroll to position [1314, 0]
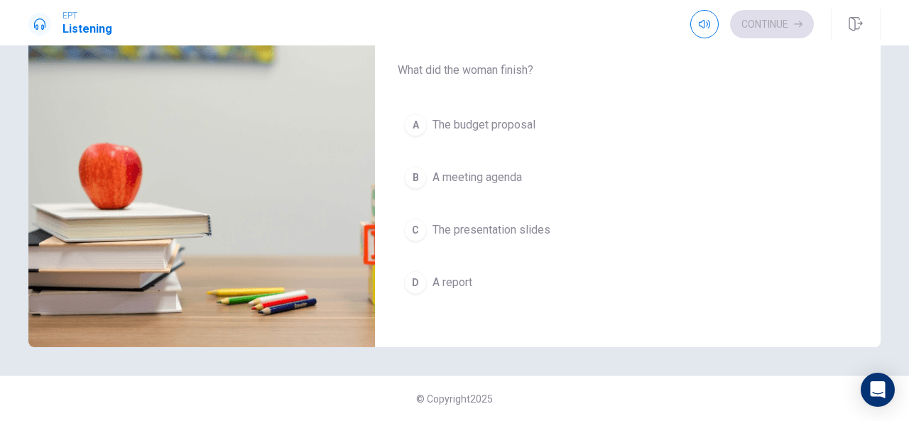
click at [483, 221] on span "The presentation slides" at bounding box center [491, 229] width 118 height 17
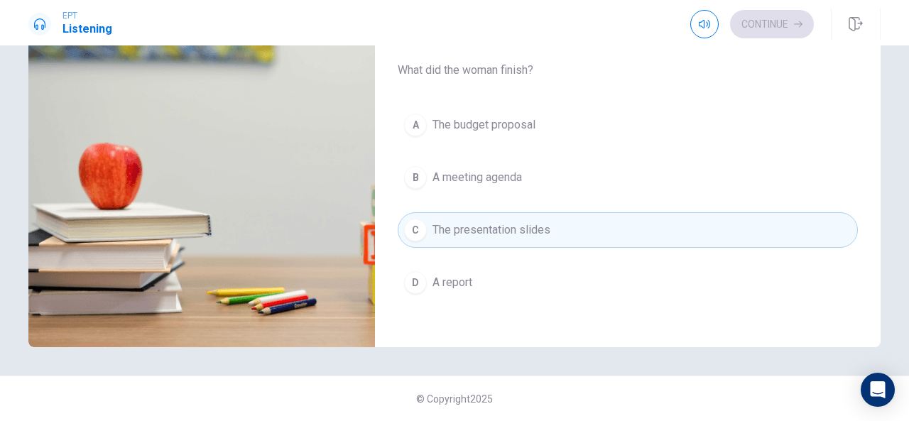
scroll to position [882, 0]
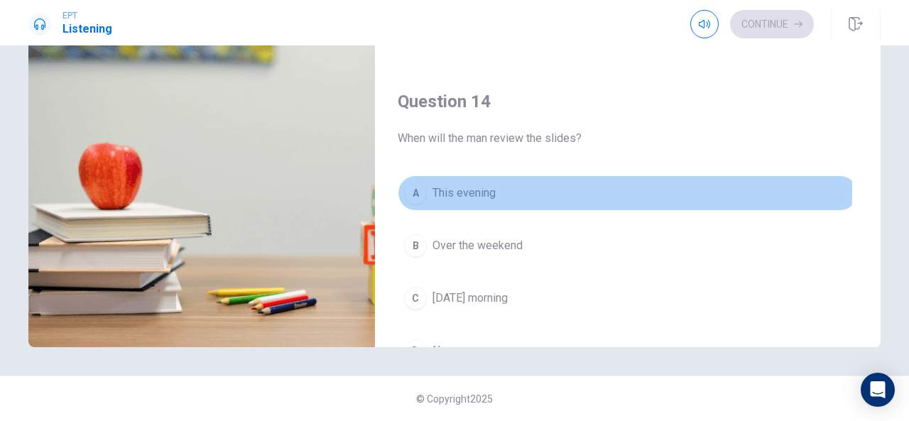
click at [447, 185] on span "This evening" at bounding box center [463, 193] width 63 height 17
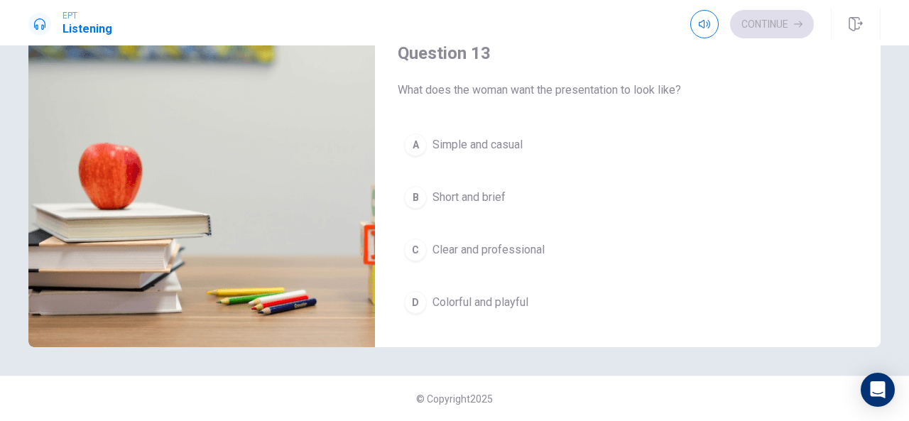
scroll to position [568, 0]
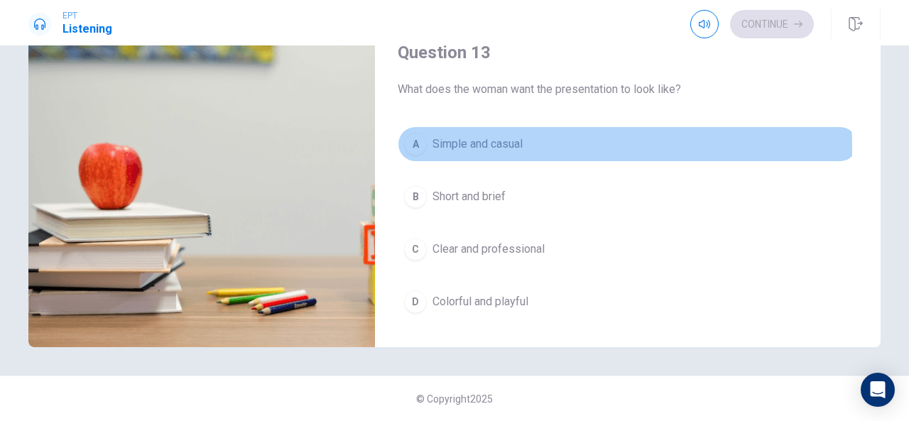
click at [486, 143] on span "Simple and casual" at bounding box center [477, 144] width 90 height 17
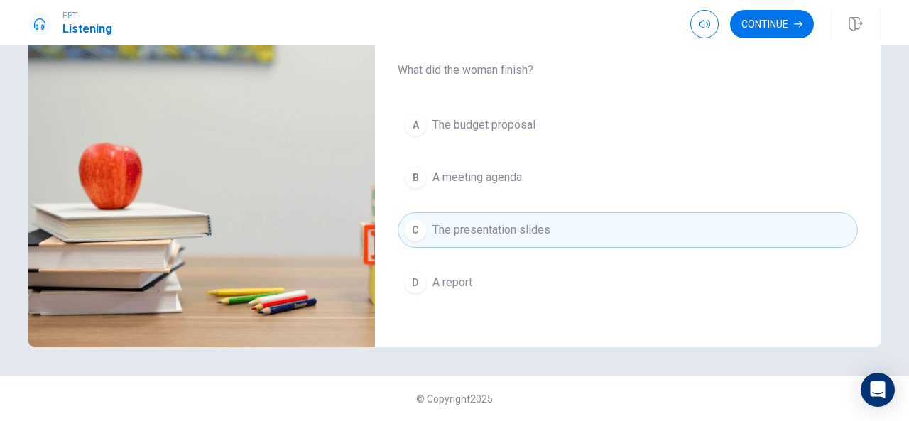
scroll to position [0, 0]
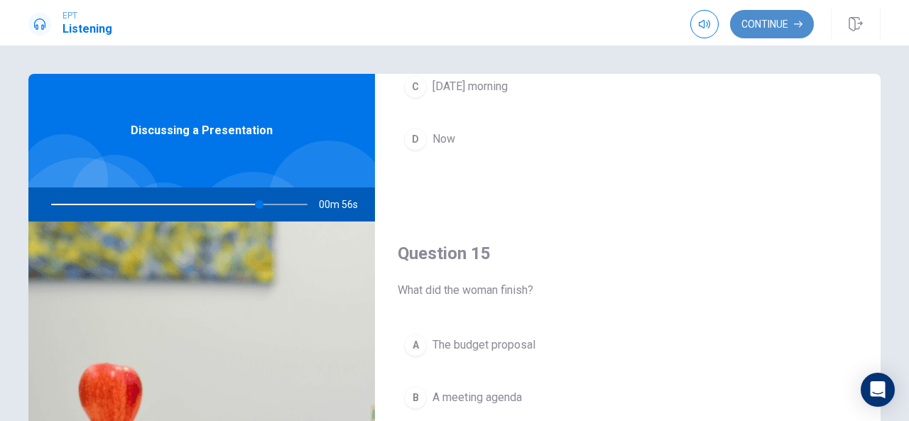
click at [791, 25] on button "Continue" at bounding box center [772, 24] width 84 height 28
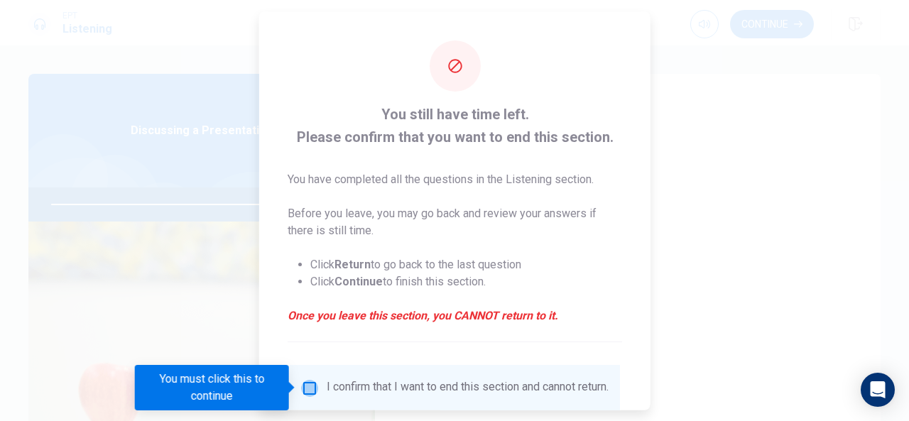
click at [312, 387] on input "You must click this to continue" at bounding box center [309, 387] width 17 height 17
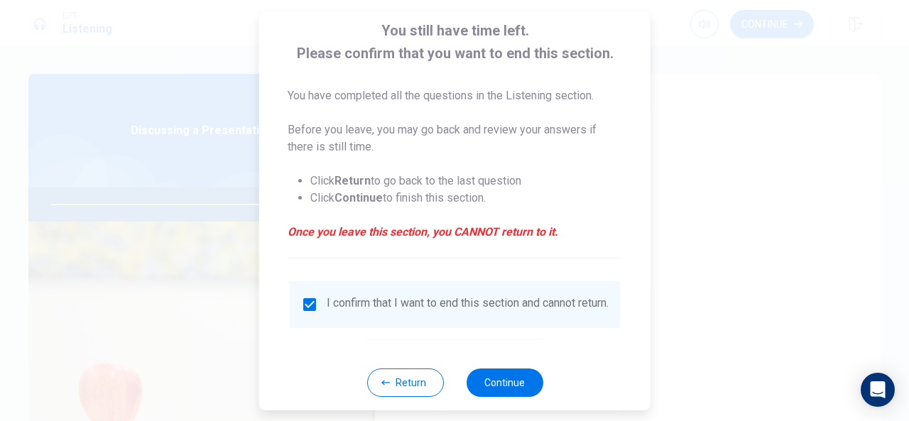
scroll to position [108, 0]
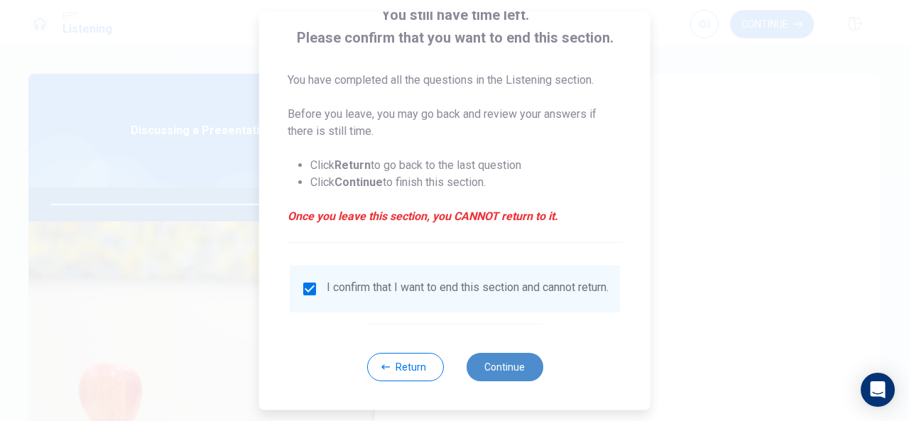
click at [481, 373] on button "Continue" at bounding box center [504, 367] width 77 height 28
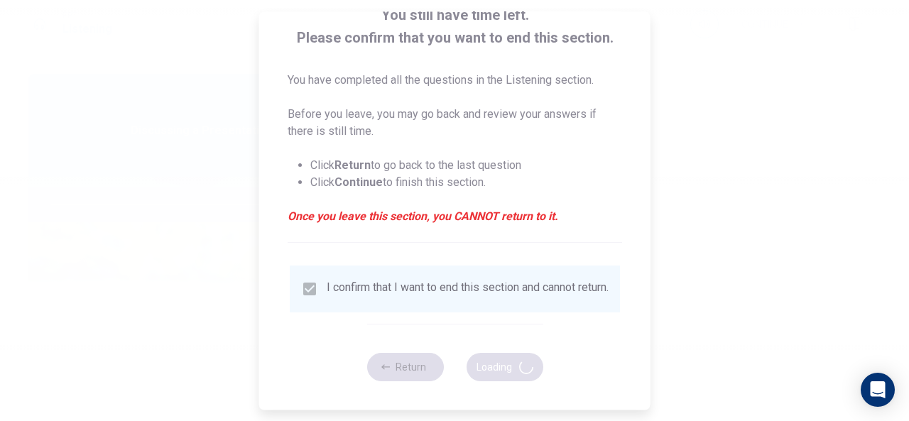
type input "85"
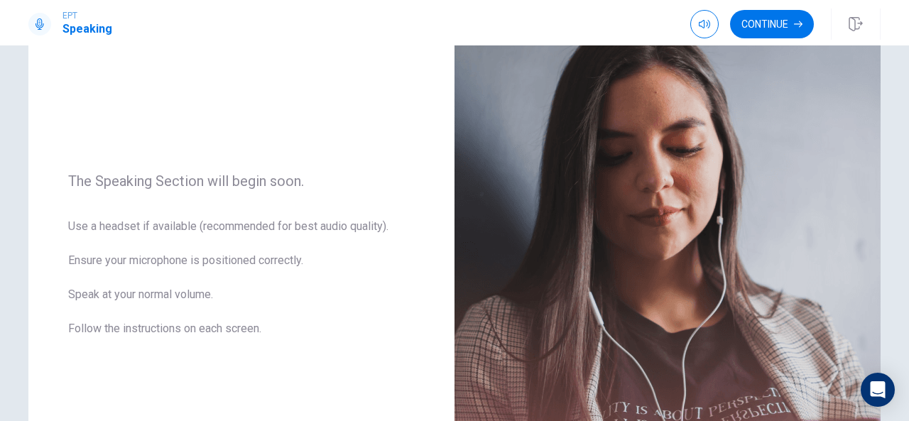
scroll to position [118, 0]
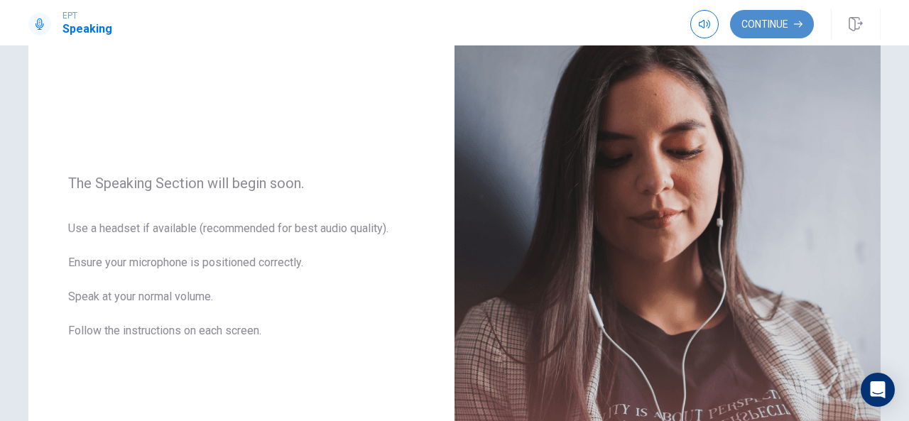
click at [775, 22] on button "Continue" at bounding box center [772, 24] width 84 height 28
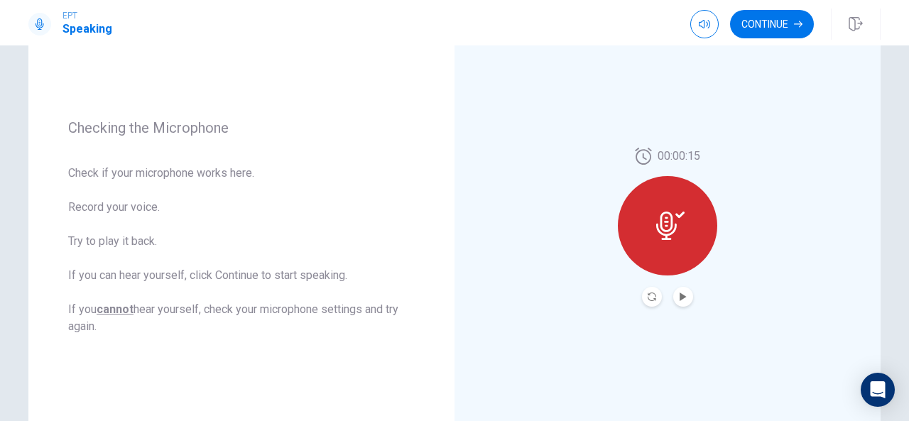
scroll to position [146, 0]
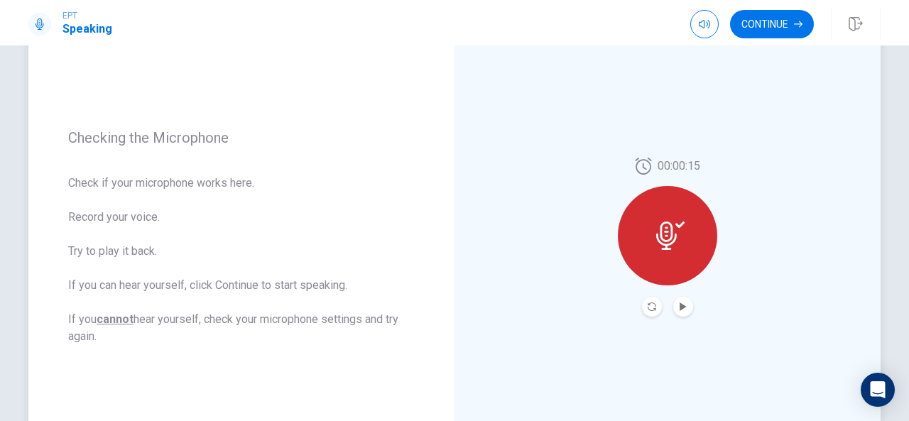
click at [659, 227] on icon at bounding box center [670, 235] width 28 height 28
click at [676, 301] on button "Play Audio" at bounding box center [683, 307] width 20 height 20
click at [641, 340] on div "Record Again" at bounding box center [648, 340] width 83 height 28
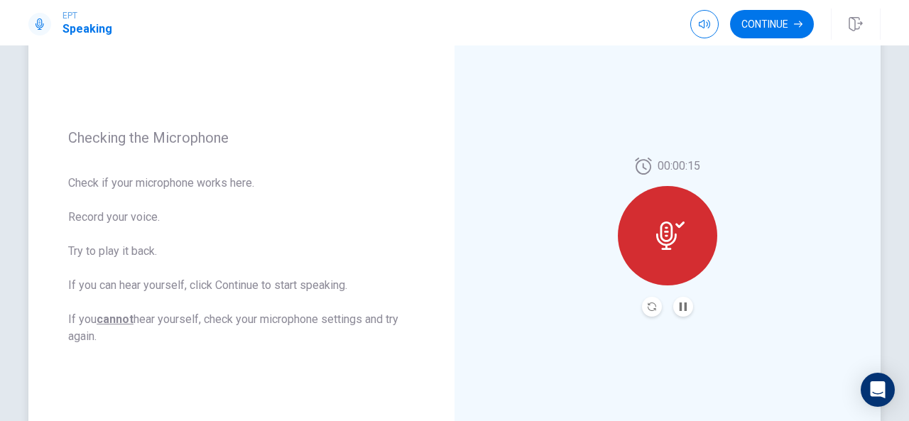
drag, startPoint x: 664, startPoint y: 336, endPoint x: 657, endPoint y: 236, distance: 100.3
click at [657, 236] on icon at bounding box center [666, 235] width 21 height 28
click at [668, 226] on icon at bounding box center [666, 235] width 21 height 28
drag, startPoint x: 668, startPoint y: 226, endPoint x: 680, endPoint y: 225, distance: 12.2
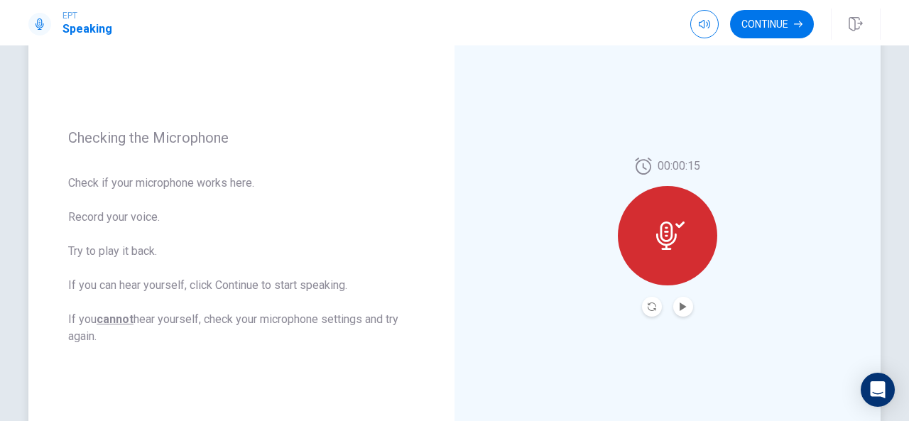
click at [680, 225] on icon at bounding box center [670, 235] width 28 height 28
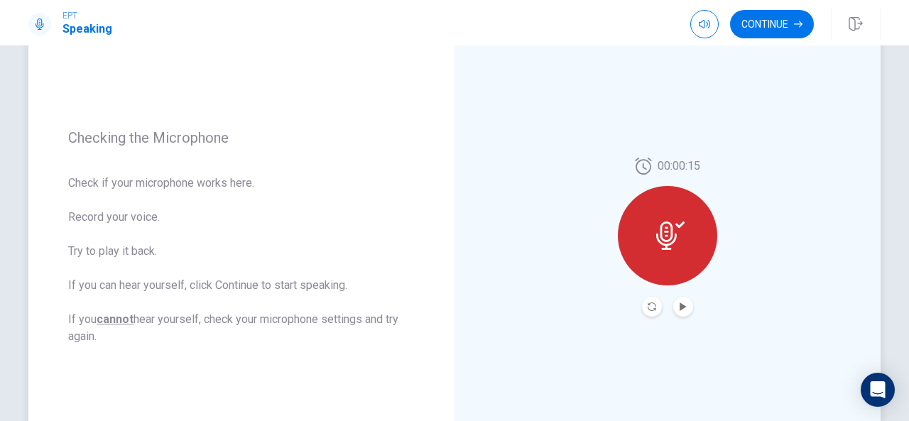
drag, startPoint x: 680, startPoint y: 225, endPoint x: 657, endPoint y: 234, distance: 24.3
click at [657, 234] on icon at bounding box center [670, 235] width 28 height 28
click at [657, 234] on icon at bounding box center [666, 235] width 21 height 28
drag, startPoint x: 663, startPoint y: 264, endPoint x: 677, endPoint y: 303, distance: 41.5
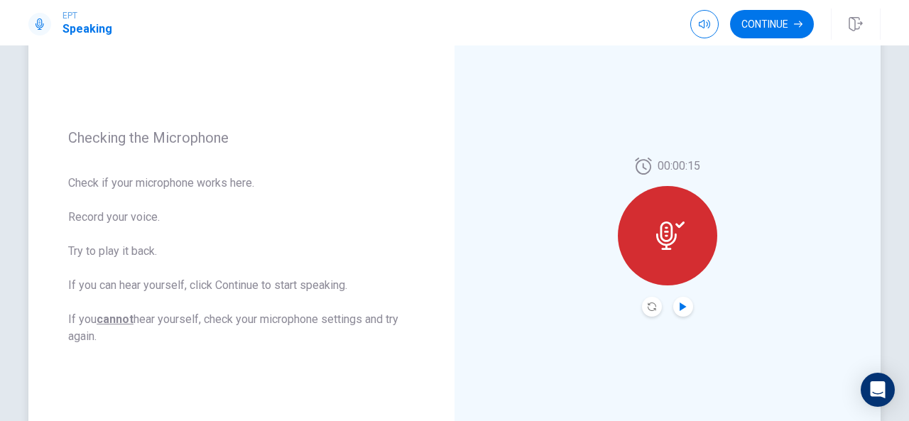
click at [677, 303] on div "00:00:15" at bounding box center [667, 237] width 99 height 159
click at [679, 303] on icon "Play Audio" at bounding box center [682, 306] width 6 height 9
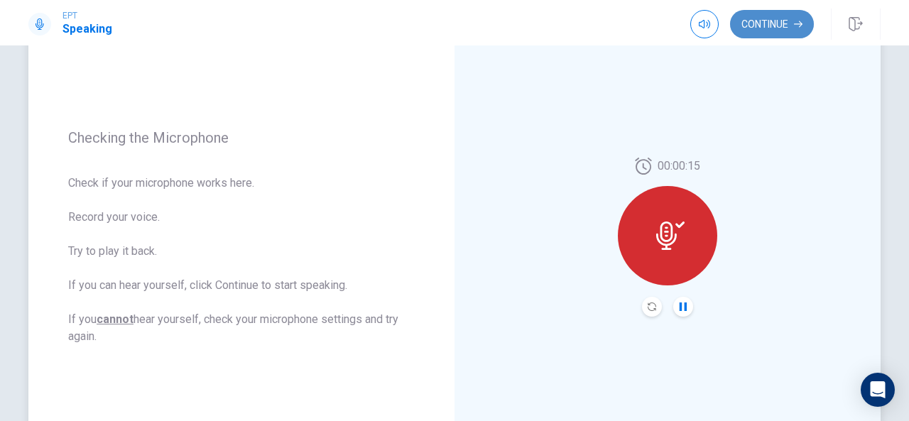
click at [766, 21] on button "Continue" at bounding box center [772, 24] width 84 height 28
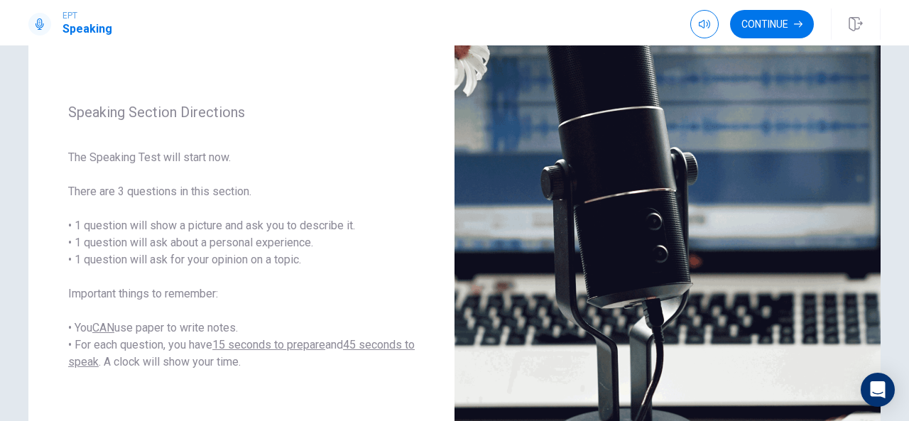
click at [903, 45] on div "EPT Speaking Continue" at bounding box center [454, 22] width 909 height 45
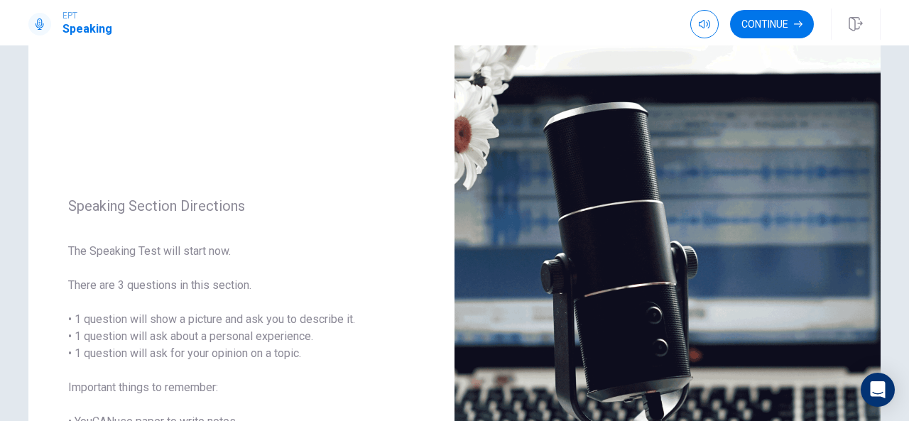
scroll to position [0, 0]
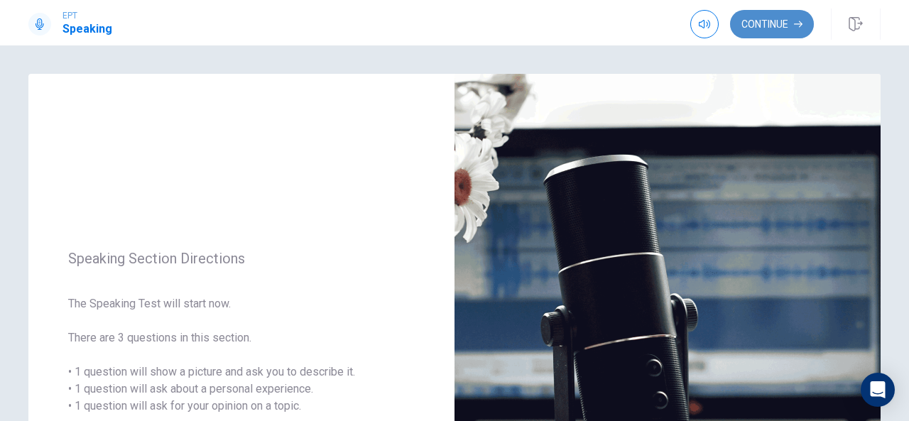
click at [758, 23] on button "Continue" at bounding box center [772, 24] width 84 height 28
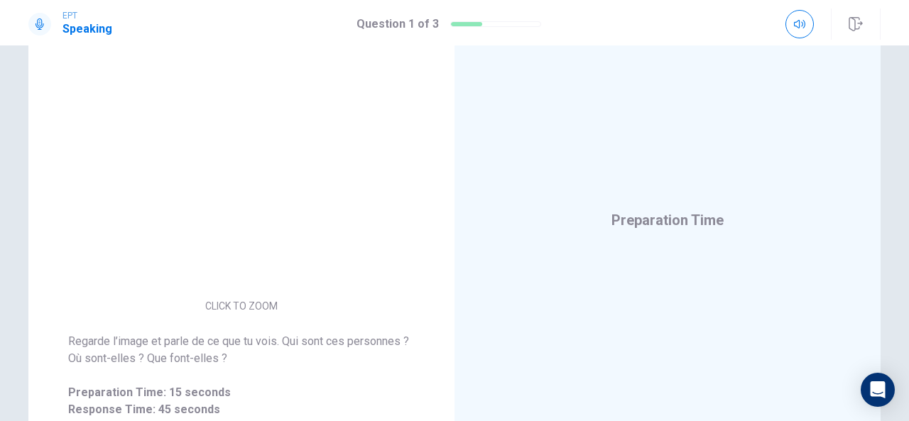
scroll to position [202, 0]
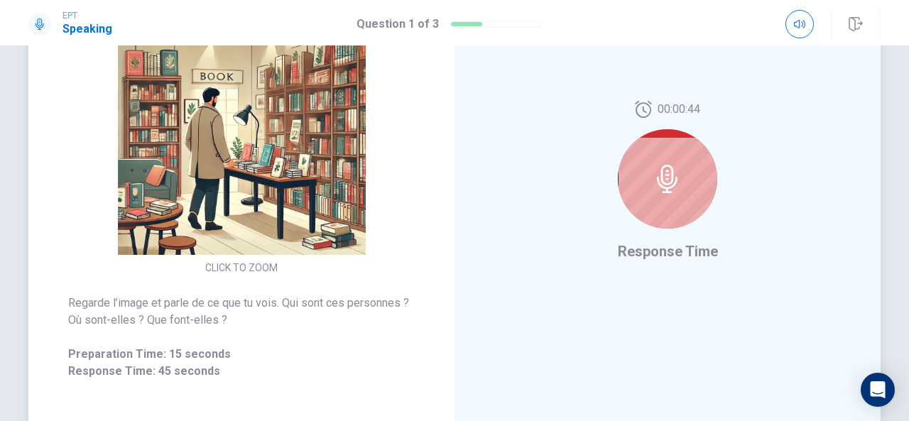
click at [665, 185] on icon at bounding box center [667, 179] width 28 height 28
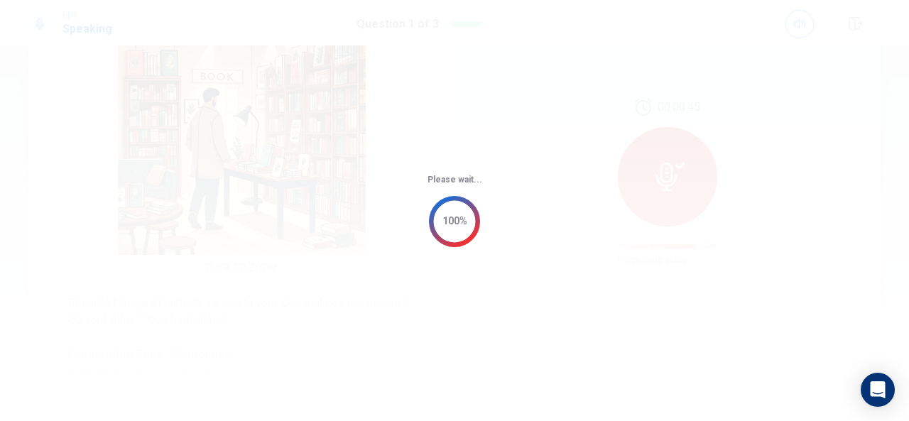
scroll to position [38, 0]
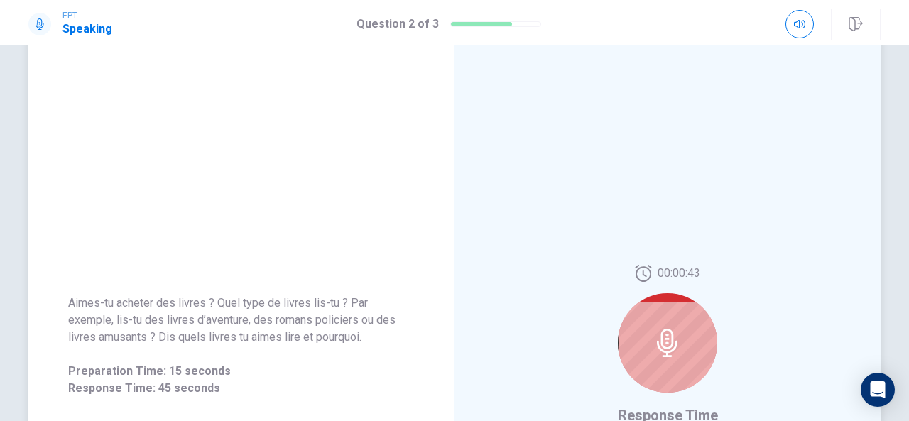
click at [659, 324] on div at bounding box center [667, 342] width 99 height 99
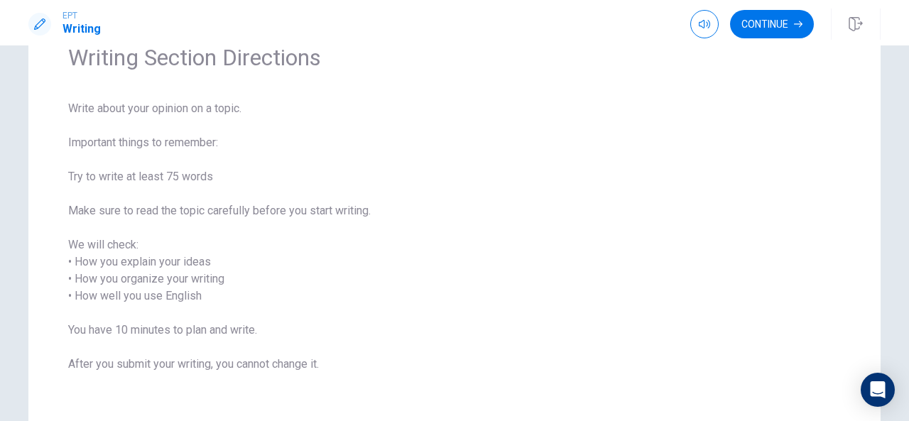
scroll to position [38, 0]
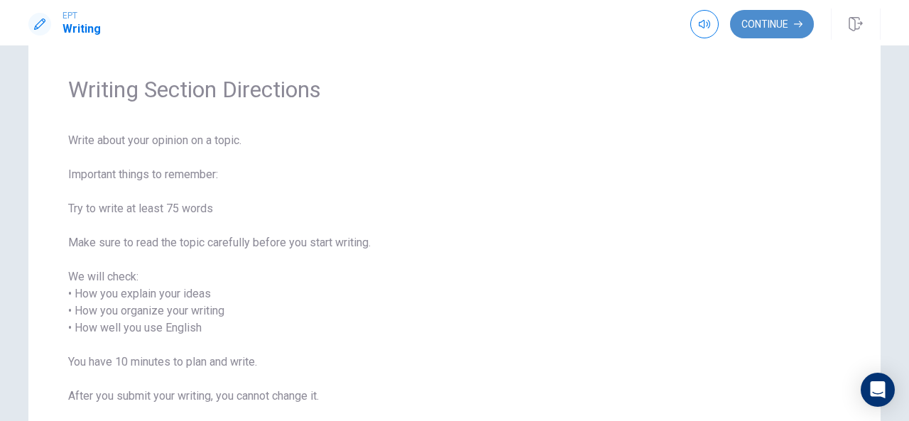
click at [747, 34] on button "Continue" at bounding box center [772, 24] width 84 height 28
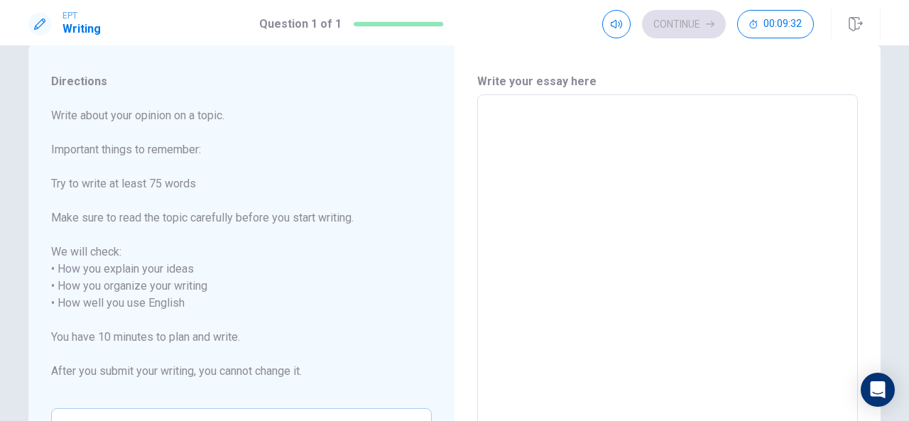
scroll to position [0, 0]
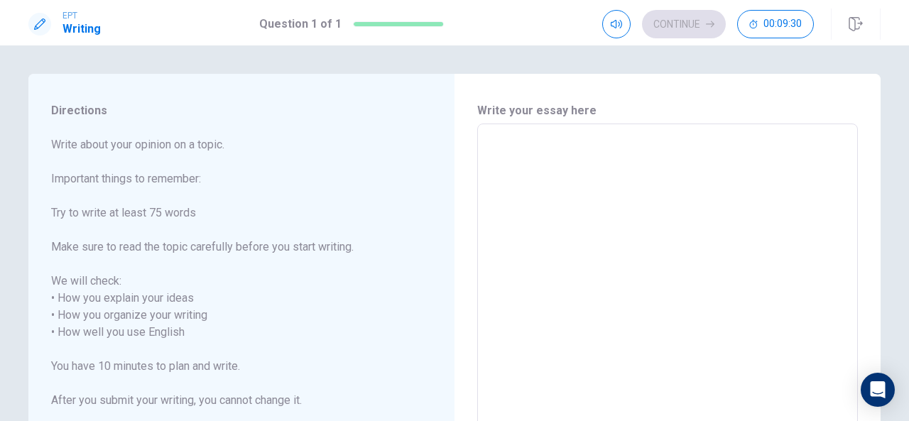
click at [488, 204] on textarea at bounding box center [667, 333] width 361 height 394
type textarea "I"
type textarea "x"
type textarea "I"
type textarea "x"
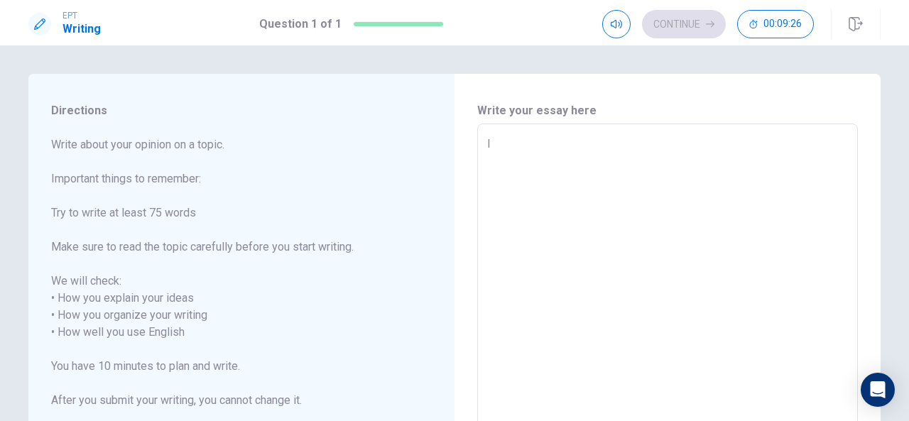
type textarea "I l"
type textarea "x"
type textarea "I le"
type textarea "x"
type textarea "I lea"
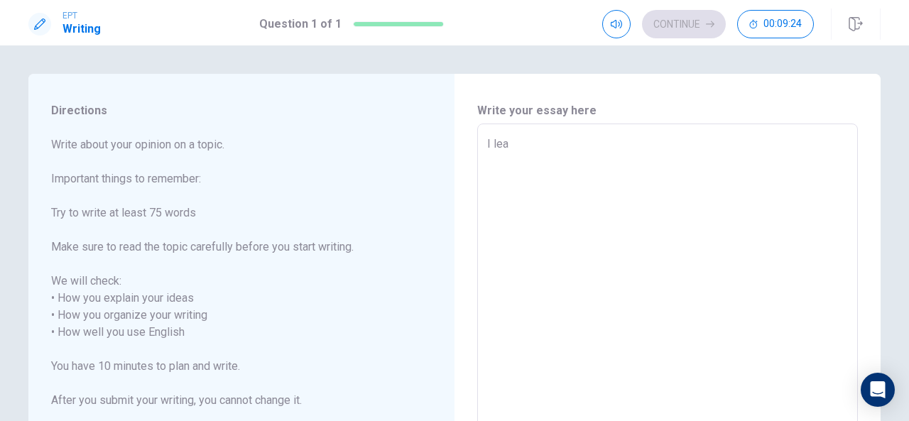
type textarea "x"
type textarea "I lean"
type textarea "x"
type textarea "I [PERSON_NAME]"
type textarea "x"
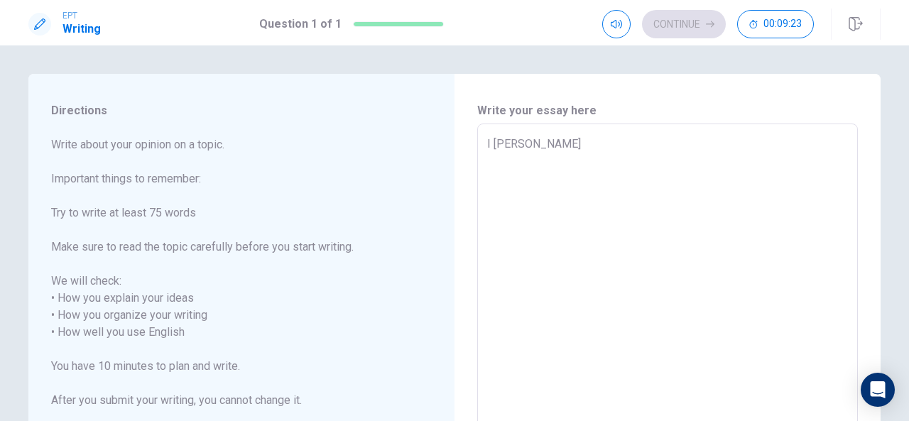
type textarea "I leaner"
type textarea "x"
type textarea "I leanerd"
type textarea "x"
type textarea "I leanerd"
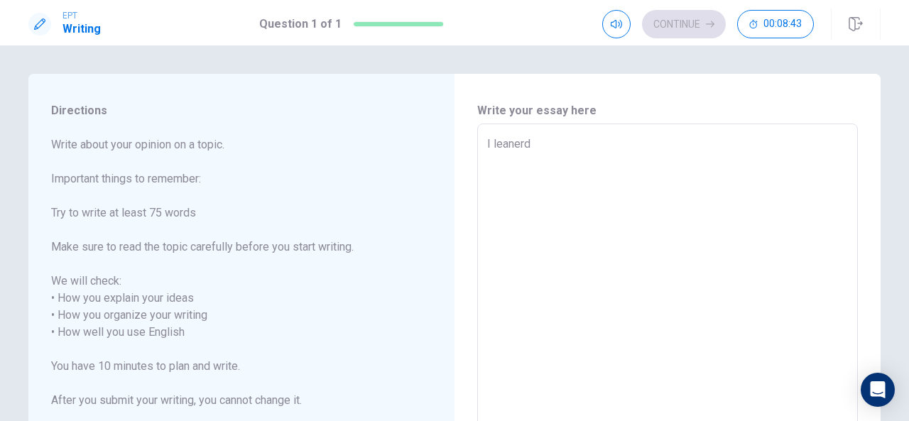
type textarea "x"
type textarea "I leanerd e"
type textarea "x"
type textarea "I leanerd"
type textarea "x"
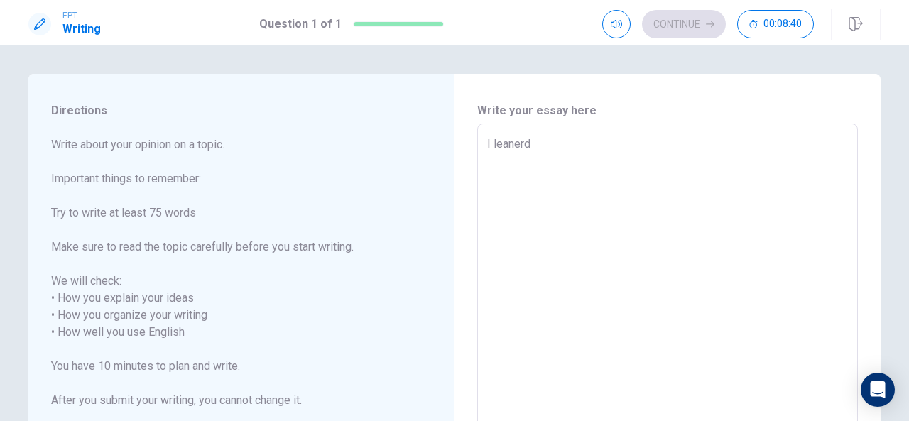
type textarea "I leanerd E"
type textarea "x"
type textarea "I leanerd En"
type textarea "x"
type textarea "I leanerd E"
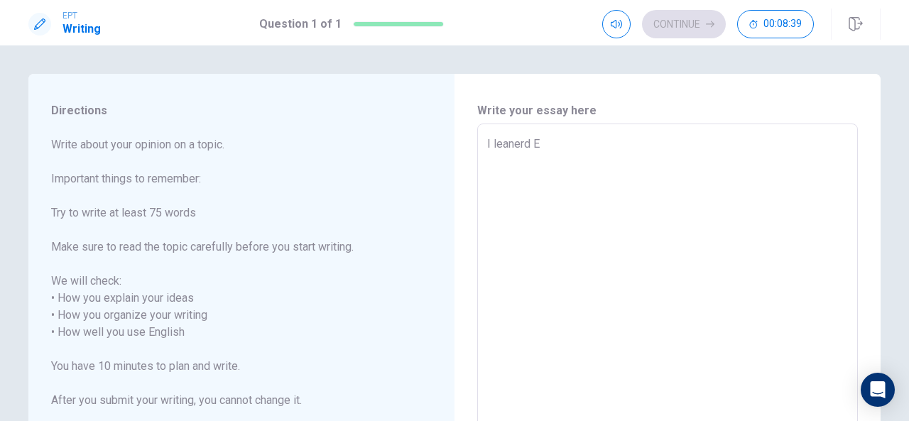
type textarea "x"
type textarea "I leanerd Eg"
type textarea "x"
type textarea "I leanerd Egl"
type textarea "x"
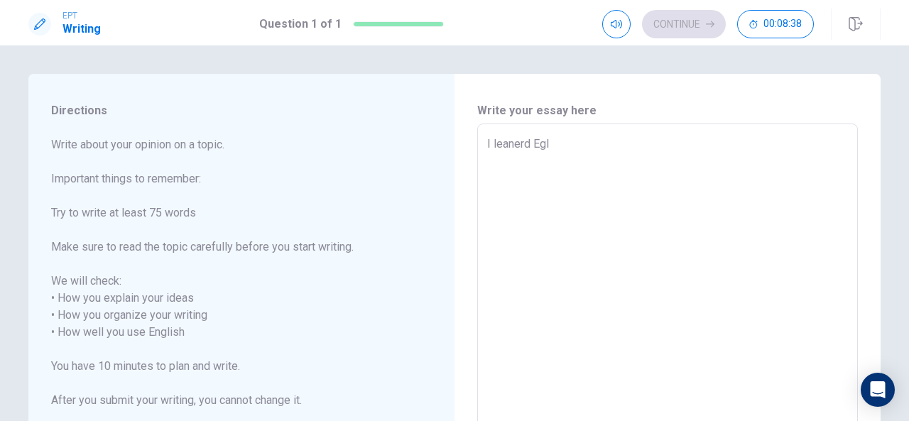
type textarea "I [PERSON_NAME]"
type textarea "x"
type textarea "I leanerd [DEMOGRAPHIC_DATA]"
type textarea "x"
type textarea "I [PERSON_NAME][DEMOGRAPHIC_DATA]"
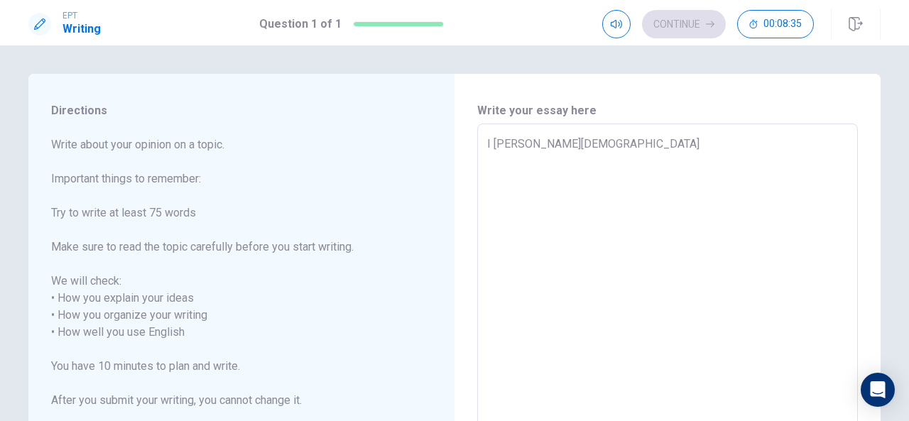
type textarea "x"
type textarea "I leanerd [DEMOGRAPHIC_DATA]"
type textarea "x"
type textarea "I [PERSON_NAME]"
type textarea "x"
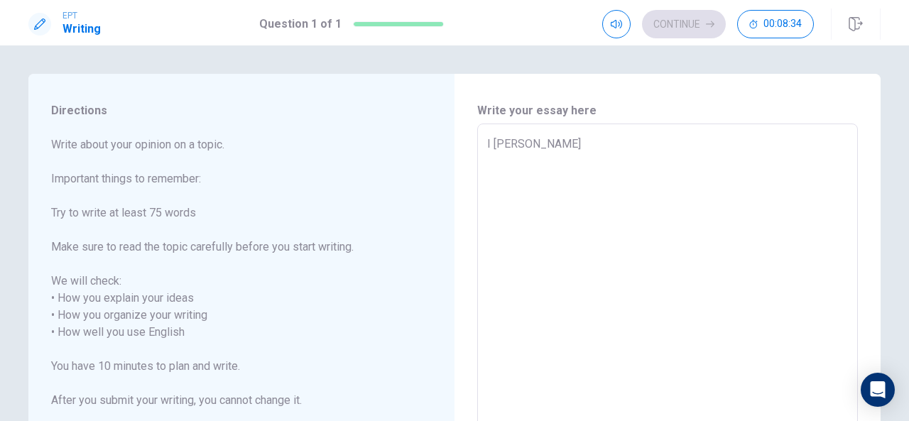
type textarea "I leanerd Egl"
type textarea "x"
type textarea "I leanerd Eg"
type textarea "x"
type textarea "I leanerd E"
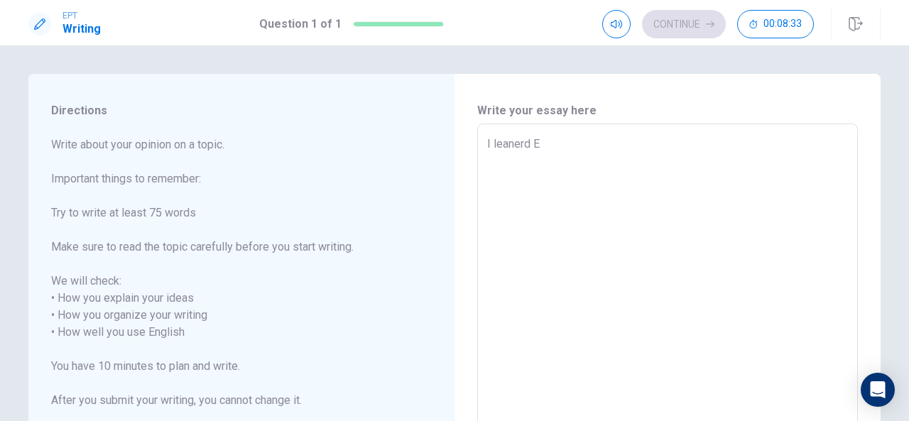
type textarea "x"
type textarea "I leanerd En"
type textarea "x"
type textarea "I leanerd Eng"
type textarea "x"
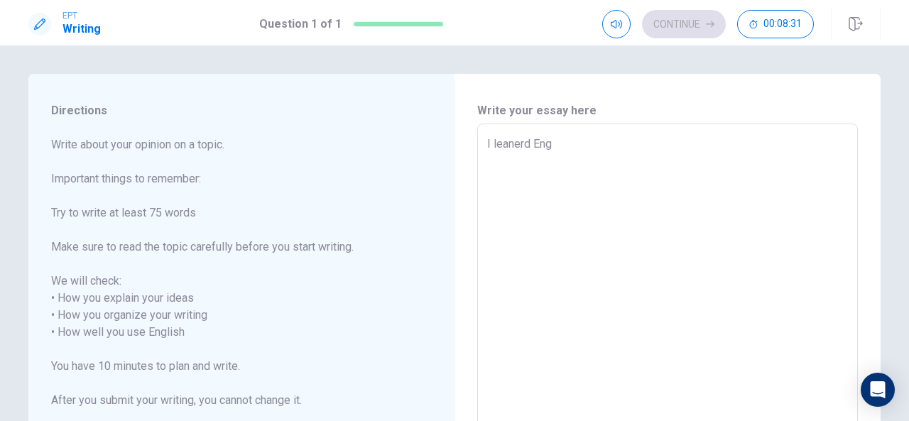
type textarea "I leanerd Engl"
type textarea "x"
type textarea "I [PERSON_NAME]"
type textarea "x"
type textarea "I [PERSON_NAME]"
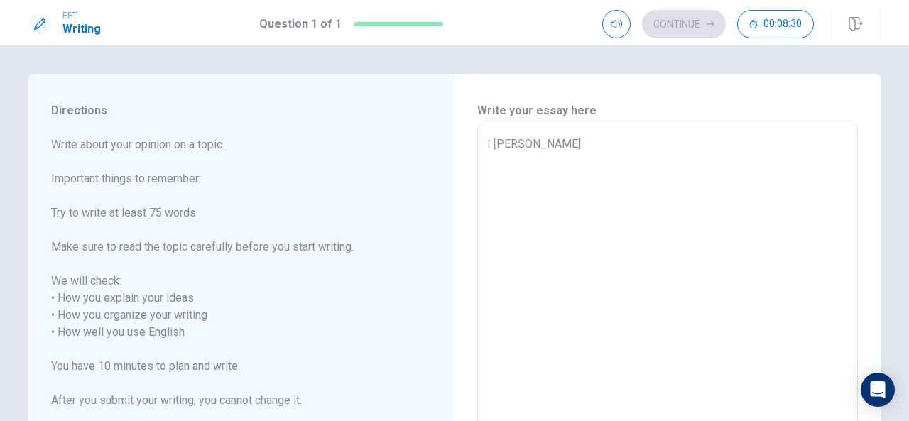
type textarea "x"
type textarea "I leanerd English"
type textarea "x"
type textarea "I leanerd English"
type textarea "x"
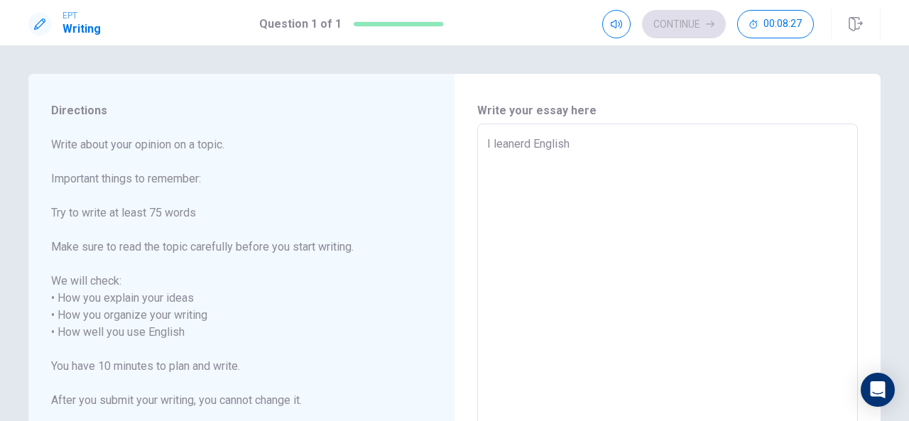
type textarea "I leanerd English e"
type textarea "x"
type textarea "I leanerd English ev"
type textarea "x"
type textarea "I leanerd English eve"
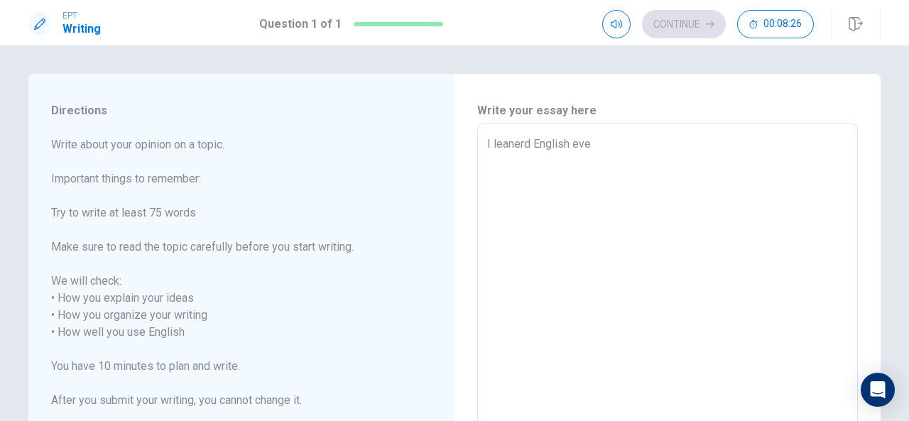
type textarea "x"
type textarea "I leanerd English ever"
type textarea "x"
type textarea "I leanerd English every"
type textarea "x"
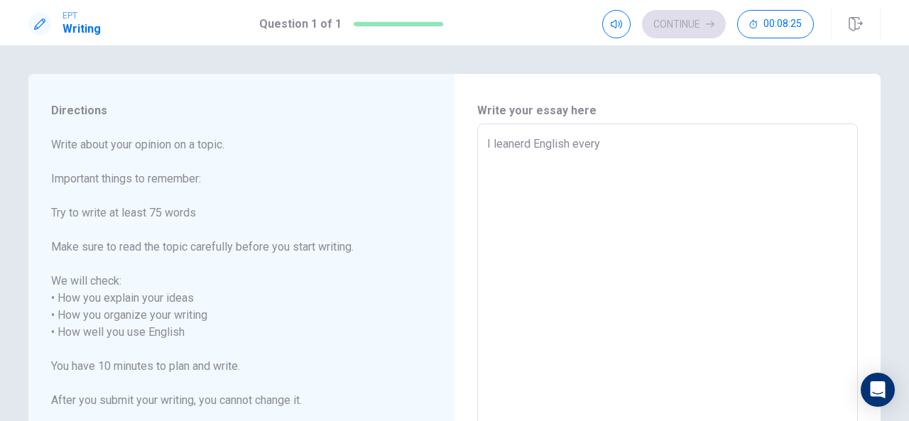
type textarea "I leanerd English every"
type textarea "x"
type textarea "I leanerd English every"
type textarea "x"
type textarea "I leanerd English everyd"
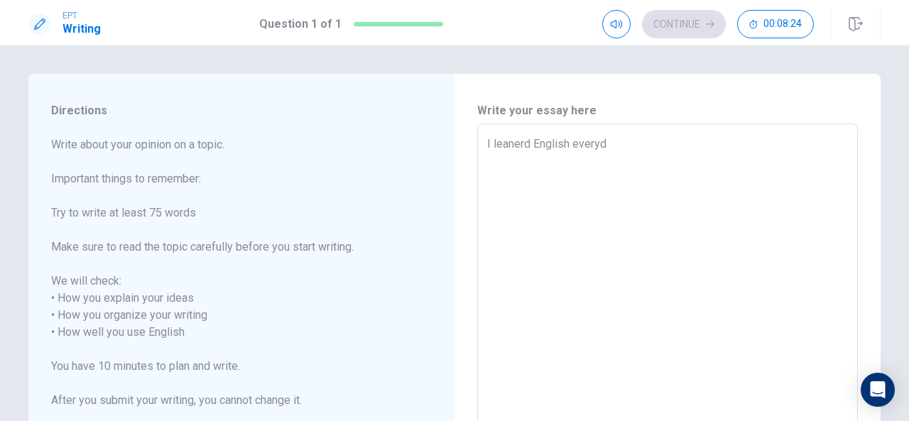
type textarea "x"
type textarea "I leanerd English everyda"
type textarea "x"
type textarea "I leanerd English everyday"
type textarea "x"
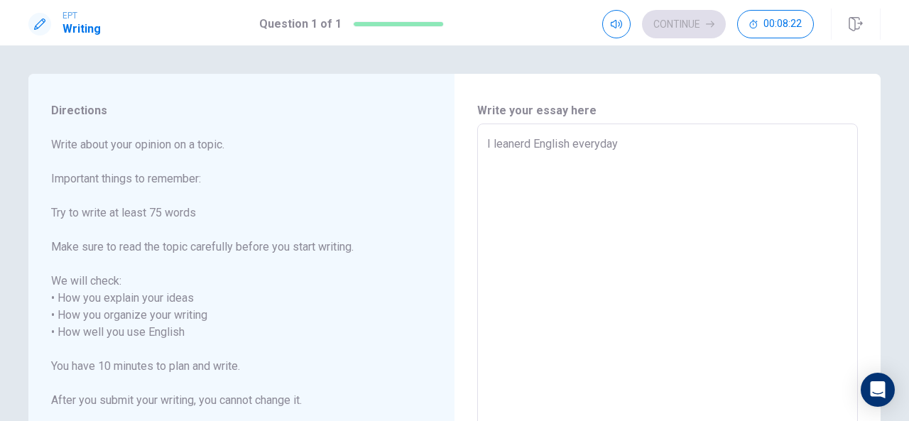
type textarea "I leanerd English everyday,"
type textarea "x"
type textarea "I leanerd English everyday,"
type textarea "x"
type textarea "I leanerd English everyday, f"
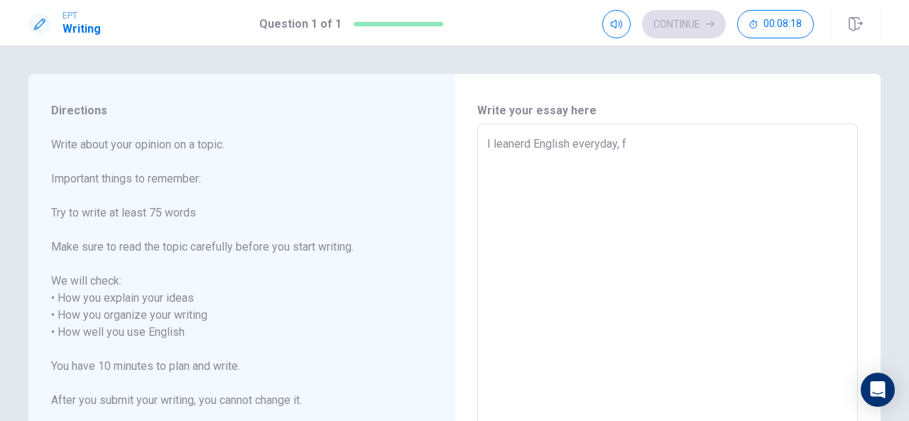
type textarea "x"
type textarea "I leanerd English everyday, fi"
type textarea "x"
type textarea "I leanerd English everyday, fir"
type textarea "x"
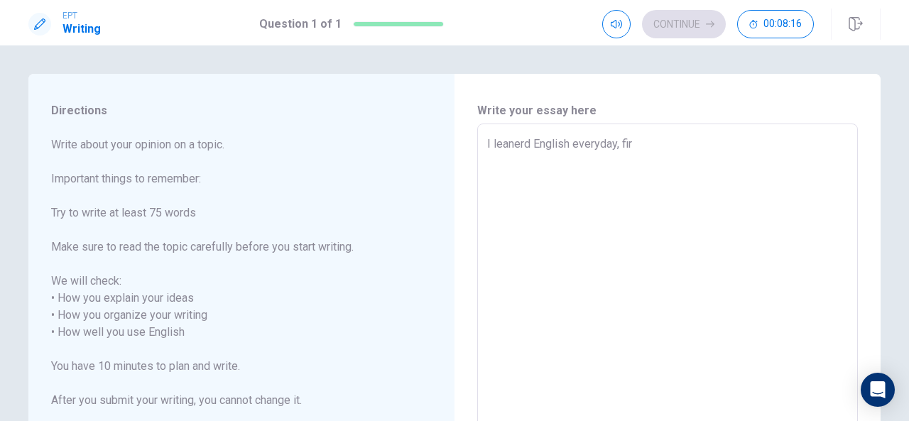
type textarea "I leanerd English everyday, firs"
type textarea "x"
type textarea "I leanerd English everyday, first"
type textarea "x"
type textarea "I leanerd English everyday, firstl"
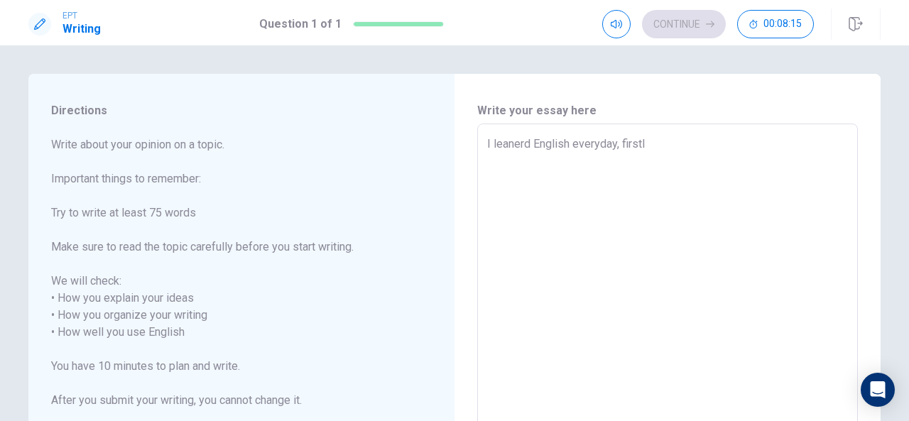
type textarea "x"
type textarea "I leanerd English everyday, firstly"
type textarea "x"
type textarea "I leanerd English everyday, firstly"
type textarea "x"
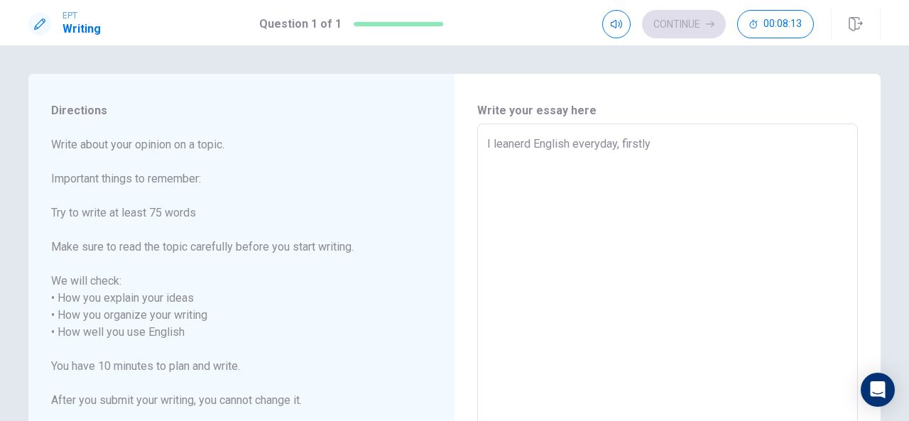
type textarea "I leanerd English everyday, firstly a"
type textarea "x"
type textarea "I leanerd English everyday, firstly at"
type textarea "x"
type textarea "I leanerd English everyday, firstly at"
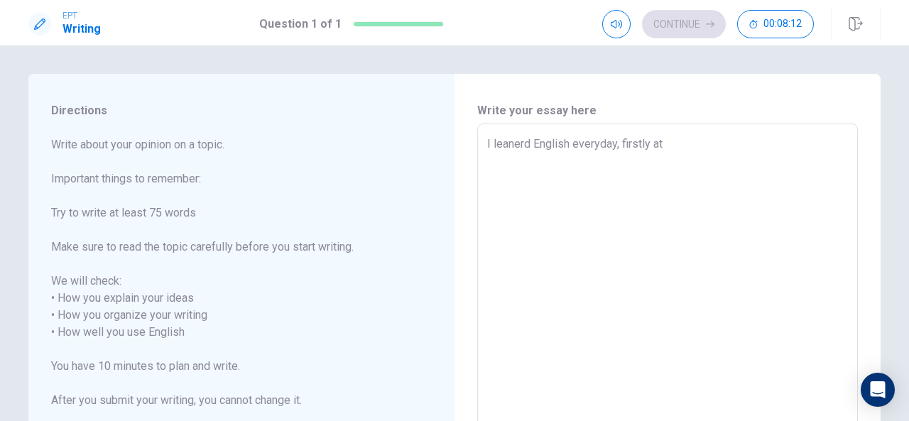
type textarea "x"
type textarea "I leanerd English everyday, firstly at A"
type textarea "x"
type textarea "I leanerd English everyday, firstly at Al"
type textarea "x"
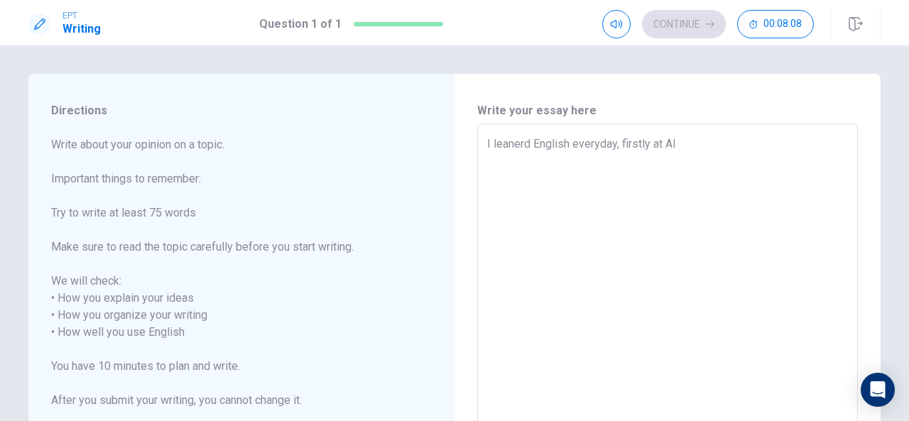
type textarea "I leanerd English everyday, firstly at AlL"
type textarea "x"
type textarea "I leanerd English everyday, firstly at Al"
type textarea "x"
type textarea "I leanerd English everyday, firstly at A"
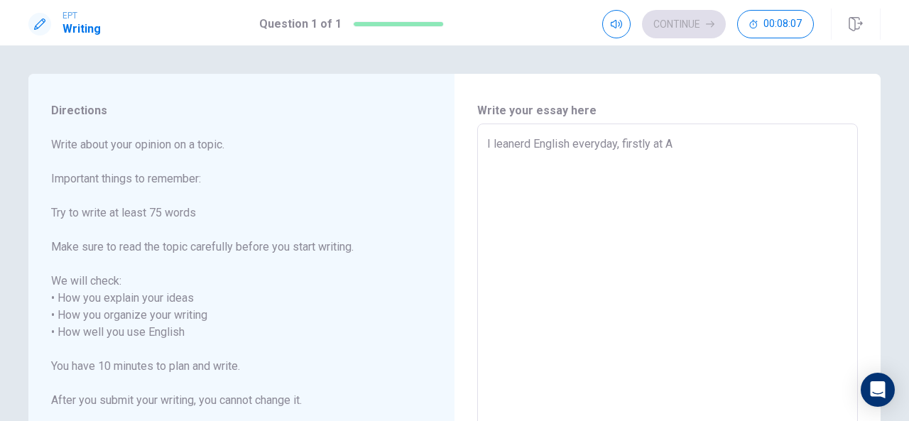
type textarea "x"
type textarea "I leanerd English everyday, firstly at Al"
type textarea "x"
type textarea "I leanerd English everyday, firstly at A"
type textarea "x"
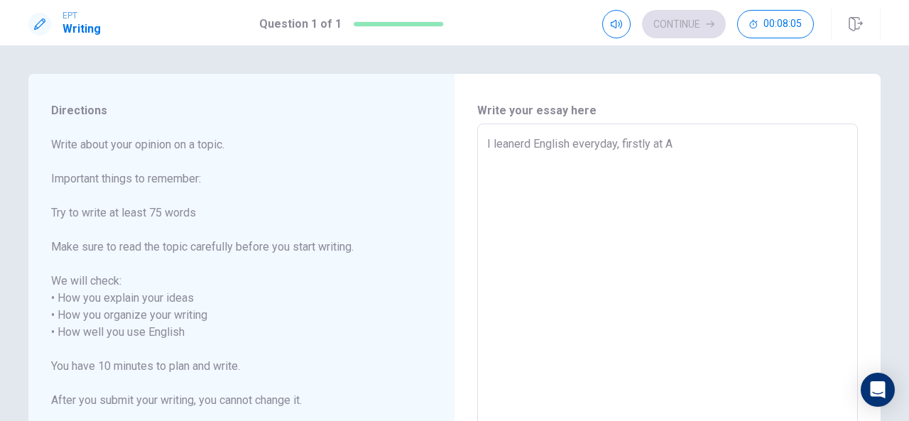
type textarea "I leanerd English everyday, firstly at AL"
type textarea "x"
type textarea "I leanerd English everyday, firstly at ALL"
type textarea "x"
type textarea "I leanerd English everyday, firstly at AL"
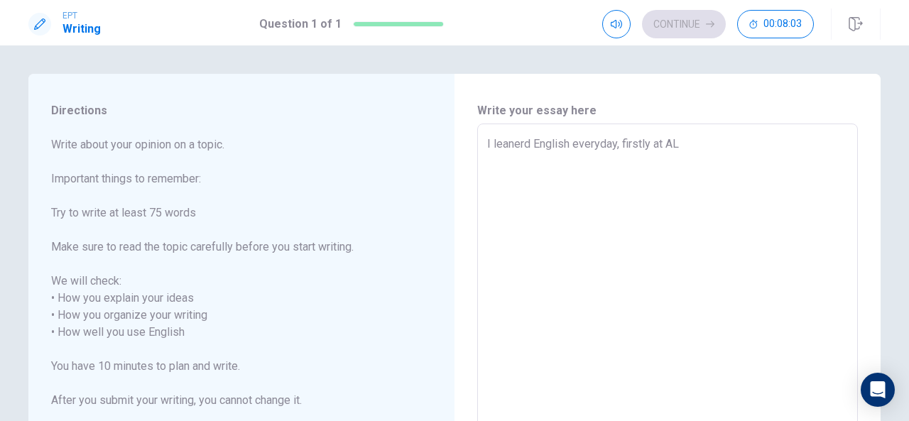
type textarea "x"
type textarea "I leanerd English everyday, firstly at ALC"
type textarea "x"
type textarea "I leanerd English everyday, firstly at ALCC"
type textarea "x"
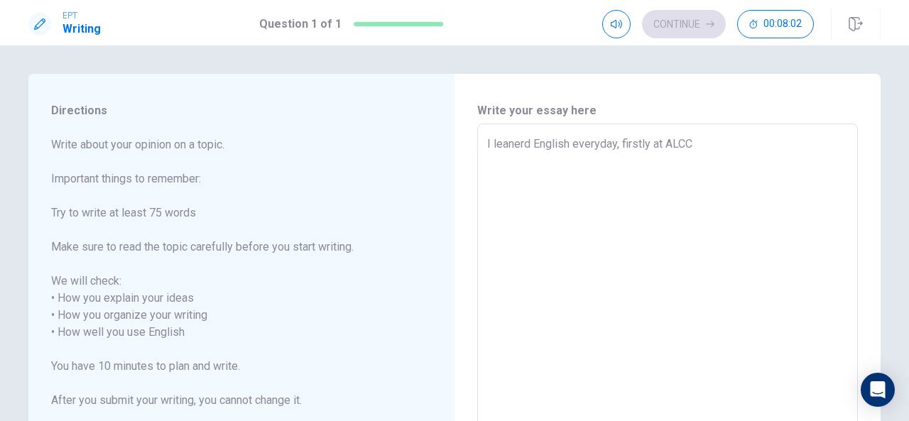
type textarea "I leanerd English everyday, firstly at ALCC"
type textarea "x"
type textarea "I leanerd English everyday, firstly at ALCC a"
type textarea "x"
type textarea "I leanerd English everyday, firstly at ALCC an"
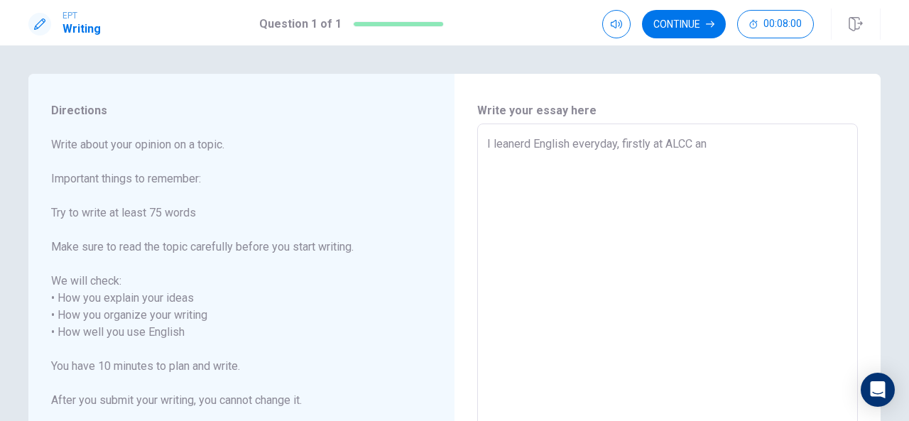
type textarea "x"
type textarea "I leanerd English everyday, firstly at ALCC and"
type textarea "x"
type textarea "I leanerd English everyday, firstly at ALCC and"
type textarea "x"
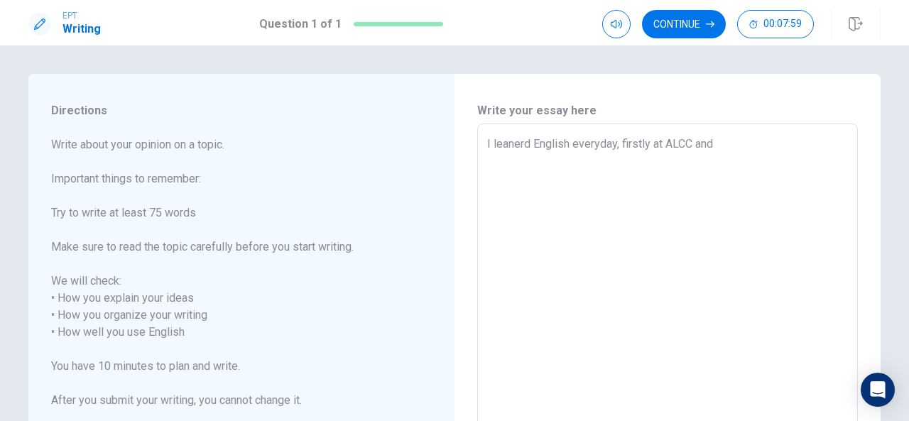
type textarea "I leanerd English everyday, firstly at ALCC and a"
type textarea "x"
type textarea "I leanerd English everyday, firstly at ALCC and af"
type textarea "x"
type textarea "I leanerd English everyday, firstly at ALCC and aft"
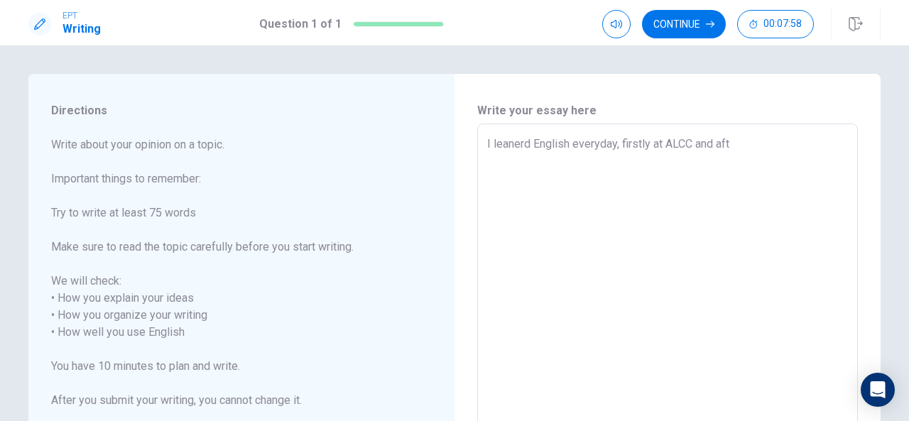
type textarea "x"
type textarea "I leanerd English everyday, firstly at ALCC and afte"
type textarea "x"
type textarea "I leanerd English everyday, firstly at ALCC and after"
type textarea "x"
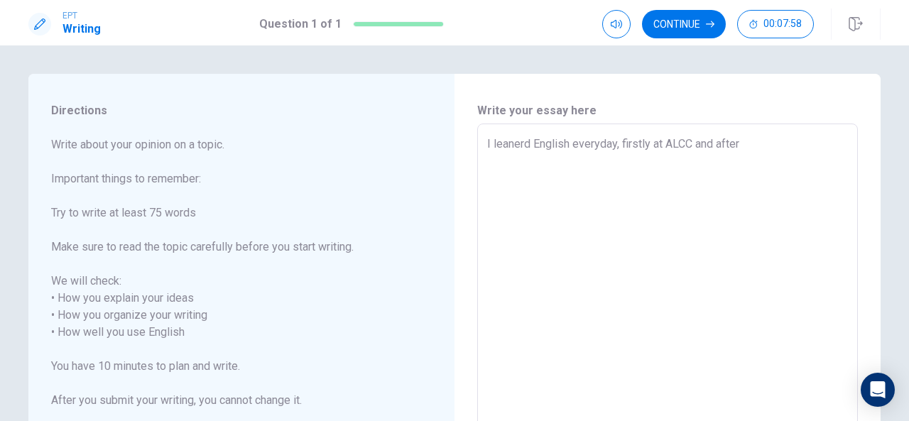
type textarea "I leanerd English everyday, firstly at ALCC and after"
type textarea "x"
type textarea "I leanerd English everyday, firstly at ALCC and after t"
type textarea "x"
type textarea "I leanerd English everyday, firstly at ALCC and after th"
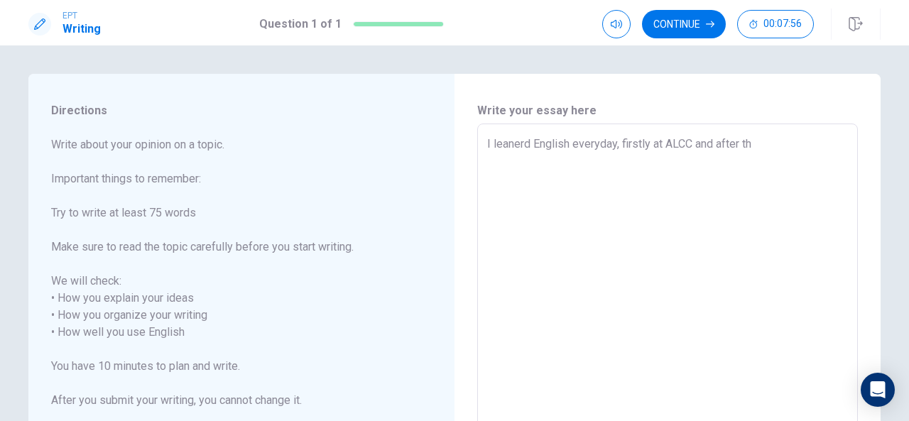
type textarea "x"
type textarea "I leanerd English everyday, firstly at ALCC and after tha"
type textarea "x"
type textarea "I leanerd English everyday, firstly at ALCC and after that"
type textarea "x"
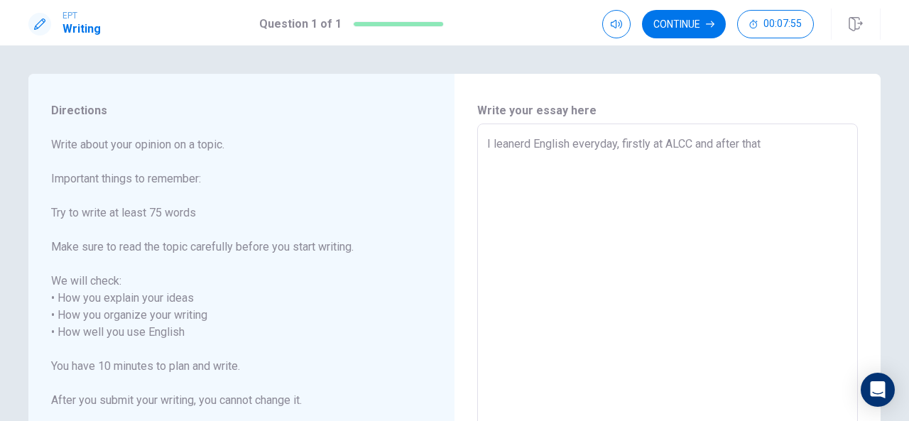
type textarea "I leanerd English everyday, firstly at ALCC and after that"
type textarea "x"
type textarea "I leanerd English everyday, firstly at ALCC and after that I"
type textarea "x"
type textarea "I leanerd English everyday, firstly at ALCC and after that I"
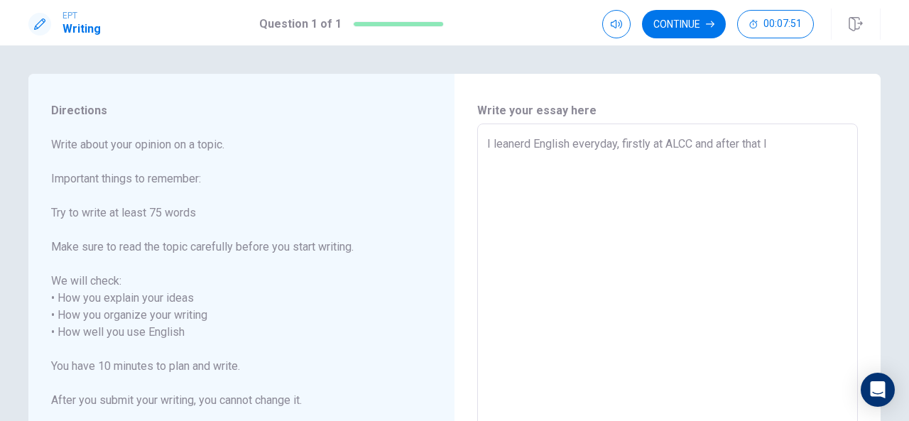
type textarea "x"
type textarea "I leanerd English everyday, firstly at ALCC and after that I g"
type textarea "x"
type textarea "I leanerd English everyday, firstly at ALCC and after that I go"
type textarea "x"
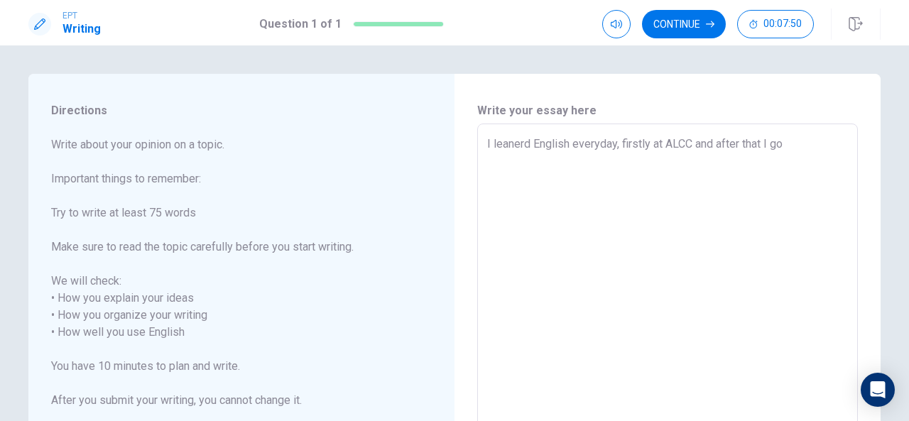
type textarea "I leanerd English everyday, firstly at ALCC and after that I go"
type textarea "x"
type textarea "I leanerd English everyday, firstly at ALCC and after that I go t"
type textarea "x"
type textarea "I leanerd English everyday, firstly at ALCC and after that I go to"
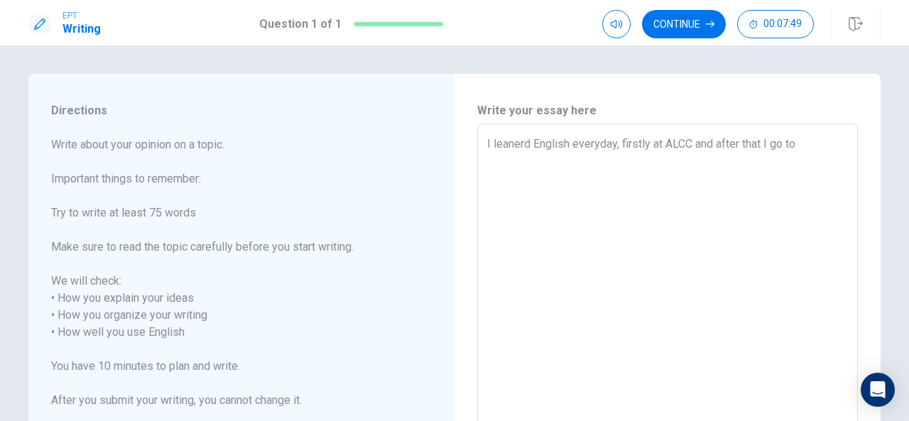
type textarea "x"
type textarea "I leanerd English everyday, firstly at ALCC and after that I go to"
type textarea "x"
type textarea "I leanerd English everyday, firstly at ALCC and after that I go to h"
type textarea "x"
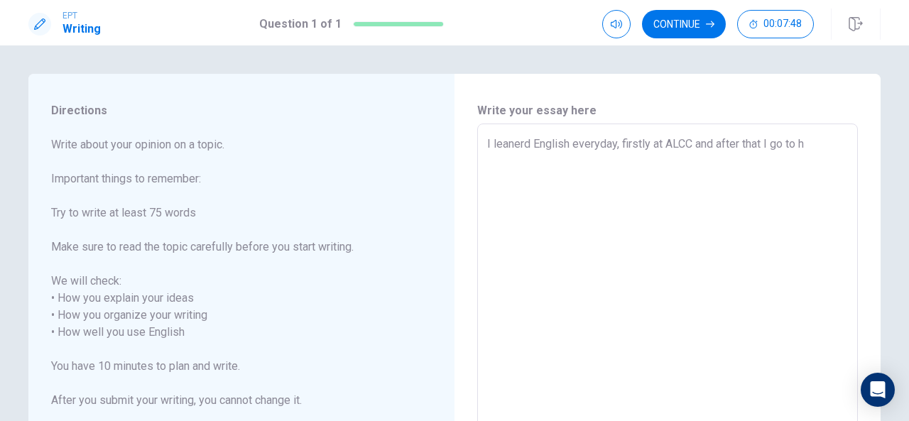
type textarea "I leanerd English everyday, firstly at ALCC and after that I go to ho"
type textarea "x"
type textarea "I leanerd English everyday, firstly at ALCC and after that I go to hom"
type textarea "x"
type textarea "I leanerd English everyday, firstly at ALCC and after that I go to home"
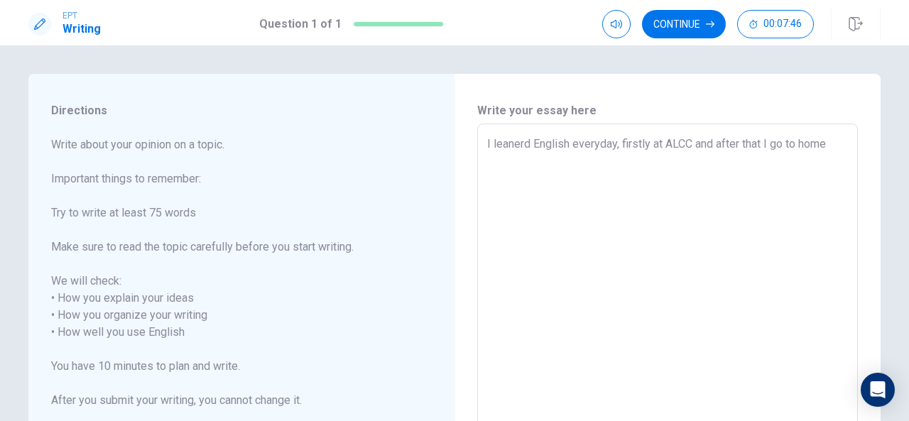
type textarea "x"
type textarea "I leanerd English everyday, firstly at ALCC and after that I go to home"
type textarea "x"
type textarea "I leanerd English everyday, firstly at ALCC and after that I go to home t"
type textarea "x"
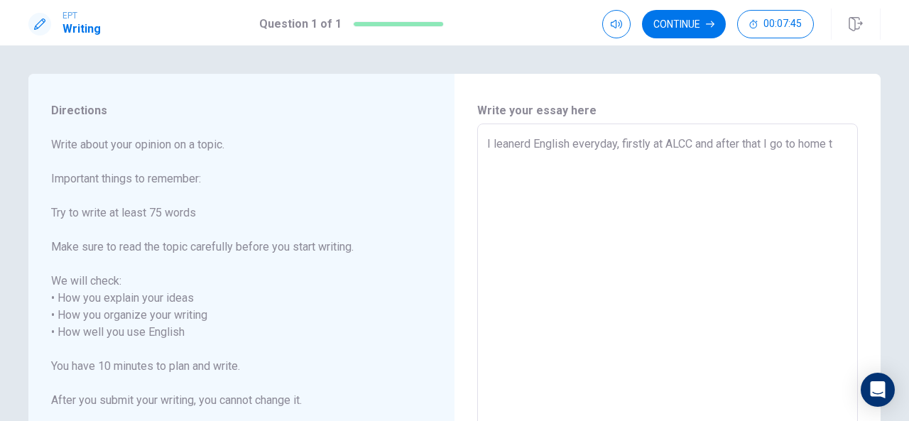
type textarea "I leanerd English everyday, firstly at ALCC and after that I go to home to"
type textarea "x"
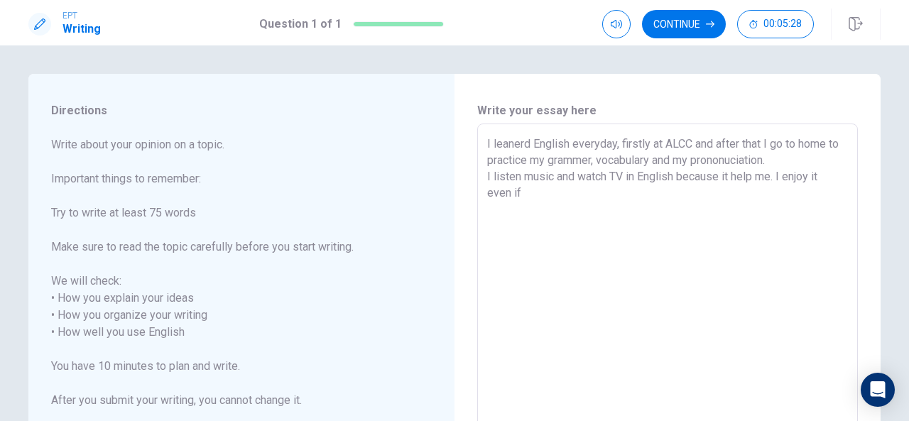
click at [811, 175] on textarea "I leanerd English everyday, firstly at ALCC and after that I go to home to prac…" at bounding box center [667, 333] width 361 height 394
click at [537, 195] on textarea "I leanerd English everyday, firstly at ALCC and after that I go to home to prac…" at bounding box center [667, 333] width 361 height 394
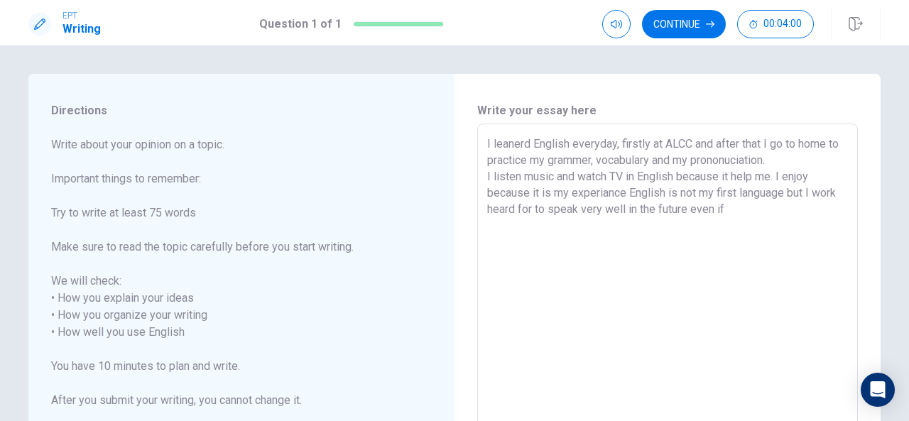
click at [481, 138] on div "I leanerd English everyday, firstly at ALCC and after that I go to home to prac…" at bounding box center [667, 332] width 381 height 417
click at [487, 141] on textarea "I leanerd English everyday, firstly at ALCC and after that I go to home to prac…" at bounding box center [667, 333] width 361 height 394
click at [491, 141] on textarea "I leanerd English everyday, firstly at ALCC and after that I go to home to prac…" at bounding box center [667, 333] width 361 height 394
click at [487, 143] on textarea "I leanerd English everyday, firstly at ALCC and after that I go to home to prac…" at bounding box center [667, 333] width 361 height 394
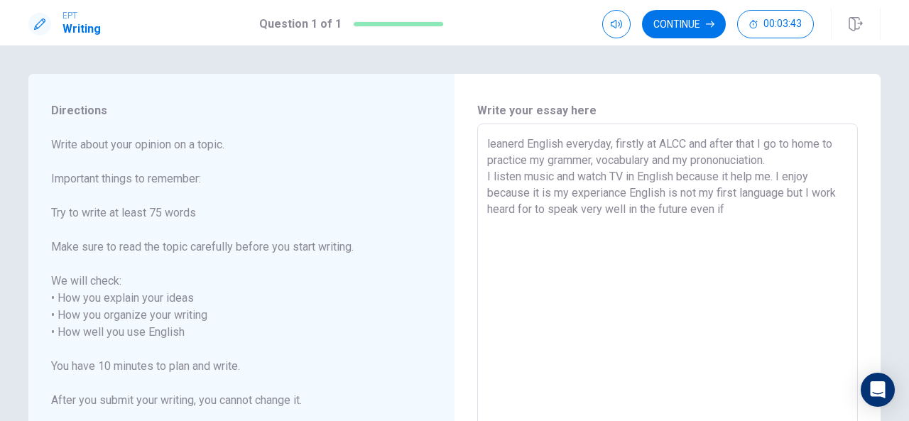
click at [487, 142] on textarea "leanerd English everyday, firstly at ALCC and after that I go to home to practi…" at bounding box center [667, 333] width 361 height 394
click at [487, 139] on textarea "I leanerd English everyday, firstly at ALCC and after that I go to home to prac…" at bounding box center [667, 333] width 361 height 394
click at [496, 141] on textarea "I leanerd English everyday, firstly at ALCC and after that I go to home to prac…" at bounding box center [667, 333] width 361 height 394
click at [487, 141] on textarea "I leanerd English everyday, firstly at ALCC and after that I go to home to prac…" at bounding box center [667, 333] width 361 height 394
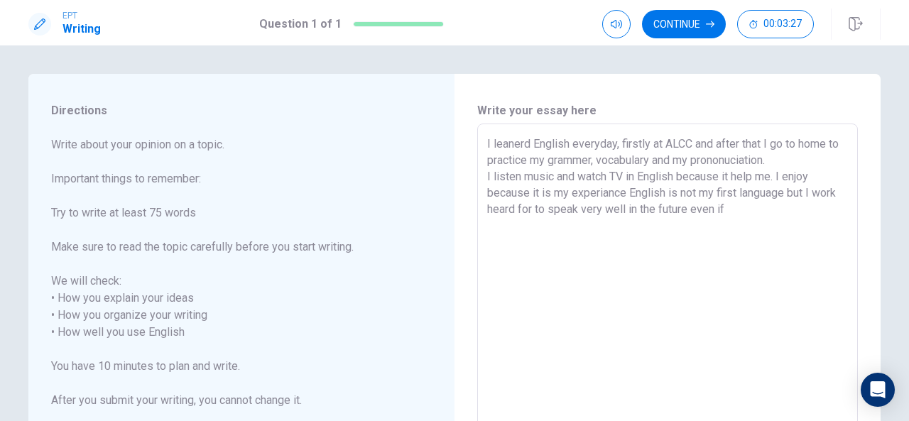
click at [487, 141] on textarea "I leanerd English everyday, firstly at ALCC and after that I go to home to prac…" at bounding box center [667, 333] width 361 height 394
click at [730, 210] on textarea "I leanerd English everyday, firstly at ALCC and after that I go to home to prac…" at bounding box center [667, 333] width 361 height 394
click at [557, 224] on textarea "I leanerd English everyday, firstly at ALCC and after that I go to home to prac…" at bounding box center [667, 333] width 361 height 394
click at [536, 227] on textarea "I leanerd English everyday, firstly at ALCC and after that I go to home to prac…" at bounding box center [667, 333] width 361 height 394
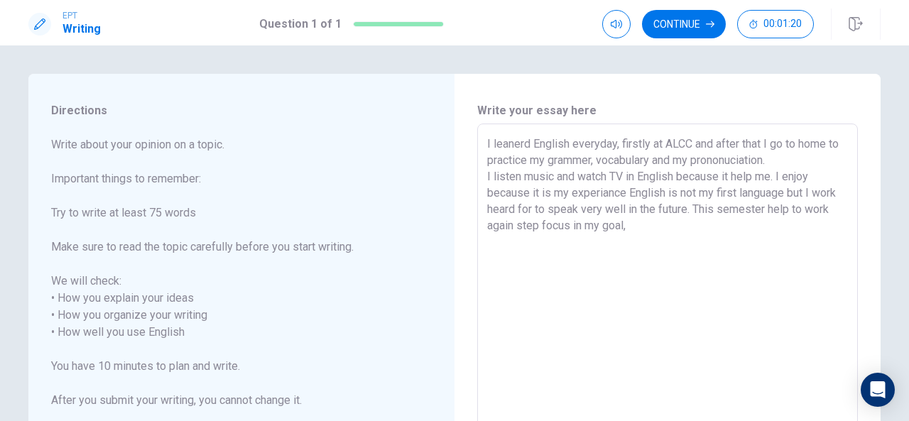
click at [536, 227] on textarea "I leanerd English everyday, firstly at ALCC and after that I go to home to prac…" at bounding box center [667, 333] width 361 height 394
click at [585, 224] on textarea "I leanerd English everyday, firstly at ALCC and after that I go to home to prac…" at bounding box center [667, 333] width 361 height 394
click at [667, 226] on textarea "I leanerd English everyday, firstly at ALCC and after that I go to home to prac…" at bounding box center [667, 333] width 361 height 394
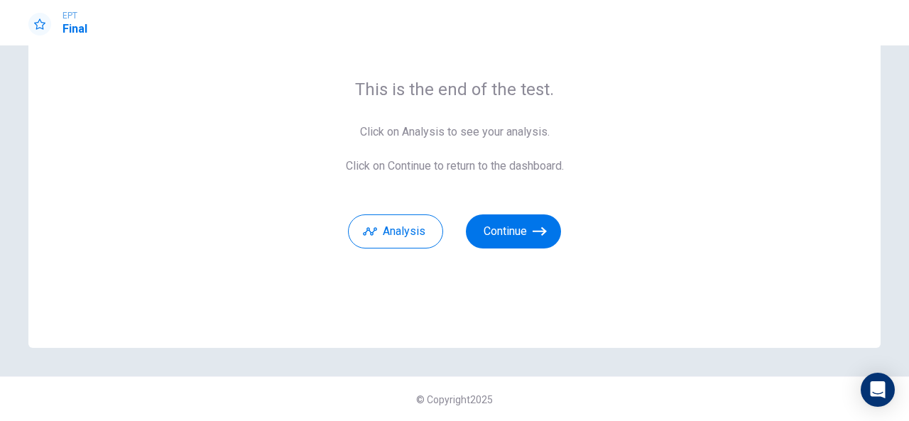
scroll to position [95, 0]
click at [507, 223] on button "Continue" at bounding box center [513, 231] width 95 height 34
